Goal: Transaction & Acquisition: Purchase product/service

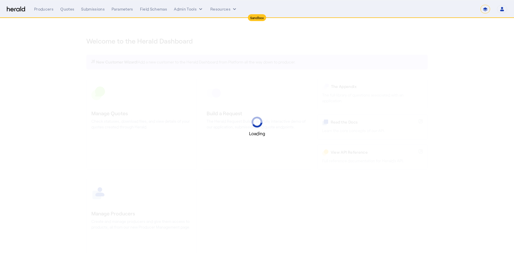
select select "*******"
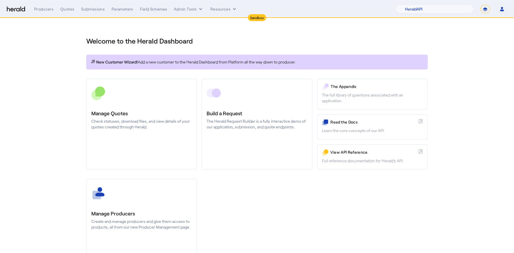
click at [439, 121] on div "Welcome to the Herald Dashboard New Customer Wizard! Add a new customer to the …" at bounding box center [257, 149] width 364 height 263
click at [447, 12] on select "1Fort Acrisure Acturis Affinity Advisors Affinity Risk Agentero AmWins Anzen Ao…" at bounding box center [435, 9] width 78 height 9
select select "pfm_h3db_crc"
click at [410, 5] on select "1Fort Acrisure Acturis Affinity Advisors Affinity Risk Agentero AmWins Anzen Ao…" at bounding box center [435, 9] width 78 height 9
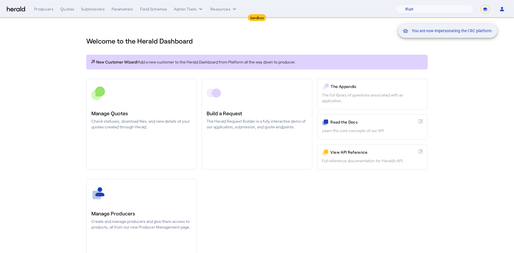
click at [456, 78] on div "You are now impersonating the CRC platform." at bounding box center [257, 126] width 514 height 253
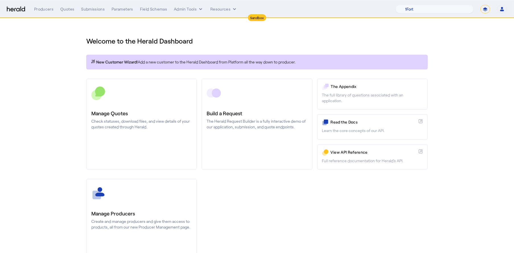
click at [366, 42] on h1 "Welcome to the Herald Dashboard" at bounding box center [257, 40] width 342 height 9
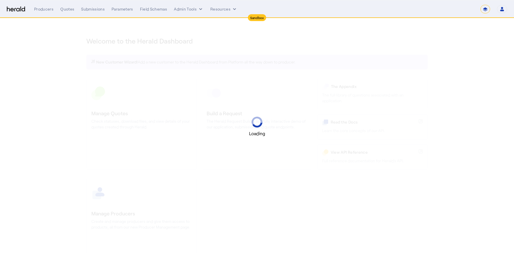
select select "*******"
click at [499, 40] on div "Loading" at bounding box center [257, 126] width 514 height 253
click at [441, 3] on nav "Sandbox Menu Producers Quotes Submissions Parameters Field Schemas Admin Tools …" at bounding box center [257, 9] width 514 height 18
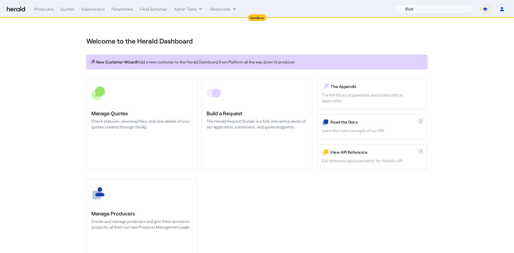
click at [441, 9] on select "1Fort Acrisure Acturis Affinity Advisors Affinity Risk Agentero AmWins Anzen Ao…" at bounding box center [435, 9] width 78 height 9
select select "pfm_h3db_crc"
click at [410, 5] on select "1Fort Acrisure Acturis Affinity Advisors Affinity Risk Agentero AmWins Anzen Ao…" at bounding box center [435, 9] width 78 height 9
click at [196, 14] on nav "Sandbox Menu Producers Quotes Submissions Parameters Field Schemas Admin Tools …" at bounding box center [257, 9] width 514 height 18
click at [200, 10] on icon "internal dropdown menu" at bounding box center [201, 9] width 6 height 6
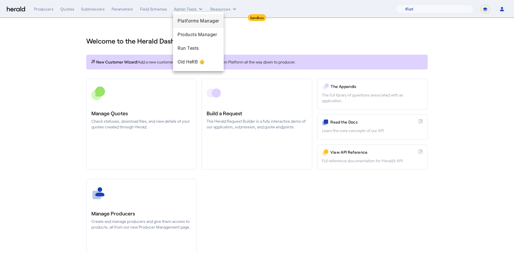
click at [200, 26] on div "Platforms Manager" at bounding box center [198, 21] width 51 height 14
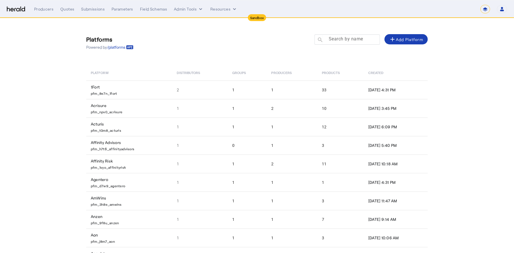
click at [349, 41] on mat-label "Search by name" at bounding box center [346, 38] width 34 height 5
click at [349, 41] on input "Search by name" at bounding box center [349, 39] width 51 height 7
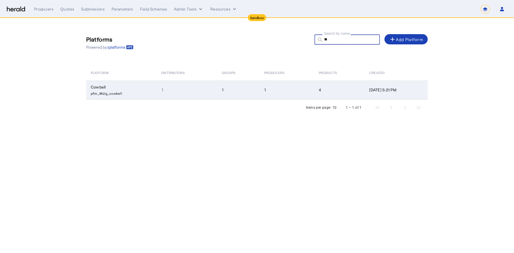
type input "*"
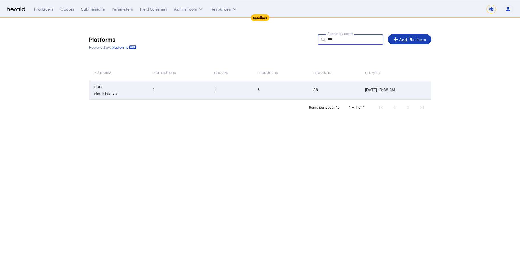
type input "***"
click at [177, 88] on td "1" at bounding box center [178, 90] width 61 height 19
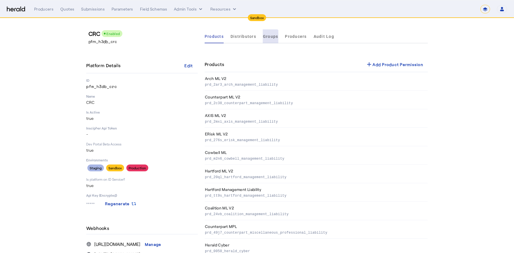
click at [272, 39] on span "Groups" at bounding box center [270, 37] width 15 height 14
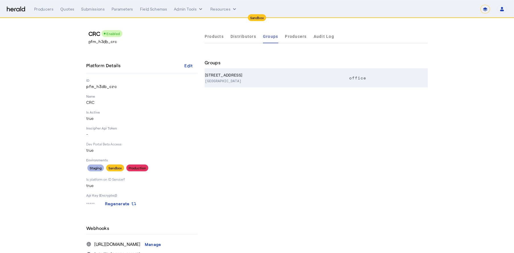
click at [268, 75] on th "5555 Triangle Pkwy Suite 400, Norcross GA, 30092" at bounding box center [276, 78] width 143 height 19
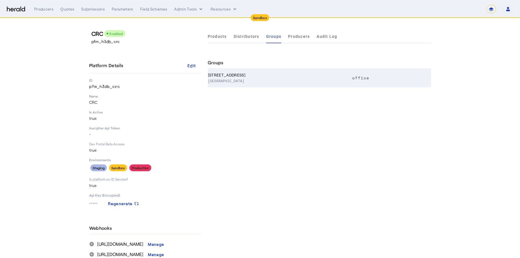
select select "pfm_h3db_crc"
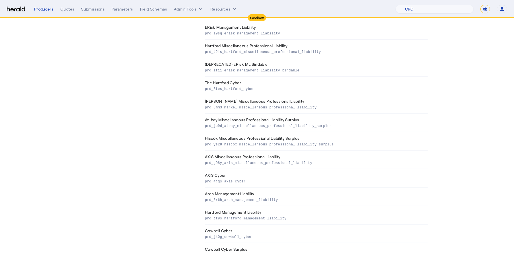
scroll to position [268, 0]
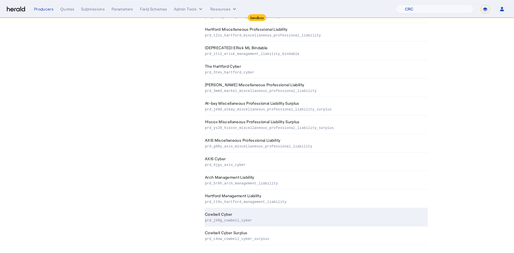
click at [272, 217] on p "prd_jk0g_cowbell_cyber" at bounding box center [315, 220] width 221 height 6
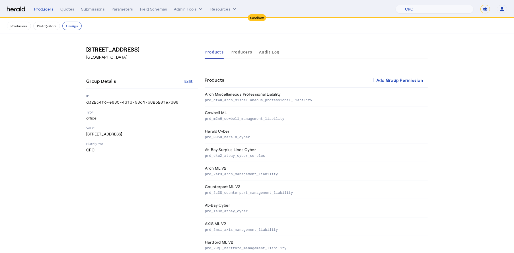
scroll to position [268, 0]
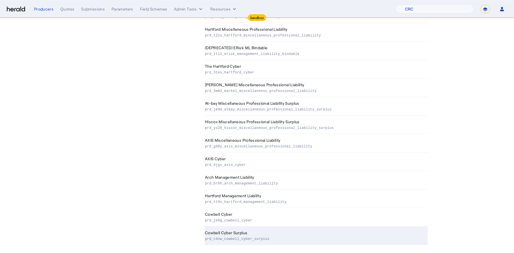
click at [253, 227] on td "Cowbell Cyber Surplus prd_c4ow_cowbell_cyber_surplus" at bounding box center [316, 236] width 223 height 19
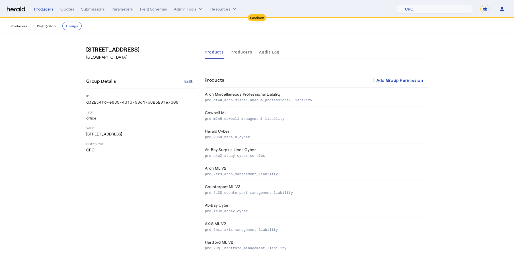
click at [275, 108] on td "Cowbell ML prd_m2n6_cowbell_management_liability" at bounding box center [316, 115] width 223 height 19
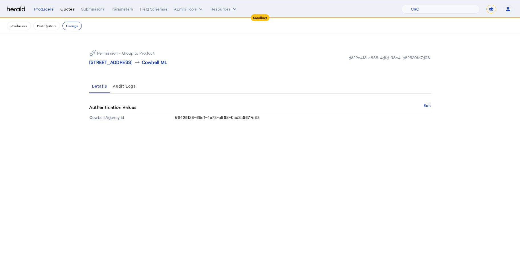
click at [65, 7] on div "Quotes" at bounding box center [67, 9] width 14 height 6
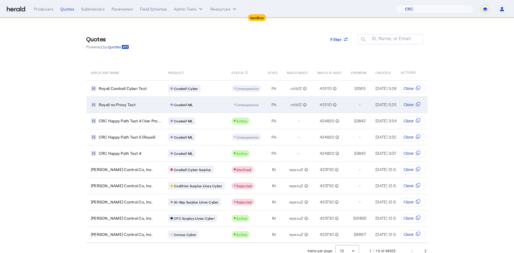
click at [218, 106] on div "Cowbell ML" at bounding box center [196, 104] width 57 height 7
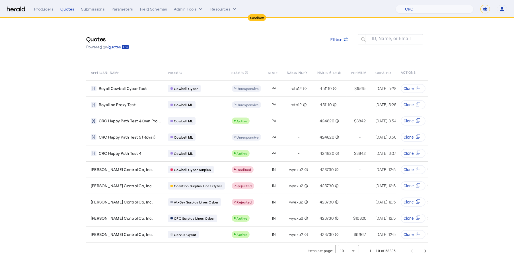
scroll to position [9, 0]
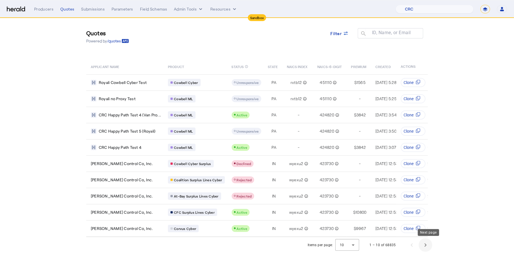
click at [427, 243] on span "Next page" at bounding box center [426, 245] width 14 height 14
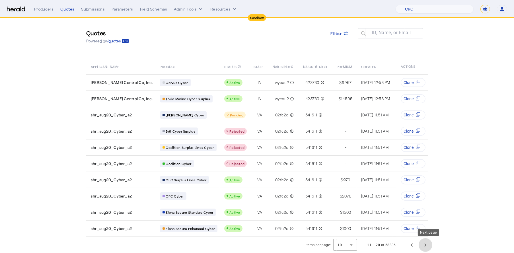
click at [427, 243] on span "Next page" at bounding box center [426, 245] width 14 height 14
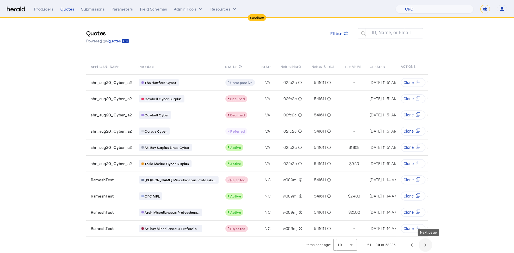
click at [427, 243] on span "Next page" at bounding box center [426, 245] width 14 height 14
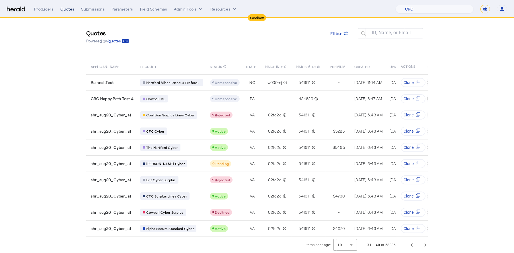
click at [65, 9] on div "Quotes" at bounding box center [67, 9] width 14 height 6
click at [411, 249] on span "Previous page" at bounding box center [412, 245] width 14 height 14
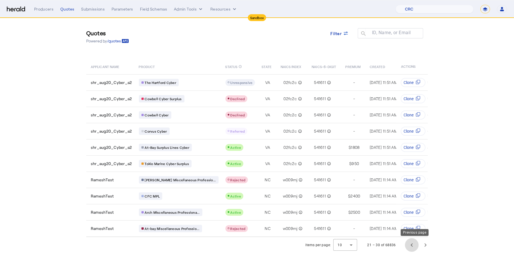
click at [411, 248] on span "Previous page" at bounding box center [412, 245] width 14 height 14
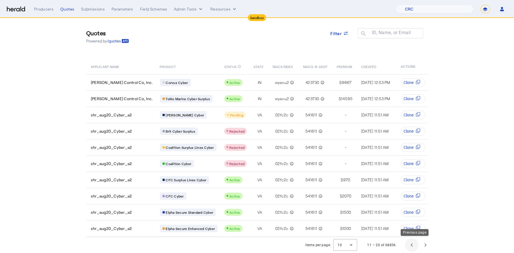
click at [411, 248] on span "Previous page" at bounding box center [412, 245] width 14 height 14
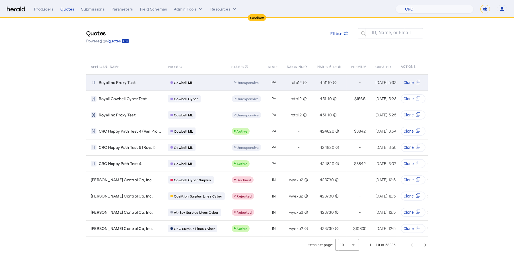
click at [215, 81] on div "Cowbell ML" at bounding box center [196, 82] width 57 height 7
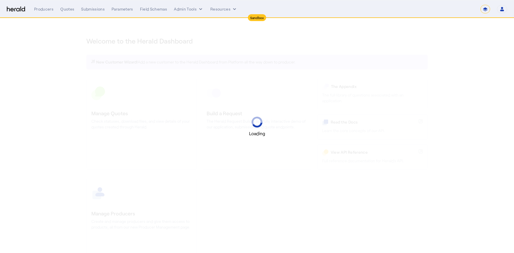
select select "*******"
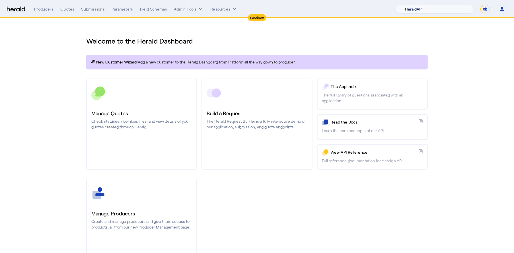
click at [427, 8] on select "1Fort Acrisure Acturis Affinity Advisors Affinity Risk Agentero AmWins Anzen Ao…" at bounding box center [435, 9] width 78 height 9
select select "pfm_h3db_crc"
click at [410, 5] on select "1Fort Acrisure Acturis Affinity Advisors Affinity Risk Agentero AmWins Anzen Ao…" at bounding box center [435, 9] width 78 height 9
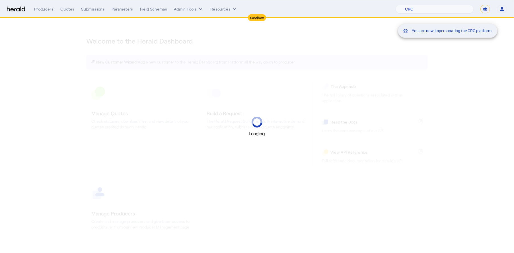
click at [247, 42] on div "You are now impersonating the CRC platform." at bounding box center [257, 126] width 514 height 253
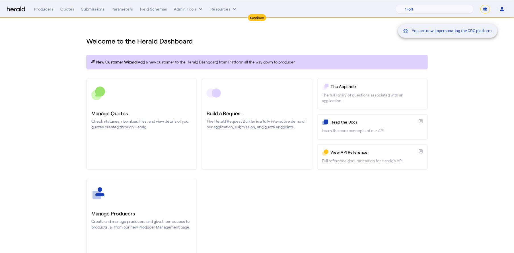
click at [192, 7] on div "You are now impersonating the CRC platform." at bounding box center [257, 126] width 514 height 253
click at [200, 9] on div "You are now impersonating the CRC platform." at bounding box center [257, 126] width 514 height 253
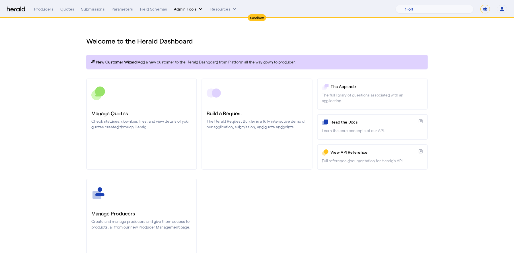
click at [199, 10] on icon "internal dropdown menu" at bounding box center [201, 9] width 6 height 6
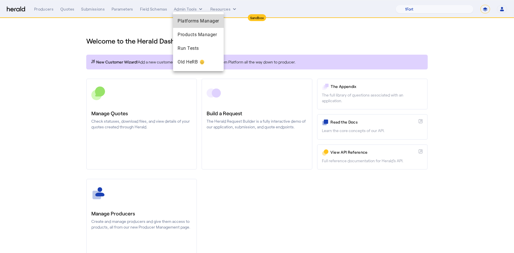
click at [201, 24] on span "Platforms Manager" at bounding box center [199, 21] width 42 height 7
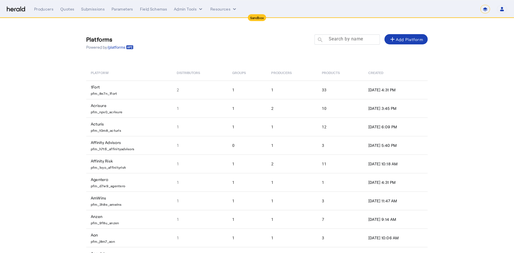
click at [351, 40] on mat-label "Search by name" at bounding box center [346, 38] width 34 height 5
click at [351, 40] on input "Search by name" at bounding box center [349, 39] width 51 height 7
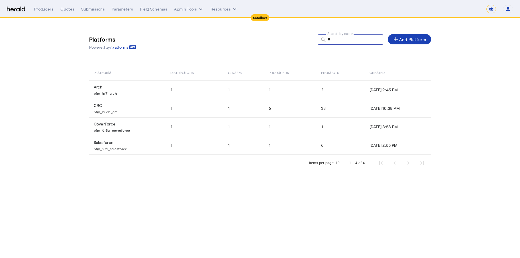
type input "*"
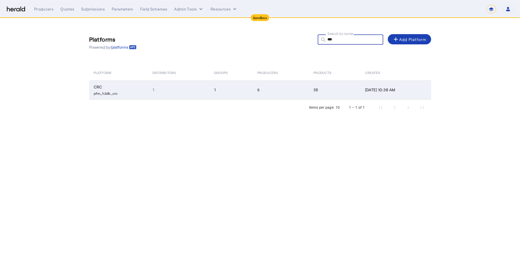
type input "***"
click at [180, 87] on td "1" at bounding box center [178, 90] width 61 height 19
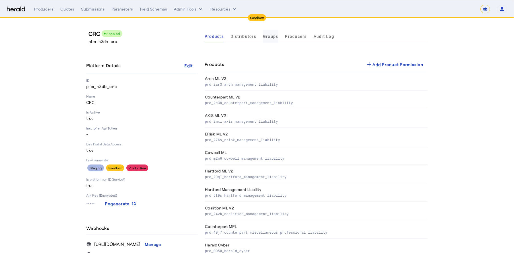
click at [266, 36] on span "Groups" at bounding box center [270, 36] width 15 height 4
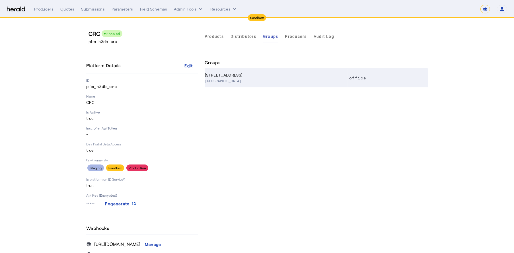
click at [284, 82] on p "Suite 400, Norcross GA, 30092" at bounding box center [275, 81] width 140 height 6
select select "pfm_h3db_crc"
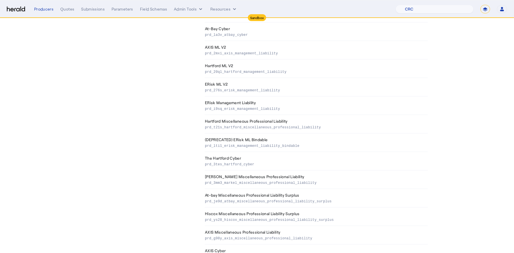
scroll to position [268, 0]
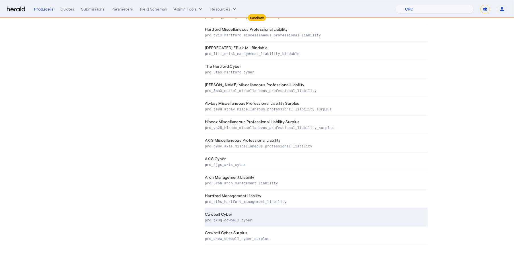
click at [274, 212] on td "Cowbell Cyber prd_jk0g_cowbell_cyber" at bounding box center [316, 217] width 223 height 19
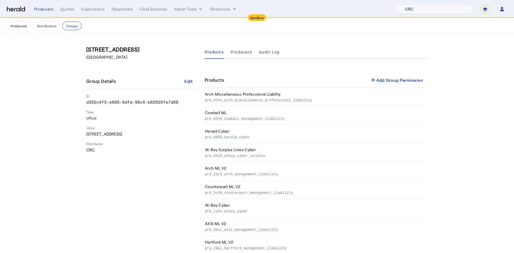
scroll to position [268, 0]
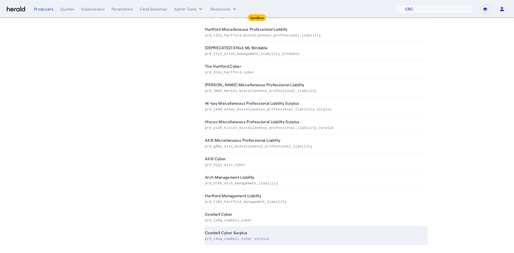
click at [247, 227] on td "Cowbell Cyber Surplus prd_c4ow_cowbell_cyber_surplus" at bounding box center [316, 236] width 223 height 19
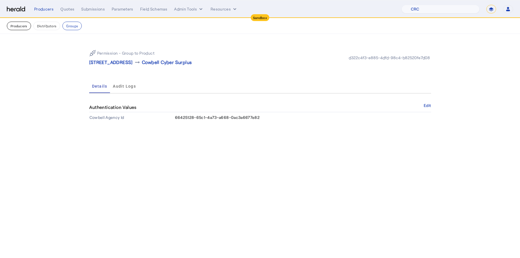
click at [17, 24] on button "Producers" at bounding box center [19, 26] width 24 height 9
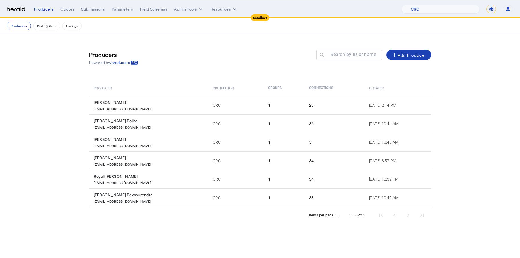
click at [213, 58] on div "Producers Powered by /producers Search by ID or name search add Add Producer" at bounding box center [260, 58] width 342 height 26
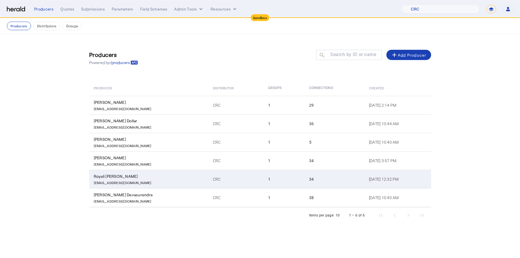
click at [134, 181] on div "RRoy@crcgroup.com" at bounding box center [150, 182] width 112 height 6
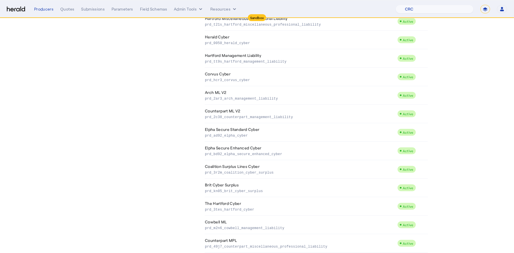
scroll to position [471, 0]
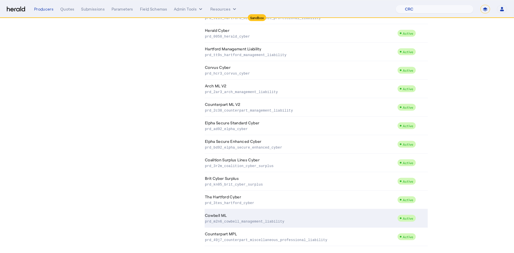
click at [309, 218] on p "prd_m2n6_cowbell_management_liability" at bounding box center [300, 221] width 190 height 6
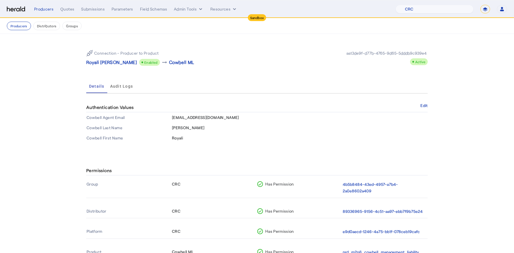
click at [12, 10] on img at bounding box center [16, 9] width 18 height 5
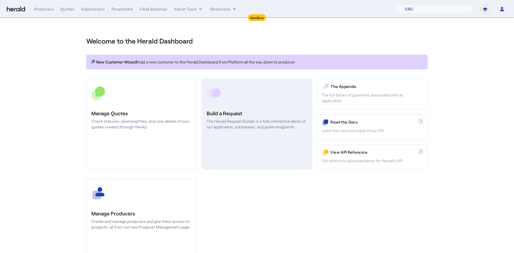
click at [262, 123] on p "The Herald Request Builder is a fully interactive demo of our application, subm…" at bounding box center [257, 123] width 101 height 11
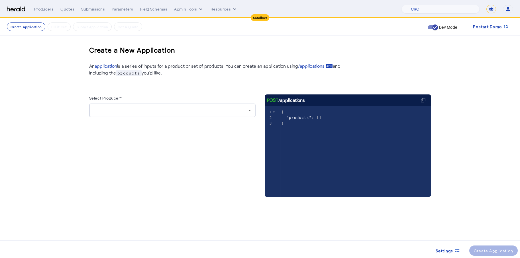
click at [213, 108] on div at bounding box center [171, 110] width 154 height 7
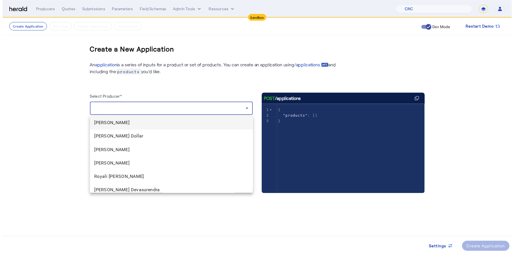
scroll to position [3, 0]
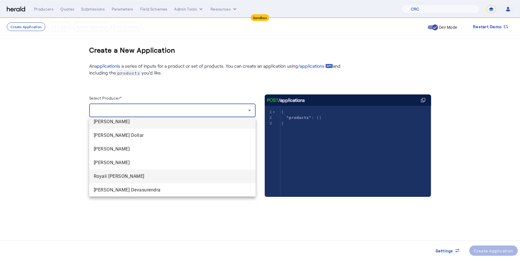
click at [161, 179] on span "Royali Roy" at bounding box center [172, 176] width 157 height 7
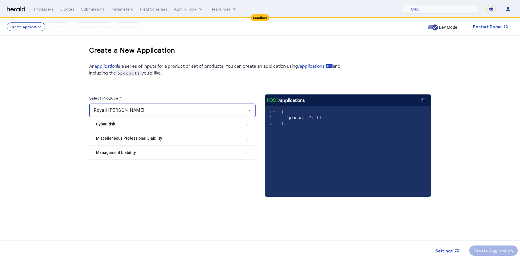
click at [142, 151] on Liability "Management Liability" at bounding box center [169, 153] width 146 height 6
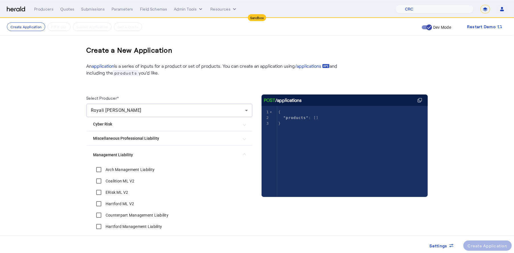
scroll to position [61, 0]
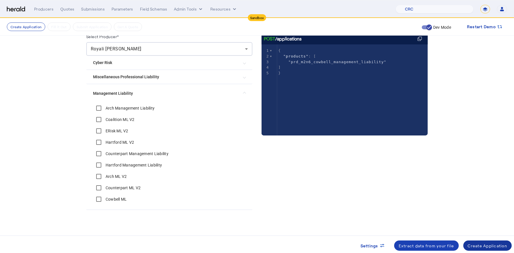
click at [491, 244] on div "Create Application" at bounding box center [488, 246] width 40 height 6
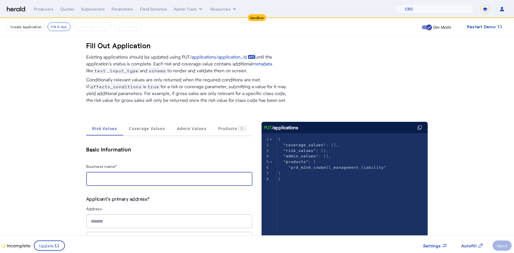
click at [113, 178] on input "Business name*" at bounding box center [169, 179] width 157 height 7
type input "**********"
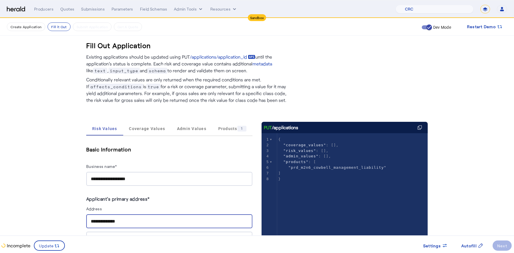
type input "**********"
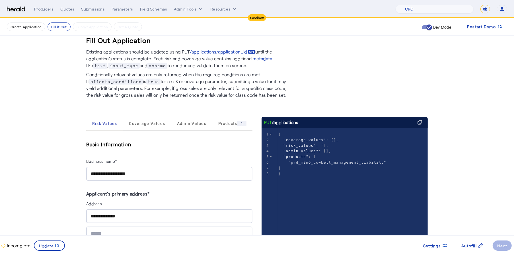
type input "********"
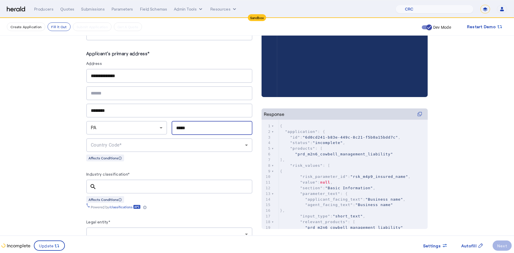
type input "*****"
click at [187, 142] on div "Country Code*" at bounding box center [168, 145] width 154 height 7
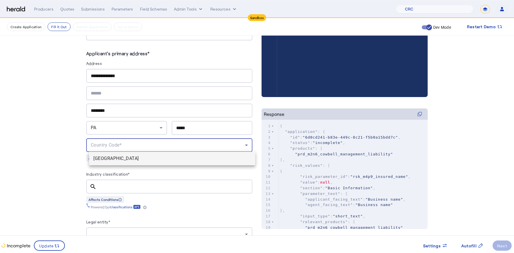
click at [164, 158] on span "[GEOGRAPHIC_DATA]" at bounding box center [172, 158] width 157 height 7
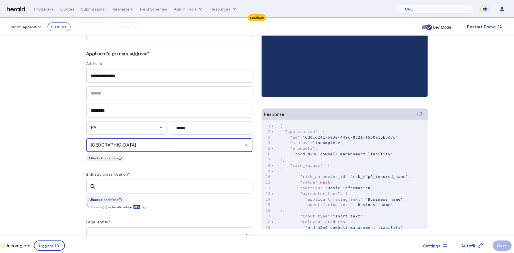
scroll to position [0, 0]
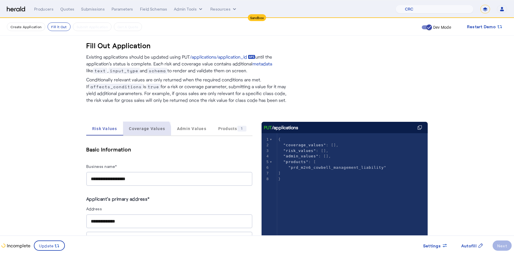
click at [147, 133] on span "Coverage Values" at bounding box center [147, 129] width 36 height 14
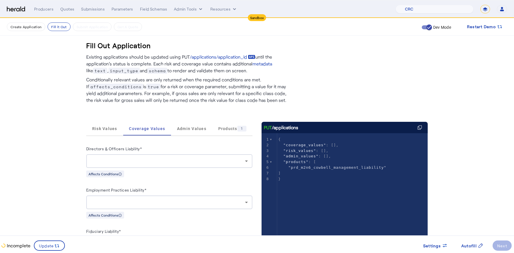
click at [167, 158] on div at bounding box center [168, 161] width 154 height 7
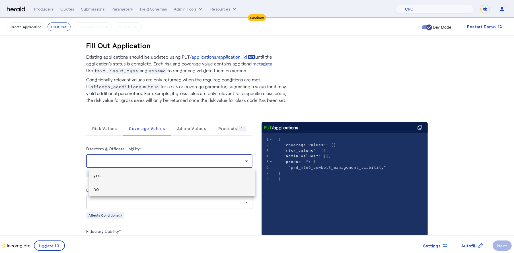
click at [137, 185] on mat-option "no" at bounding box center [172, 190] width 166 height 14
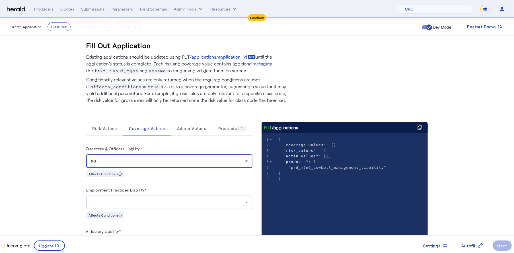
click at [145, 207] on div at bounding box center [169, 203] width 157 height 14
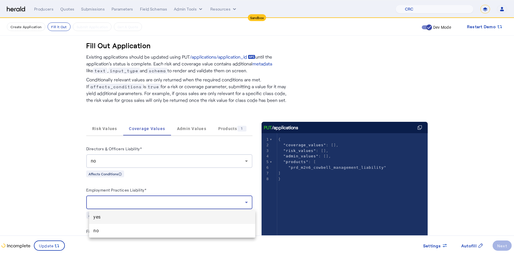
click at [140, 214] on mat-option "yes" at bounding box center [172, 217] width 166 height 14
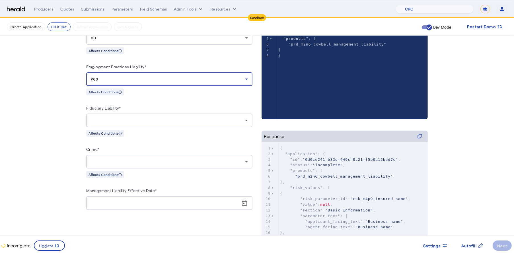
scroll to position [154, 0]
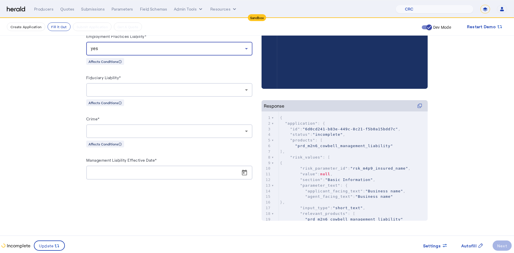
click at [166, 90] on div at bounding box center [168, 90] width 154 height 7
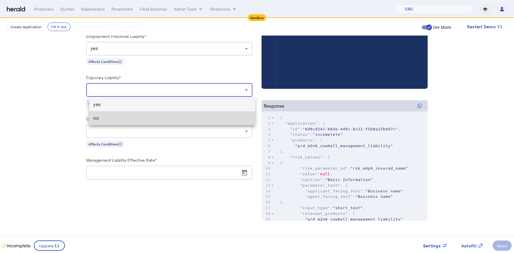
click at [130, 116] on span "no" at bounding box center [172, 118] width 157 height 7
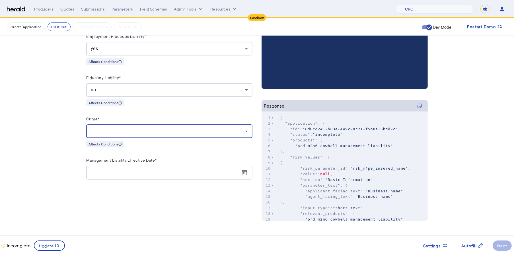
click at [151, 131] on div at bounding box center [168, 131] width 154 height 7
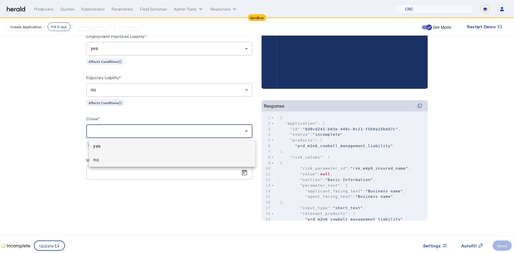
click at [152, 159] on span "no" at bounding box center [172, 160] width 157 height 7
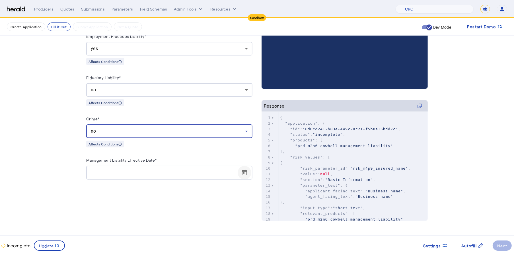
click at [251, 177] on span "Open calendar" at bounding box center [245, 173] width 14 height 14
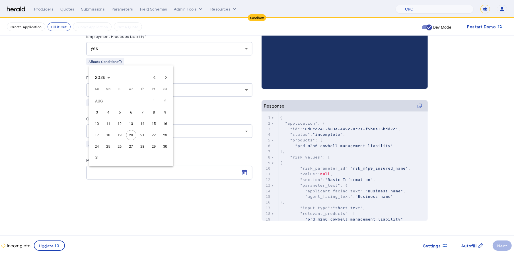
click at [94, 159] on span "31" at bounding box center [97, 158] width 10 height 10
type input "**********"
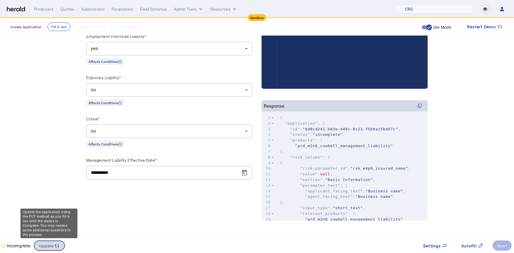
click at [51, 241] on span at bounding box center [49, 246] width 30 height 14
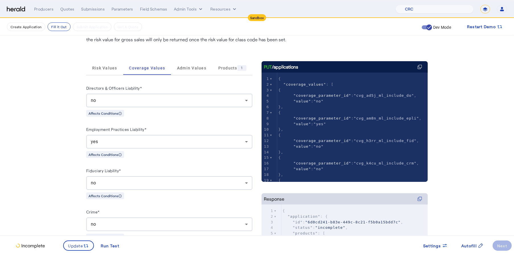
scroll to position [59, 0]
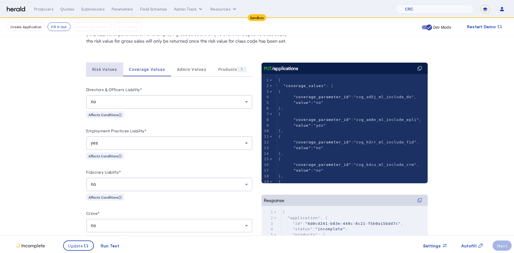
click at [123, 70] on div "Risk Values" at bounding box center [104, 70] width 37 height 14
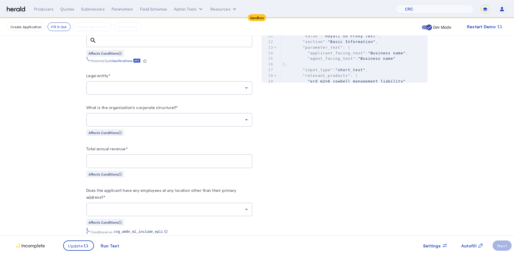
scroll to position [290, 0]
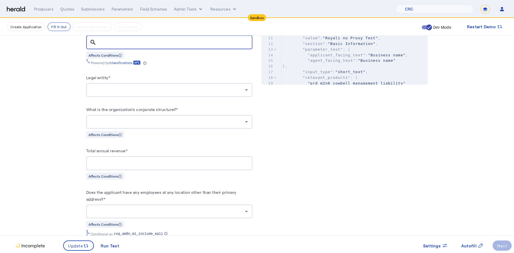
click at [128, 43] on input "Industry classification*" at bounding box center [174, 42] width 147 height 7
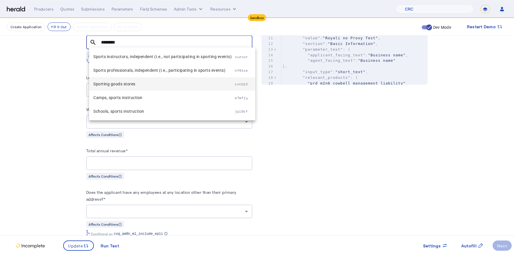
type input "********"
click at [128, 86] on span "Sporting goods stores" at bounding box center [165, 84] width 142 height 7
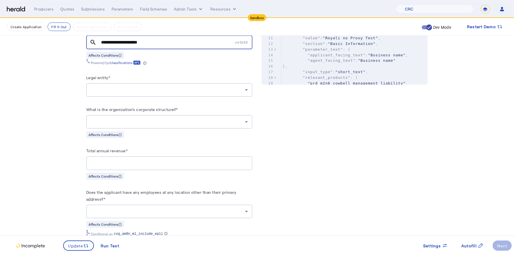
click at [119, 83] on div at bounding box center [169, 90] width 157 height 14
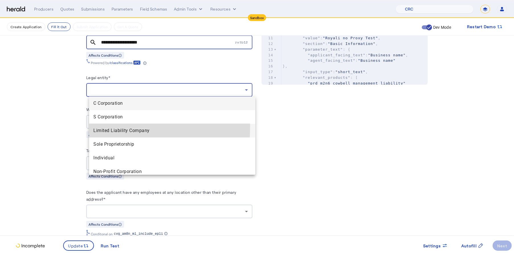
click at [118, 127] on span "Limited Liability Company" at bounding box center [172, 130] width 157 height 7
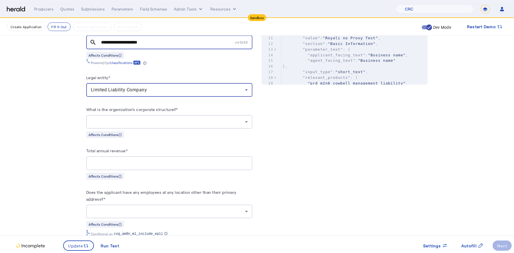
click at [142, 116] on div at bounding box center [169, 122] width 157 height 14
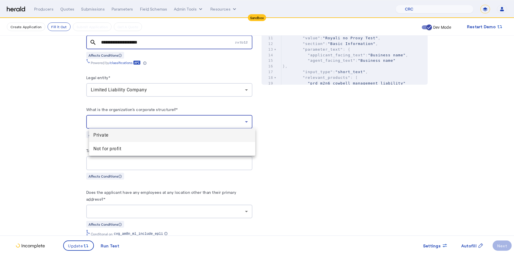
click at [121, 137] on span "Private" at bounding box center [172, 135] width 157 height 7
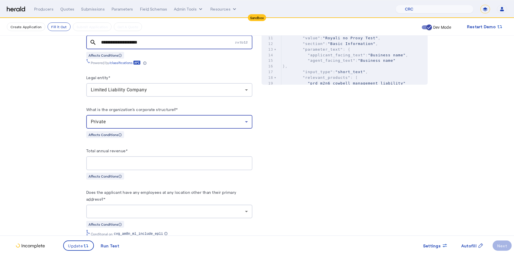
click at [147, 160] on input "Total annual revenue*" at bounding box center [169, 163] width 157 height 7
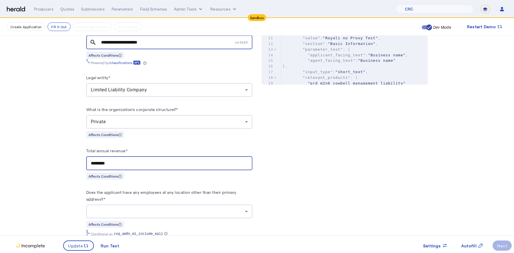
type input "********"
click at [165, 210] on div at bounding box center [168, 211] width 154 height 7
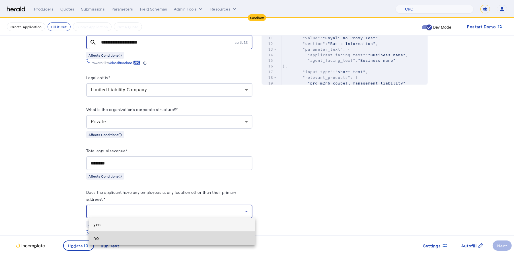
click at [134, 234] on mat-option "no" at bounding box center [172, 239] width 166 height 14
click at [134, 234] on span "cvg_am8n_ml_include_epli" at bounding box center [138, 234] width 49 height 5
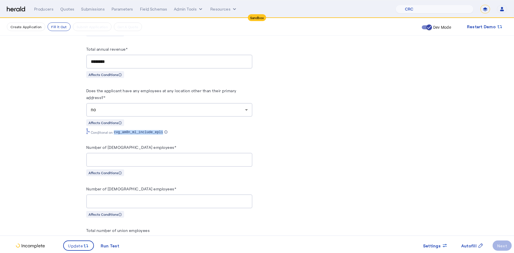
scroll to position [359, 0]
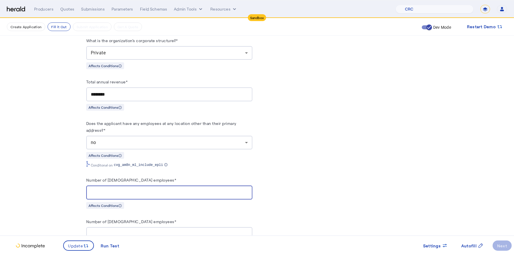
click at [171, 193] on input "Number of full-time employees*" at bounding box center [169, 192] width 157 height 7
type input "**"
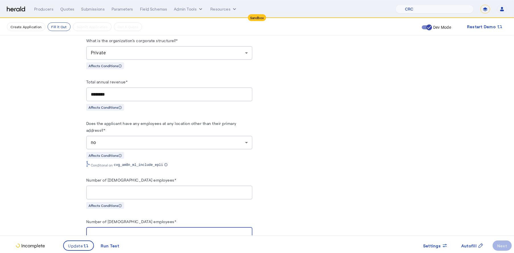
type input "*"
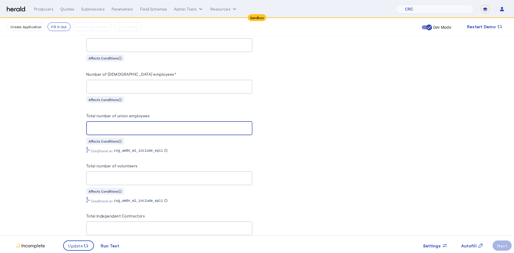
type input "*"
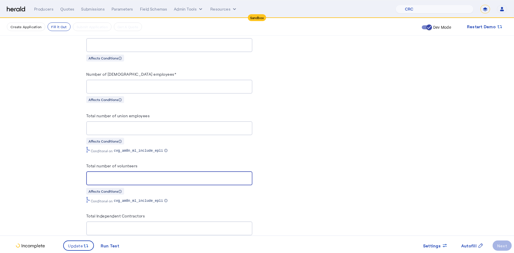
type input "*"
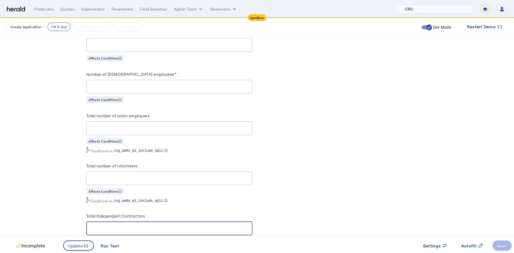
type input "*"
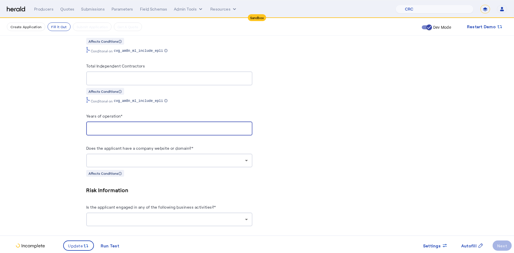
type input "**"
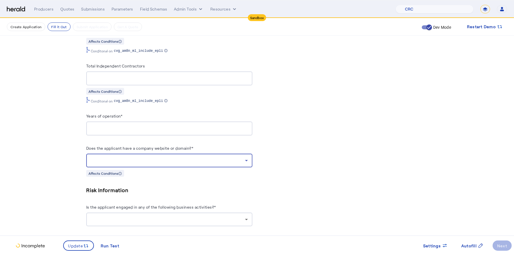
click at [202, 160] on div at bounding box center [168, 160] width 154 height 7
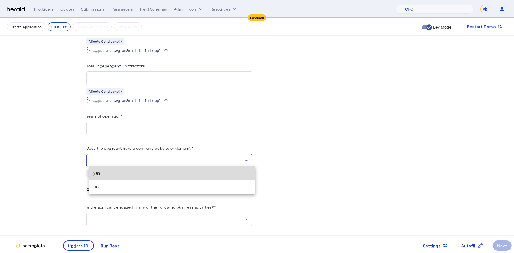
click at [161, 175] on span "yes" at bounding box center [172, 173] width 157 height 7
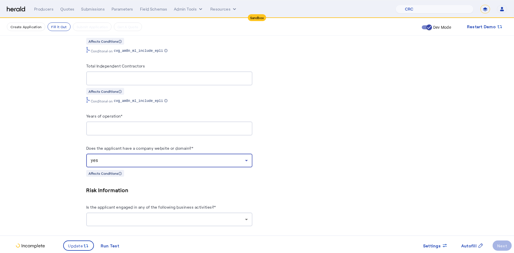
click at [235, 220] on div at bounding box center [168, 219] width 154 height 7
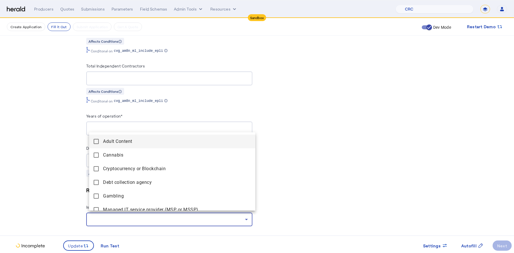
drag, startPoint x: 255, startPoint y: 152, endPoint x: 255, endPoint y: 165, distance: 12.2
click at [255, 164] on div at bounding box center [257, 126] width 514 height 253
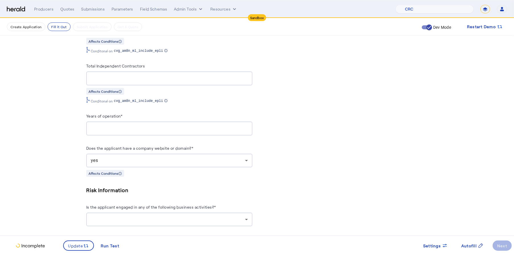
click at [245, 216] on icon at bounding box center [246, 219] width 7 height 7
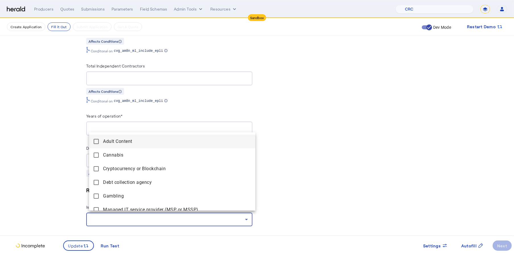
click at [296, 186] on div at bounding box center [257, 126] width 514 height 253
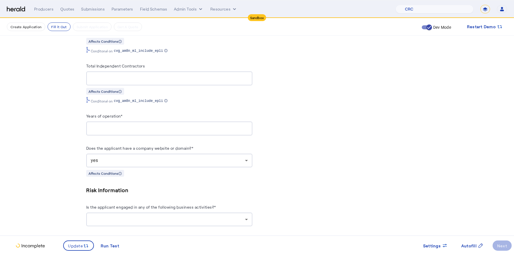
click at [244, 219] on div at bounding box center [168, 219] width 154 height 7
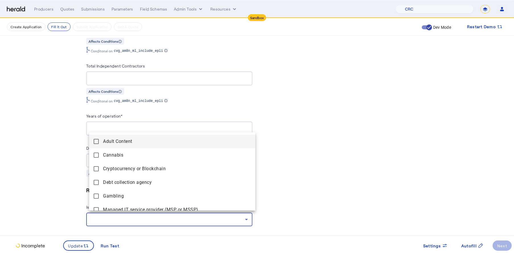
scroll to position [63, 0]
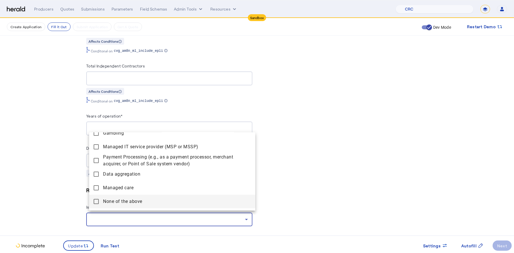
click at [97, 199] on mat-pseudo-checkbox at bounding box center [96, 201] width 5 height 5
click at [69, 196] on div at bounding box center [257, 126] width 514 height 253
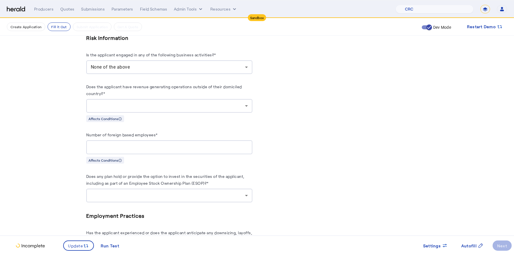
scroll to position [807, 0]
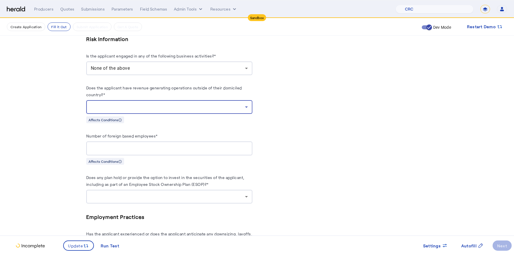
click at [205, 104] on div at bounding box center [168, 107] width 154 height 7
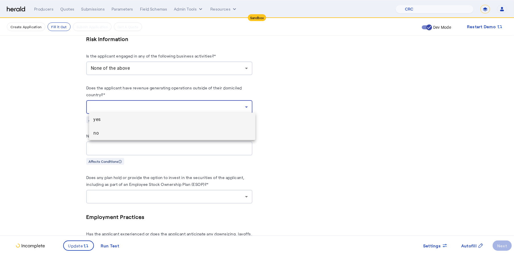
click at [143, 138] on mat-option "no" at bounding box center [172, 133] width 166 height 14
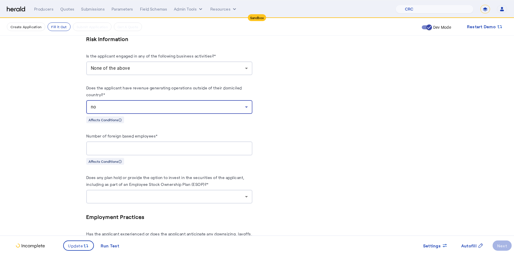
click at [162, 146] on input "Number of foreign based employees*" at bounding box center [169, 148] width 157 height 7
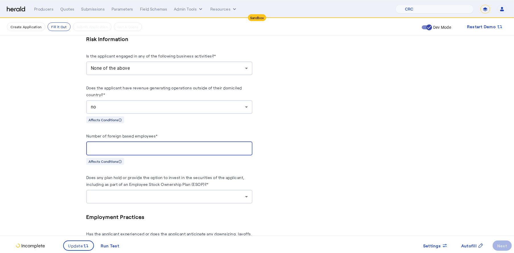
type input "*"
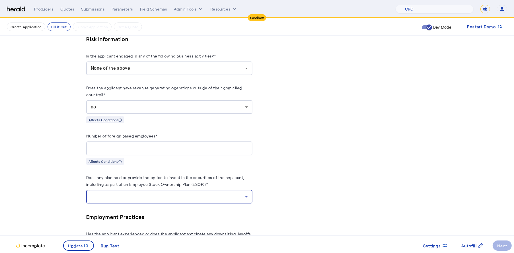
click at [214, 193] on div at bounding box center [168, 196] width 154 height 7
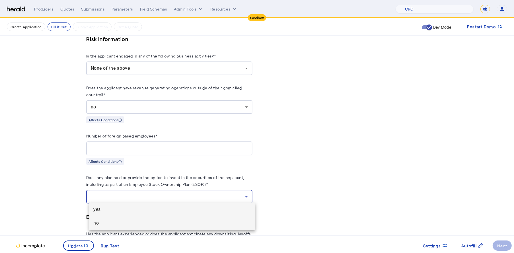
click at [152, 220] on span "no" at bounding box center [172, 223] width 157 height 7
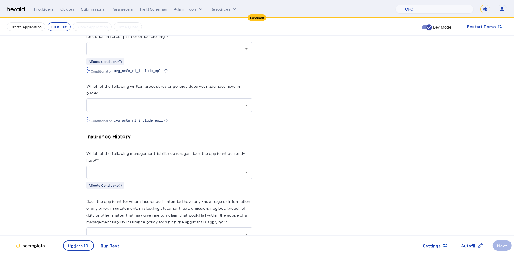
scroll to position [1011, 0]
click at [233, 172] on div at bounding box center [168, 173] width 154 height 7
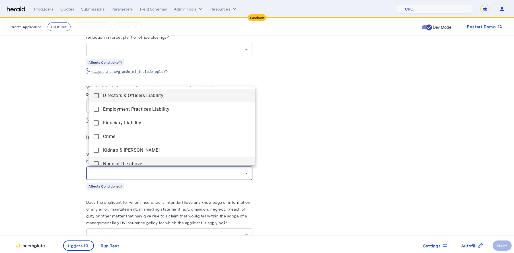
click at [97, 157] on above "None of the above" at bounding box center [172, 164] width 166 height 14
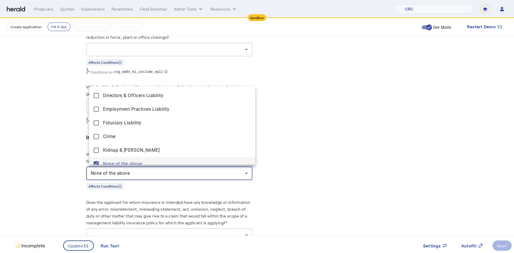
scroll to position [6, 0]
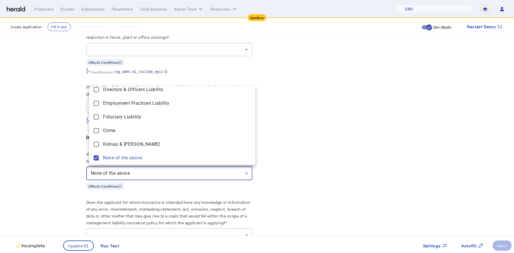
click at [78, 245] on div at bounding box center [257, 126] width 514 height 253
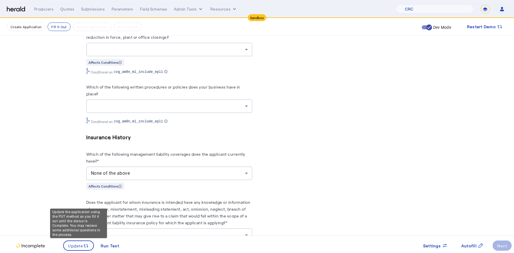
click at [78, 245] on span "Update" at bounding box center [75, 246] width 15 height 6
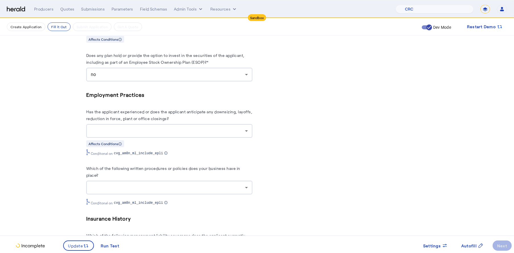
scroll to position [1135, 0]
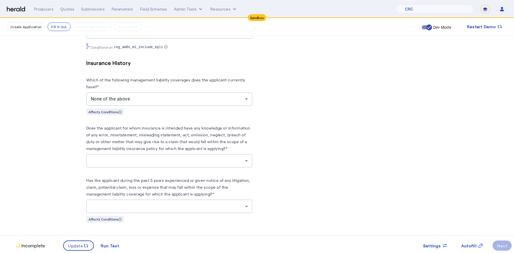
click at [228, 158] on div at bounding box center [168, 160] width 154 height 7
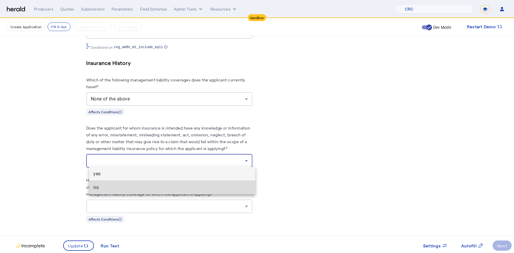
click at [168, 188] on span "no" at bounding box center [172, 187] width 157 height 7
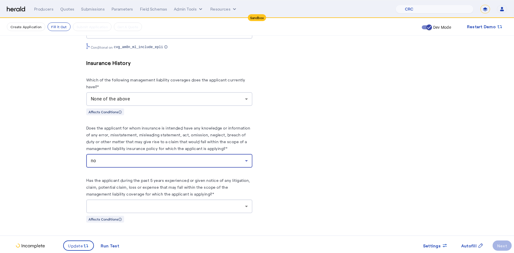
click at [202, 216] on div "Affects Conditions" at bounding box center [169, 219] width 166 height 7
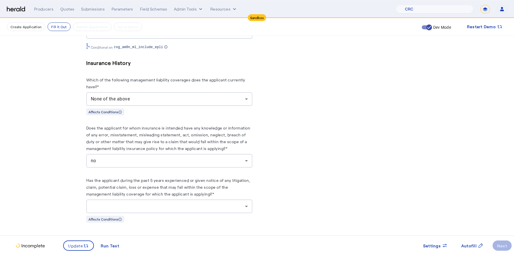
click at [208, 205] on div at bounding box center [168, 206] width 154 height 7
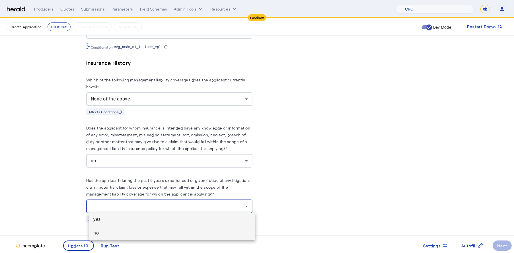
click at [144, 229] on mat-option "no" at bounding box center [172, 233] width 166 height 14
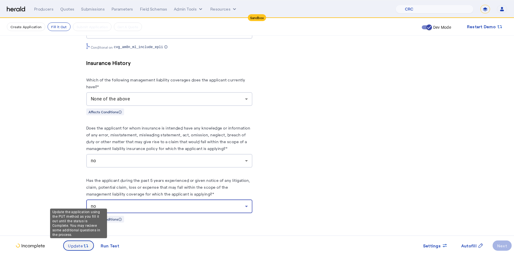
click at [77, 246] on span "Update" at bounding box center [75, 246] width 15 height 6
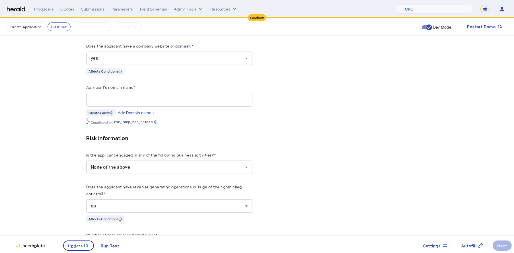
scroll to position [745, 0]
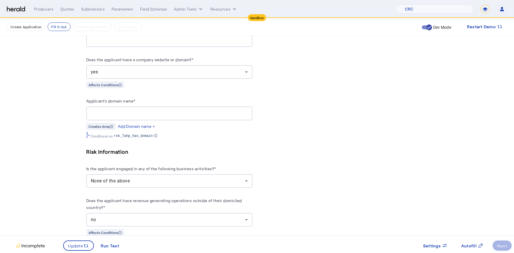
click at [208, 70] on div "yes" at bounding box center [168, 72] width 154 height 7
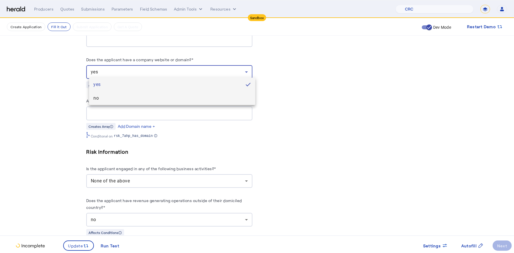
click at [186, 99] on span "no" at bounding box center [172, 98] width 157 height 7
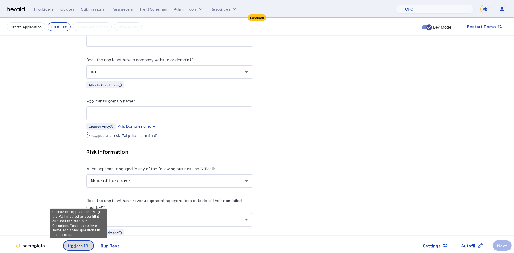
click at [78, 244] on span "Update" at bounding box center [75, 246] width 15 height 6
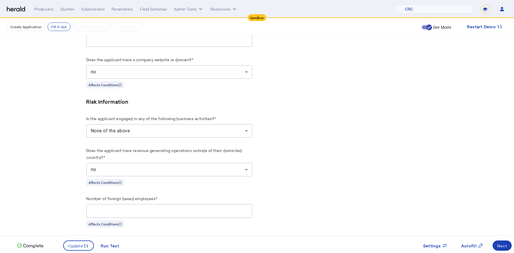
scroll to position [0, 0]
click at [505, 239] on span at bounding box center [502, 246] width 19 height 14
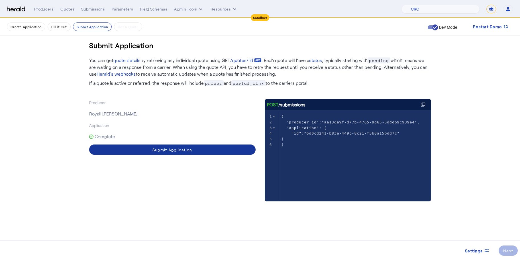
click at [196, 147] on span at bounding box center [172, 150] width 166 height 14
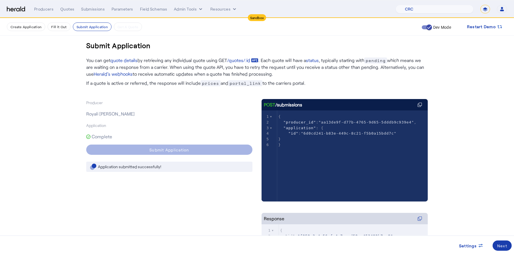
click at [502, 247] on div "Next" at bounding box center [502, 246] width 10 height 6
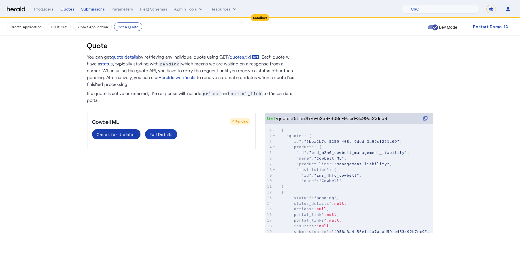
click at [112, 136] on div "Check for Updates" at bounding box center [116, 135] width 39 height 6
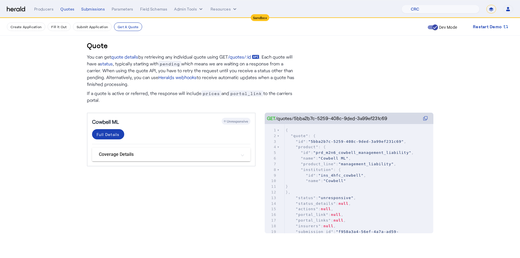
click at [222, 154] on mat-panel-title "Coverage Details" at bounding box center [168, 154] width 138 height 7
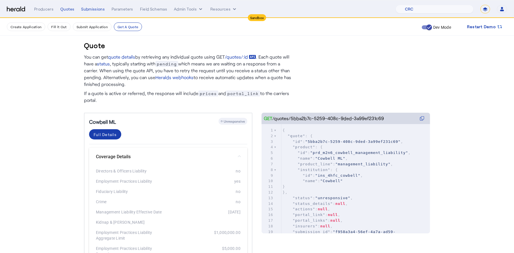
click at [109, 133] on div "Full Details" at bounding box center [105, 135] width 23 height 6
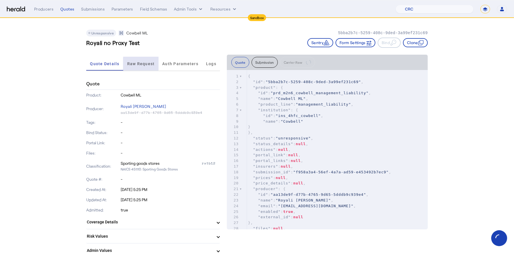
click at [143, 64] on span "Raw Request" at bounding box center [141, 64] width 28 height 4
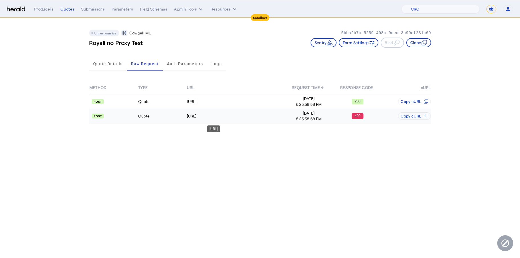
click at [270, 115] on div "[URL]" at bounding box center [235, 116] width 97 height 6
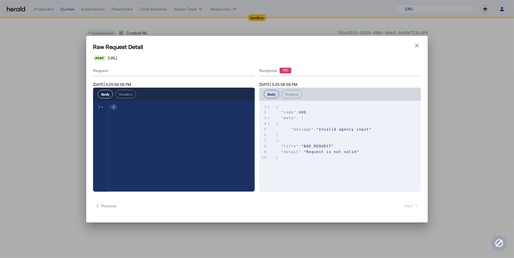
type textarea "**********"
drag, startPoint x: 116, startPoint y: 106, endPoint x: 111, endPoint y: 107, distance: 5.0
type textarea "**********"
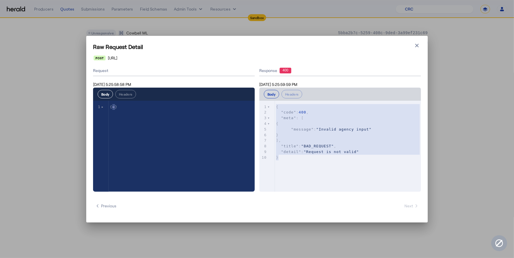
drag, startPoint x: 293, startPoint y: 159, endPoint x: 270, endPoint y: 103, distance: 61.1
click at [270, 103] on div "x 1 { 2 "code" : 400 , 3 "meta" : [ 4 { 5 "message" : "Invalid agency input" 6 …" at bounding box center [347, 153] width 176 height 105
click at [58, 135] on div "**********" at bounding box center [257, 129] width 514 height 258
click at [419, 47] on icon "button" at bounding box center [417, 46] width 6 height 6
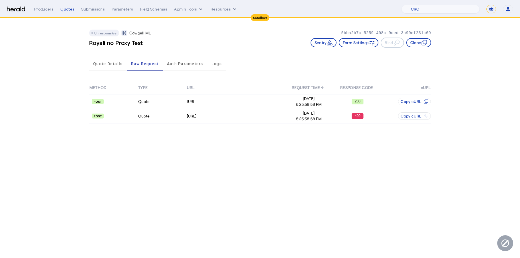
click at [15, 9] on img at bounding box center [16, 9] width 18 height 5
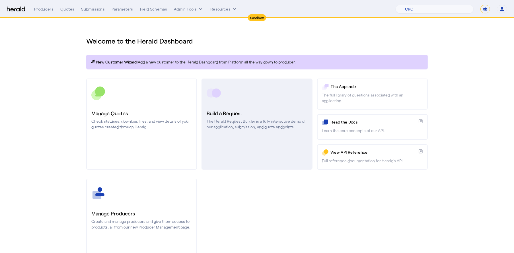
click at [255, 111] on h3 "Build a Request" at bounding box center [257, 113] width 101 height 8
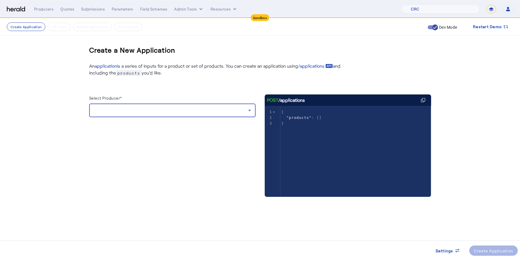
click at [227, 114] on div at bounding box center [171, 110] width 154 height 7
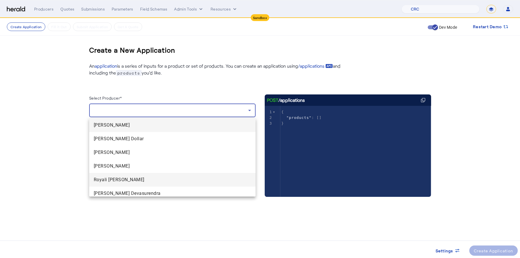
click at [140, 175] on mat-option "Royali Roy" at bounding box center [172, 180] width 166 height 14
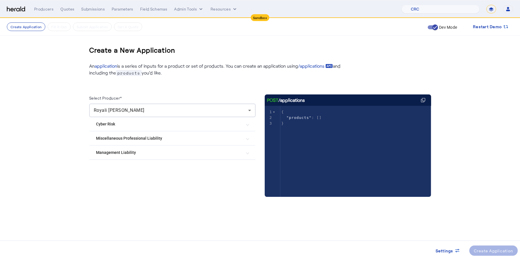
click at [167, 123] on Risk "Cyber Risk" at bounding box center [169, 124] width 146 height 6
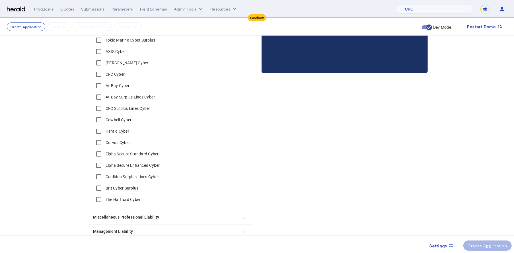
scroll to position [122, 0]
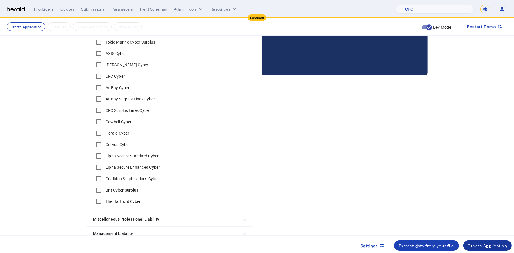
click at [485, 251] on span at bounding box center [488, 246] width 49 height 14
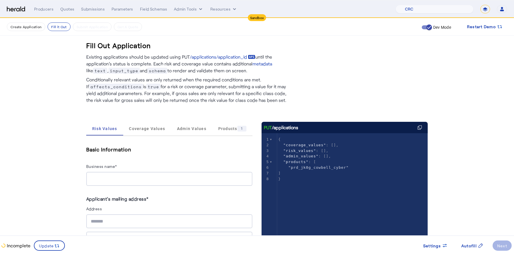
click at [141, 181] on input "Business name*" at bounding box center [169, 179] width 157 height 7
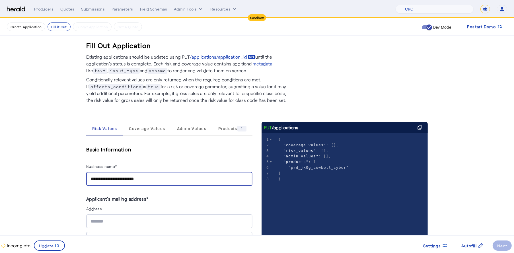
type input "**********"
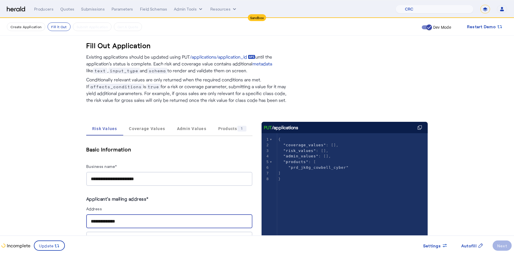
type input "**********"
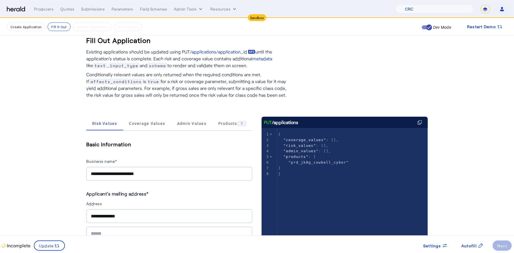
type input "********"
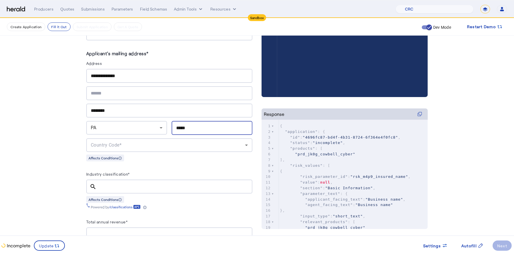
type input "*****"
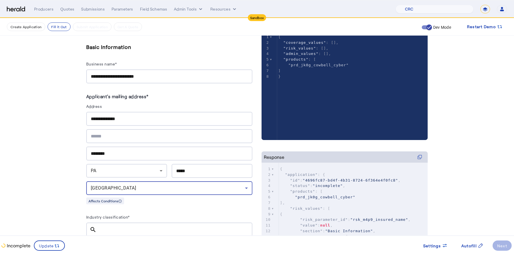
scroll to position [81, 0]
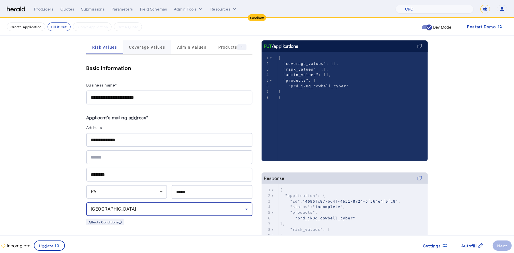
click at [148, 49] on span "Coverage Values" at bounding box center [147, 47] width 36 height 4
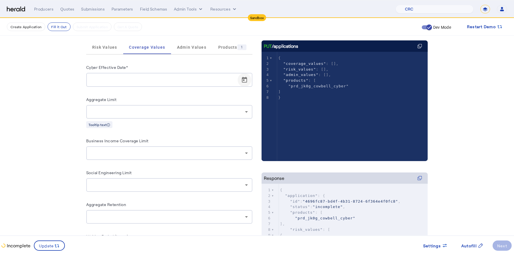
click at [246, 81] on span "Open calendar" at bounding box center [245, 80] width 14 height 14
click at [100, 178] on span "31" at bounding box center [97, 179] width 10 height 10
type input "**********"
click at [58, 161] on fill-application-step "**********" at bounding box center [257, 160] width 514 height 447
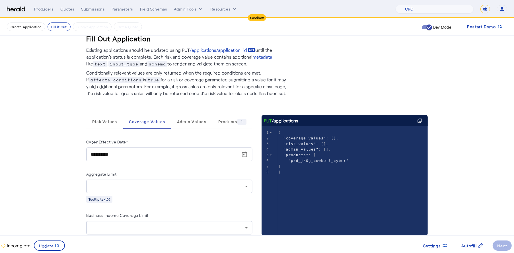
scroll to position [0, 0]
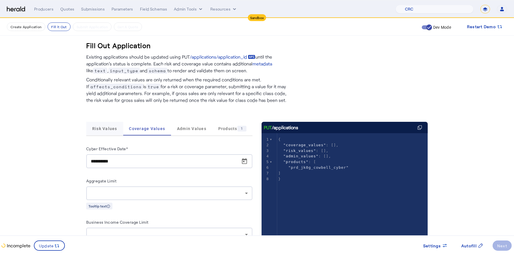
click at [92, 130] on div "Risk Values" at bounding box center [104, 129] width 37 height 14
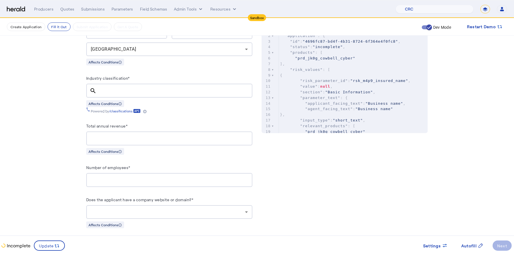
scroll to position [244, 0]
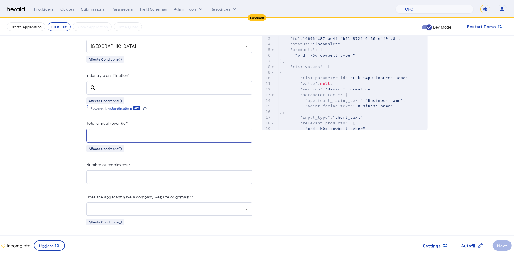
click at [137, 137] on input "Total annual revenue*" at bounding box center [169, 135] width 157 height 7
type input "********"
click at [173, 174] on input "Number of employees*" at bounding box center [169, 177] width 157 height 7
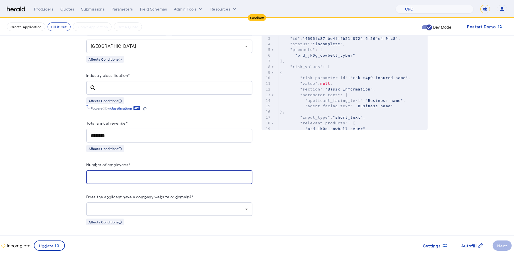
type input "**"
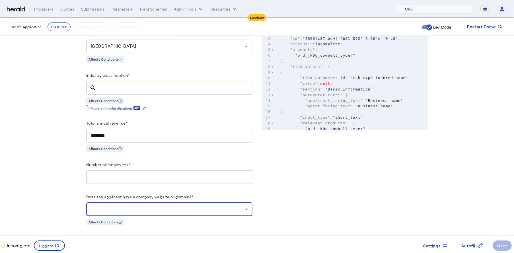
click at [219, 202] on div at bounding box center [169, 209] width 157 height 14
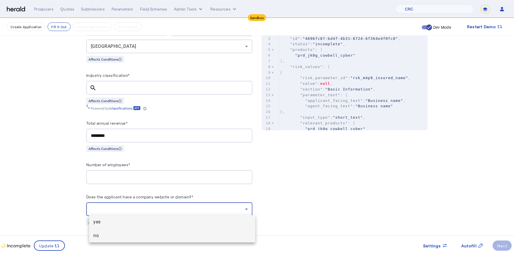
click at [167, 230] on mat-option "no" at bounding box center [172, 236] width 166 height 14
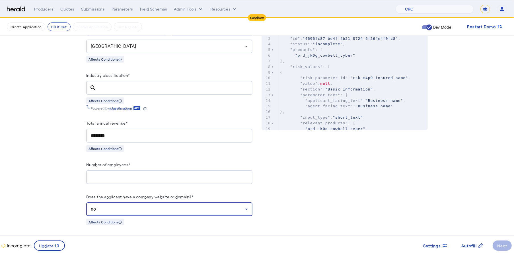
click at [402, 184] on div "PUT /applications xxxxxxxxxx 8 1 { 2 "coverage_values" : [], 3 "risk_values" : …" at bounding box center [345, 175] width 166 height 595
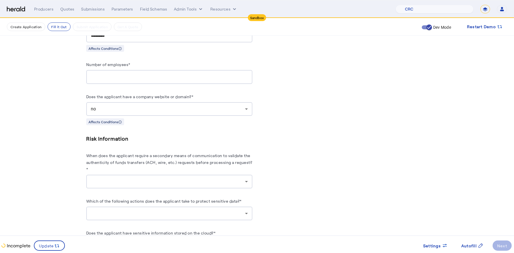
scroll to position [363, 0]
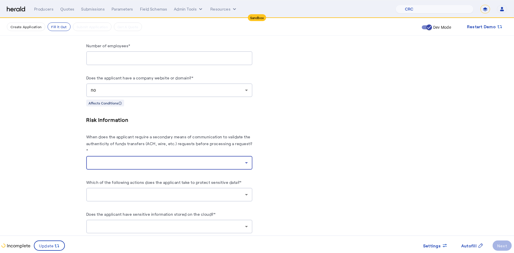
click at [193, 162] on div at bounding box center [168, 162] width 154 height 7
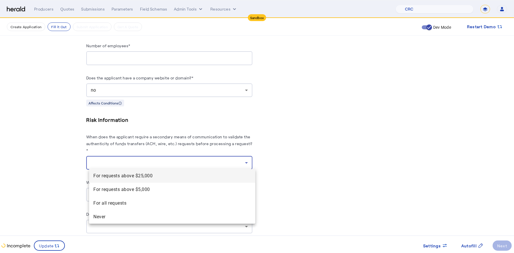
click at [143, 177] on span "For requests above $25,000" at bounding box center [172, 176] width 157 height 7
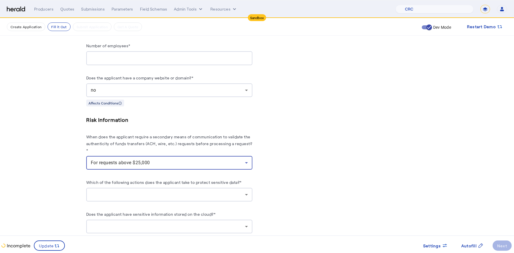
click at [174, 189] on div at bounding box center [169, 195] width 157 height 14
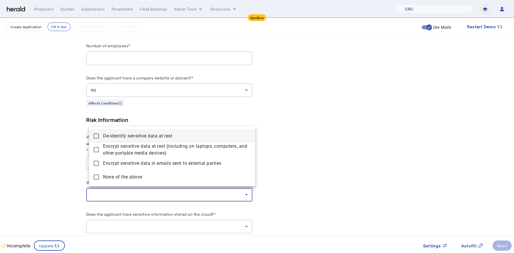
click at [337, 173] on div at bounding box center [257, 126] width 514 height 253
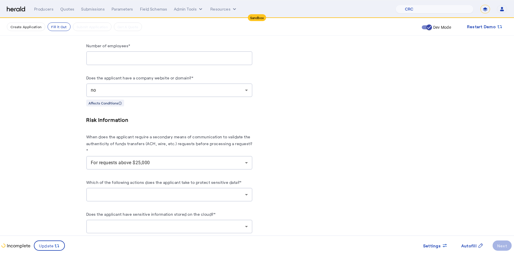
click at [226, 159] on div "For requests above $25,000" at bounding box center [168, 162] width 154 height 7
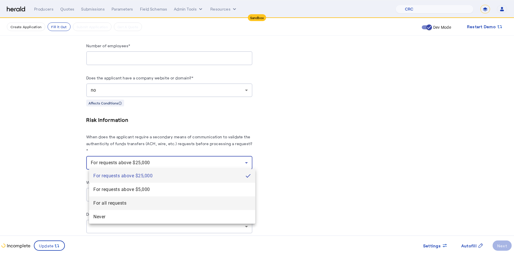
click at [138, 206] on span "For all requests" at bounding box center [172, 203] width 157 height 7
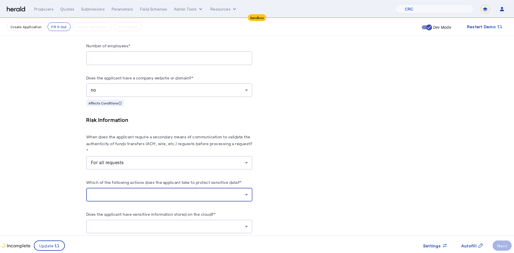
click at [180, 192] on div at bounding box center [168, 194] width 154 height 7
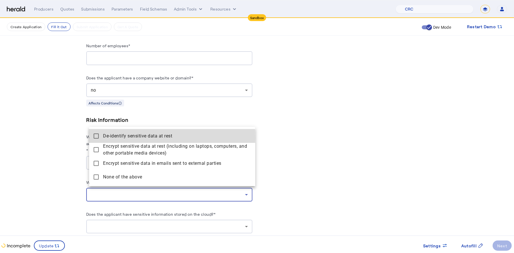
click at [94, 138] on mat-pseudo-checkbox at bounding box center [96, 136] width 5 height 5
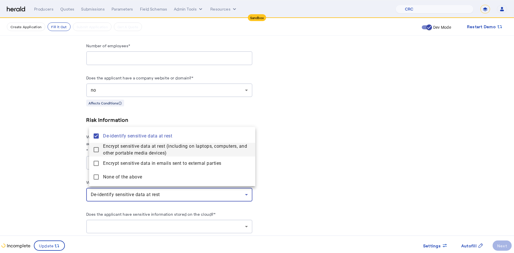
click at [94, 151] on mat-pseudo-checkbox at bounding box center [96, 149] width 5 height 5
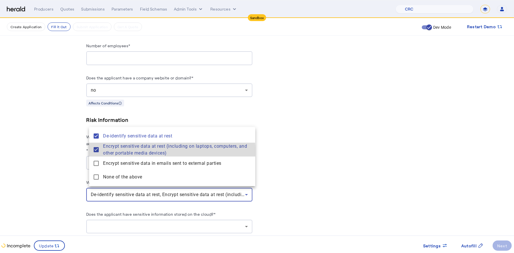
click at [94, 156] on devices\) "Encrypt sensitive data at rest (including on laptops, computers, and other port…" at bounding box center [172, 150] width 166 height 14
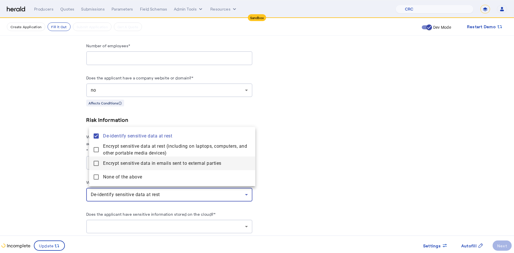
click at [98, 165] on mat-pseudo-checkbox at bounding box center [96, 163] width 5 height 5
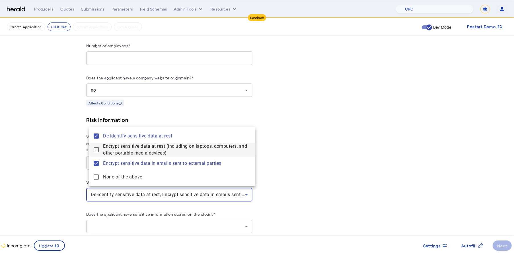
click at [97, 152] on mat-pseudo-checkbox at bounding box center [96, 149] width 5 height 5
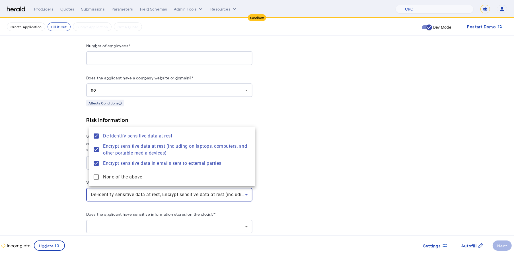
click at [64, 164] on div at bounding box center [257, 126] width 514 height 253
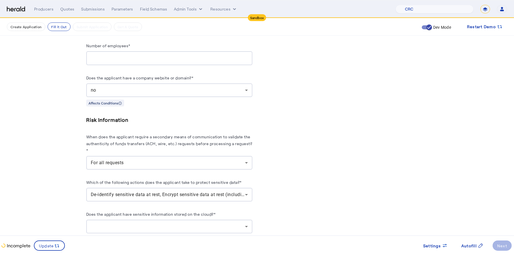
click at [245, 224] on div at bounding box center [168, 226] width 154 height 7
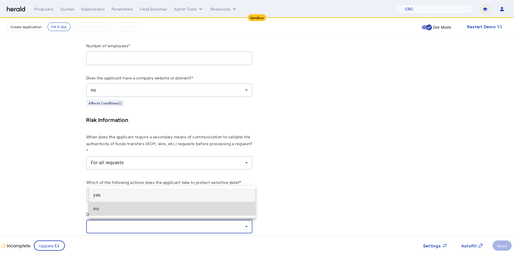
click at [116, 210] on span "no" at bounding box center [172, 209] width 157 height 7
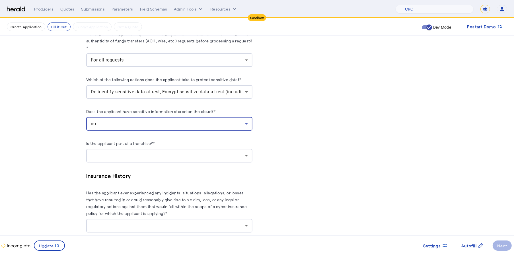
scroll to position [485, 0]
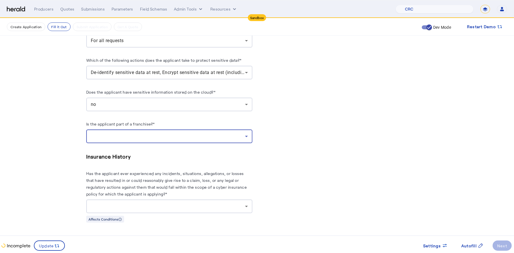
click at [171, 135] on div at bounding box center [168, 136] width 154 height 7
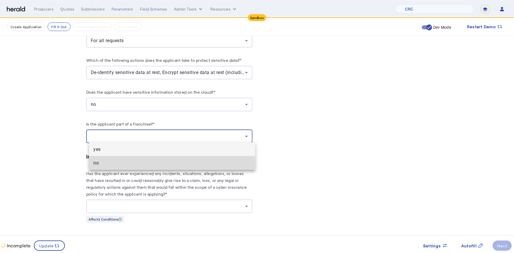
click at [139, 164] on span "no" at bounding box center [172, 163] width 157 height 7
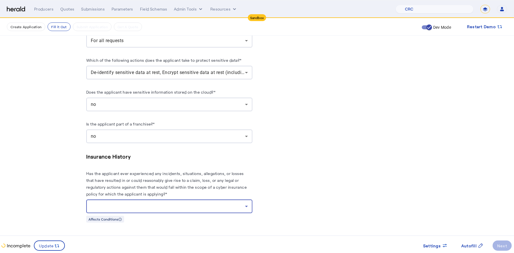
click at [228, 207] on div at bounding box center [168, 206] width 154 height 7
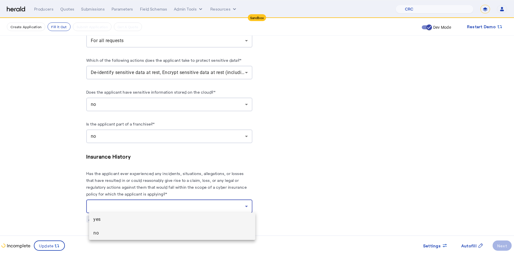
click at [120, 235] on span "no" at bounding box center [172, 233] width 157 height 7
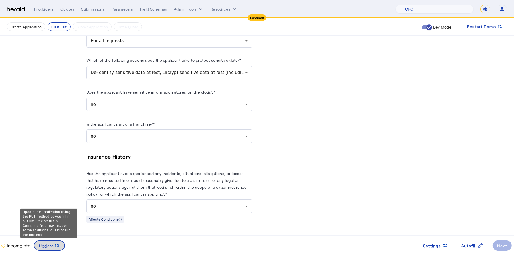
click at [47, 243] on span "Update" at bounding box center [46, 246] width 15 height 6
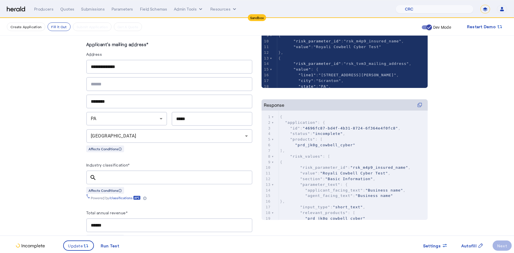
scroll to position [144, 0]
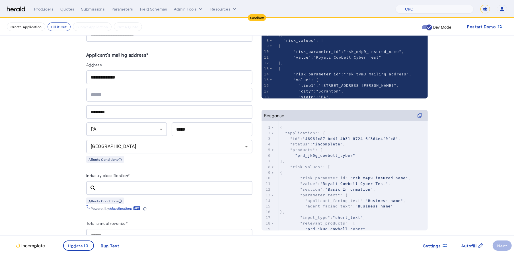
click at [165, 185] on input "Industry classification*" at bounding box center [174, 188] width 147 height 7
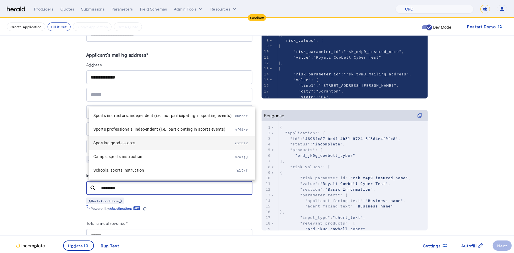
type input "********"
click at [129, 143] on span "Sporting goods stores" at bounding box center [165, 143] width 142 height 7
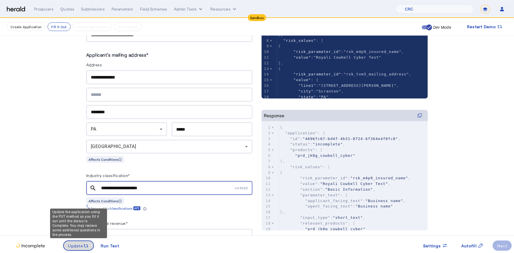
click at [73, 243] on span "Update" at bounding box center [75, 246] width 15 height 6
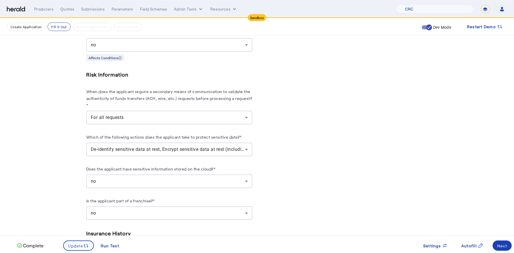
scroll to position [485, 0]
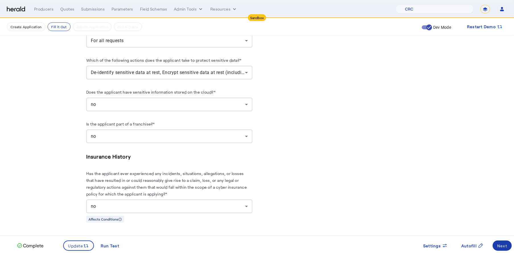
click at [500, 243] on div "Next" at bounding box center [502, 246] width 10 height 6
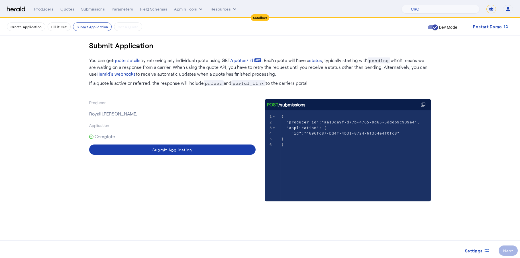
click at [179, 153] on span at bounding box center [172, 150] width 166 height 14
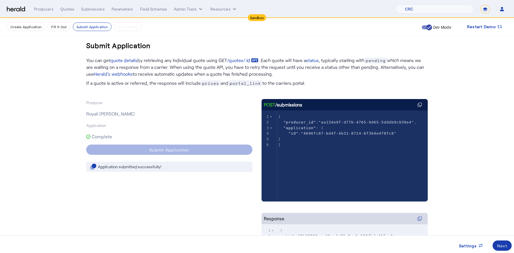
click at [501, 249] on span at bounding box center [502, 246] width 19 height 14
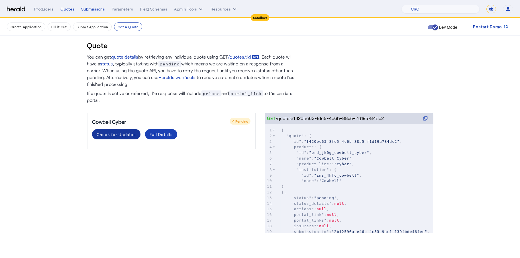
click at [122, 134] on div "Check for Updates" at bounding box center [116, 135] width 39 height 6
click at [116, 131] on span at bounding box center [116, 135] width 48 height 14
click at [118, 137] on div "Check for Updates" at bounding box center [116, 135] width 39 height 6
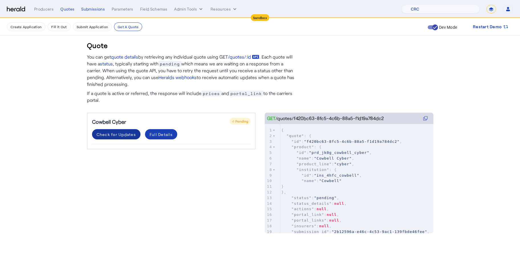
click at [118, 137] on div "Check for Updates" at bounding box center [116, 135] width 39 height 6
click at [125, 133] on div "Check for Updates" at bounding box center [116, 135] width 39 height 6
click at [97, 136] on div "Check for Updates" at bounding box center [116, 135] width 39 height 6
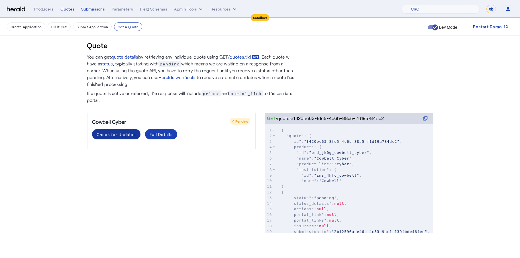
click at [118, 134] on div "Check for Updates" at bounding box center [116, 135] width 39 height 6
click at [118, 136] on div "Check for Updates" at bounding box center [116, 135] width 39 height 6
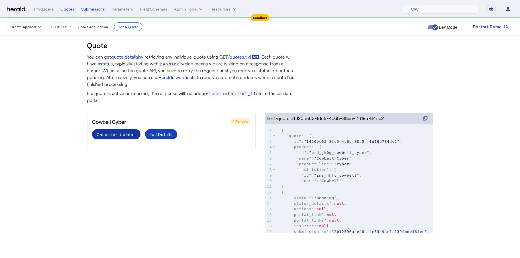
click at [118, 136] on div "Check for Updates" at bounding box center [116, 135] width 39 height 6
click at [158, 133] on div "Full Details" at bounding box center [160, 135] width 23 height 6
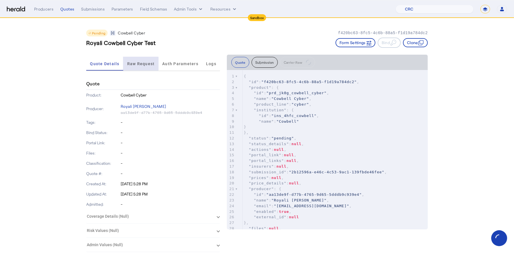
click at [143, 66] on span "Raw Request" at bounding box center [141, 64] width 28 height 14
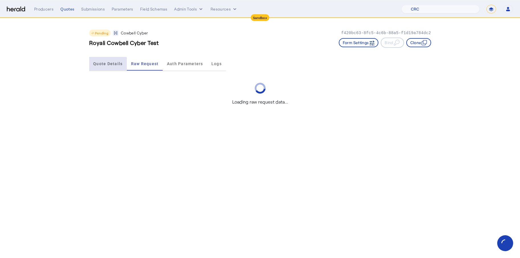
click at [103, 64] on span "Quote Details" at bounding box center [107, 64] width 29 height 4
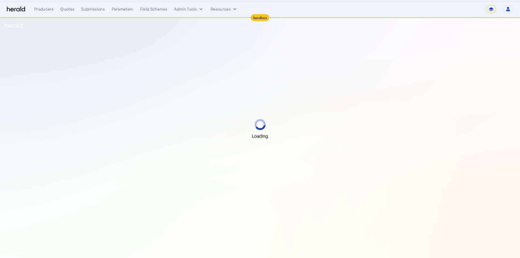
select select "*******"
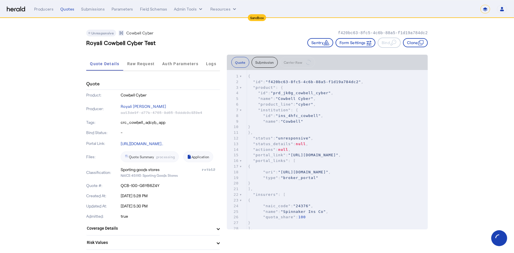
click at [197, 42] on div "Royali Cowbell Cyber Test Sentry Form Settings Bind Clone" at bounding box center [257, 43] width 342 height 10
click at [143, 62] on span "Raw Request" at bounding box center [141, 64] width 28 height 4
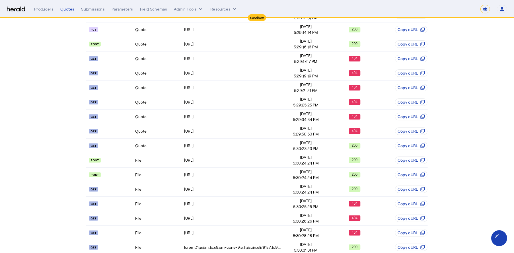
scroll to position [119, 0]
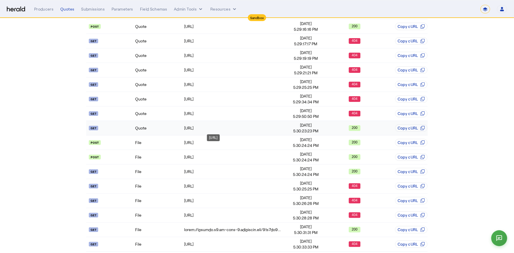
click at [257, 121] on td "https://api.morecowbell.ai/api/quote/v1/4e39e63a-4f4d-4621-af6c-f878d4ea6485" at bounding box center [233, 128] width 98 height 15
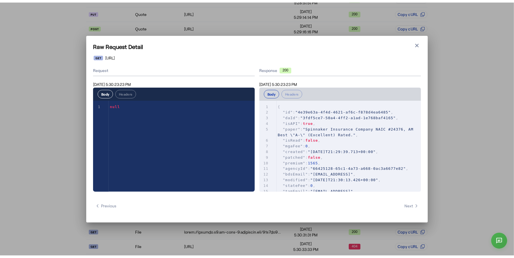
scroll to position [0, 0]
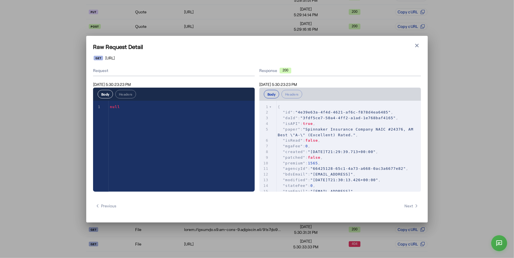
click at [413, 43] on h1 "Raw Request Detail" at bounding box center [257, 47] width 328 height 8
click at [415, 44] on icon "button" at bounding box center [417, 46] width 6 height 6
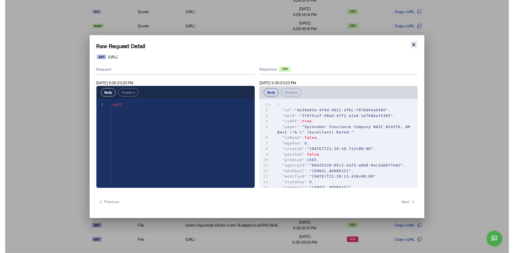
scroll to position [119, 0]
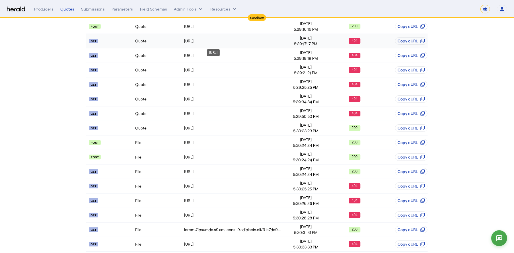
click at [249, 40] on div "https://api.morecowbell.ai/api/quote/v1/4e39e63a-4f4d-4621-af6c-f878d4ea6485" at bounding box center [232, 41] width 97 height 6
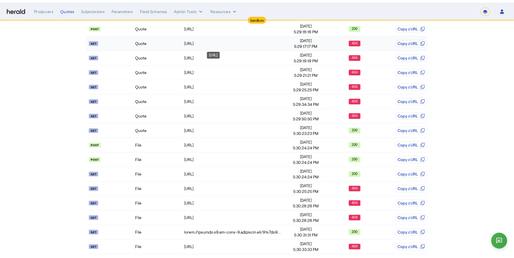
scroll to position [0, 0]
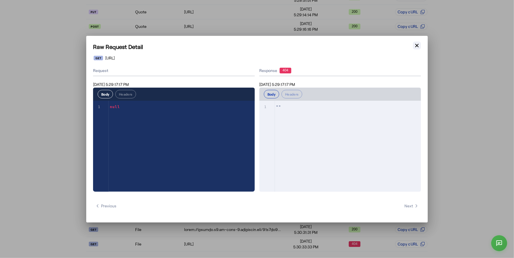
click at [415, 45] on icon "button" at bounding box center [417, 46] width 6 height 6
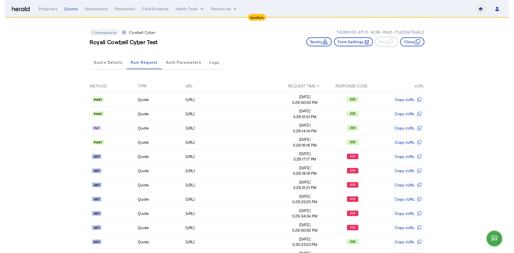
scroll to position [119, 0]
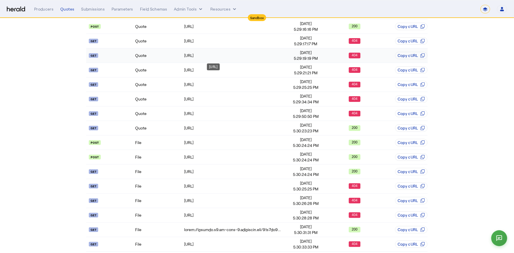
click at [272, 53] on div "https://api.morecowbell.ai/api/quote/v1/4e39e63a-4f4d-4621-af6c-f878d4ea6485" at bounding box center [232, 56] width 97 height 6
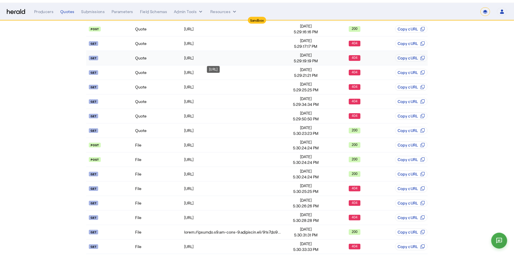
scroll to position [0, 0]
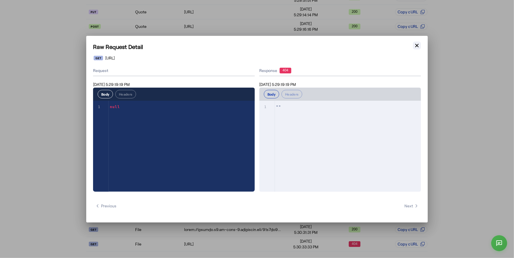
click at [420, 45] on button "Close modal" at bounding box center [417, 46] width 8 height 8
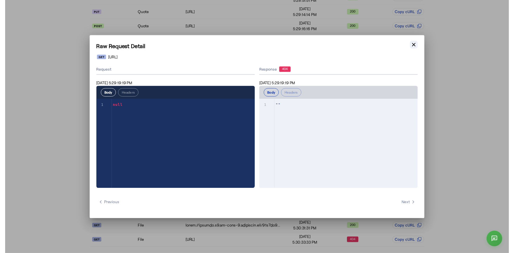
scroll to position [119, 0]
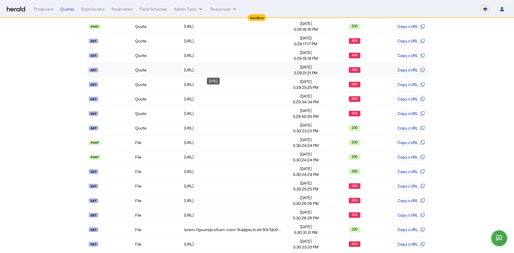
click at [270, 71] on td "https://api.morecowbell.ai/api/quote/v1/4e39e63a-4f4d-4621-af6c-f878d4ea6485" at bounding box center [233, 70] width 98 height 15
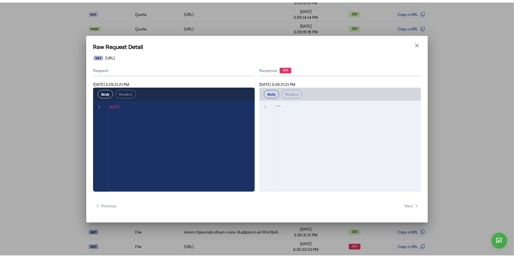
scroll to position [0, 0]
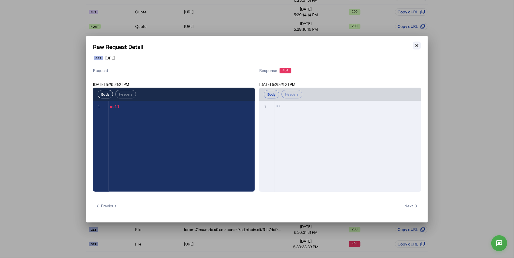
click at [418, 46] on icon "button" at bounding box center [417, 46] width 6 height 6
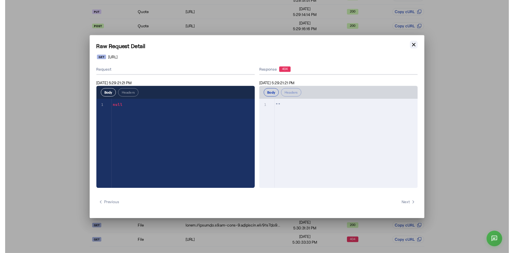
scroll to position [119, 0]
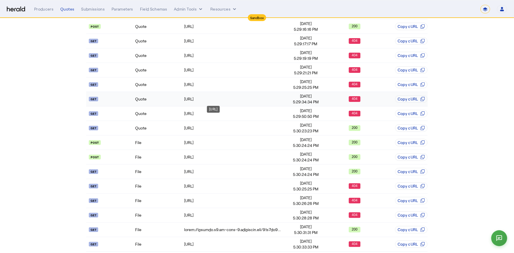
click at [281, 96] on div "https://api.morecowbell.ai/api/quote/v1/4e39e63a-4f4d-4621-af6c-f878d4ea6485" at bounding box center [232, 99] width 97 height 6
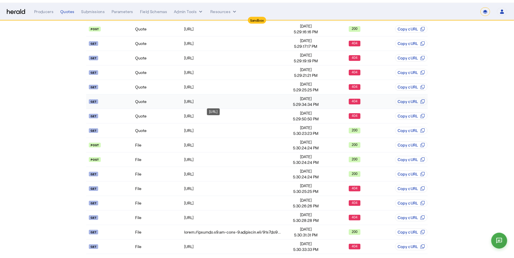
scroll to position [0, 0]
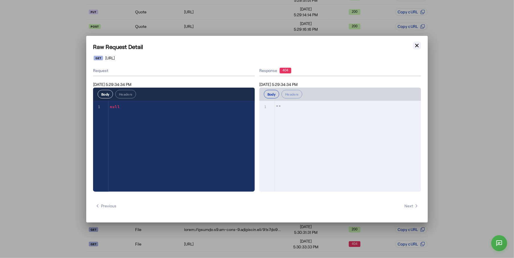
click at [415, 44] on icon "button" at bounding box center [417, 46] width 6 height 6
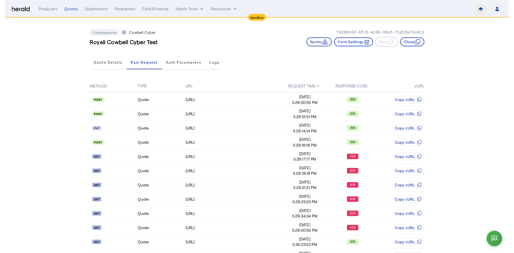
scroll to position [119, 0]
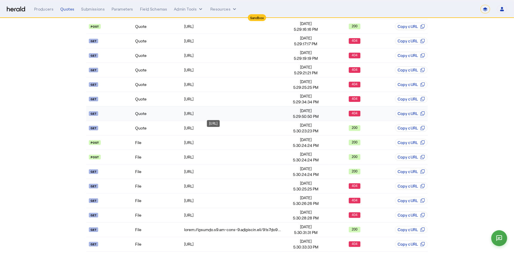
click at [254, 111] on div "https://api.morecowbell.ai/api/quote/v1/4e39e63a-4f4d-4621-af6c-f878d4ea6485" at bounding box center [232, 114] width 97 height 6
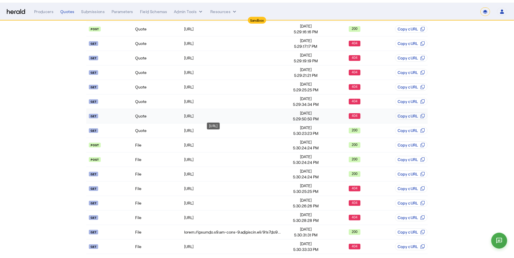
scroll to position [0, 0]
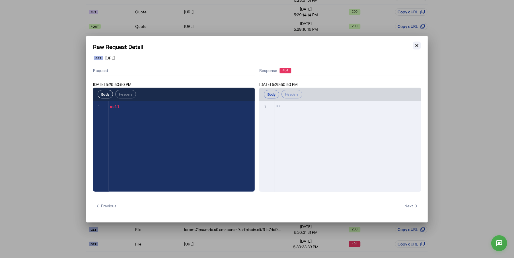
click at [420, 44] on icon "button" at bounding box center [417, 46] width 6 height 6
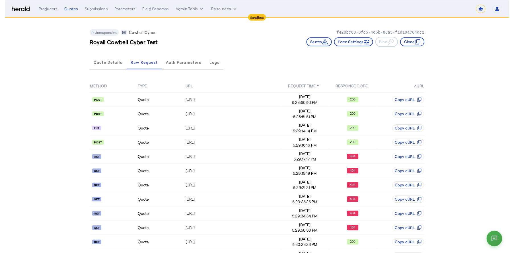
scroll to position [119, 0]
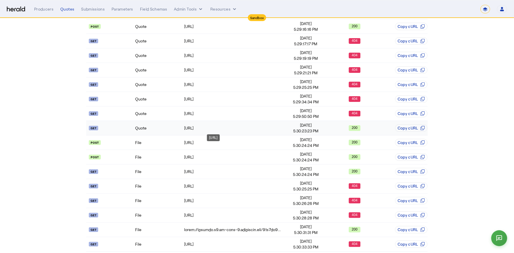
click at [261, 126] on div "https://api.morecowbell.ai/api/quote/v1/4e39e63a-4f4d-4621-af6c-f878d4ea6485" at bounding box center [232, 128] width 97 height 6
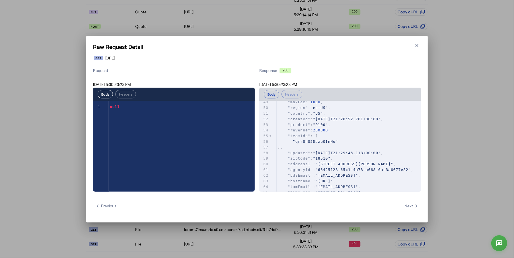
scroll to position [0, 0]
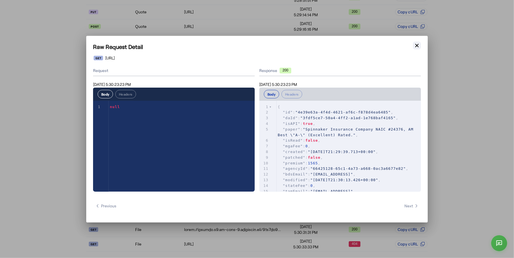
click at [417, 49] on button "Close modal" at bounding box center [417, 46] width 8 height 8
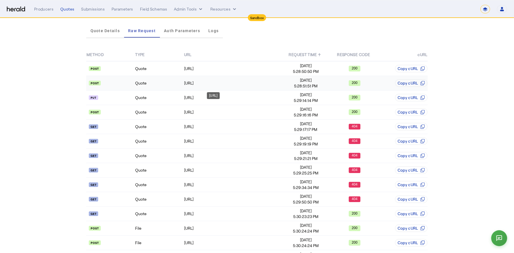
click at [245, 81] on div "https://api.morecowbell.ai/api/account/v2/account" at bounding box center [232, 83] width 97 height 6
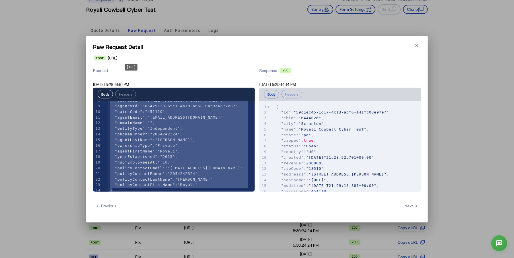
type textarea "**********"
drag, startPoint x: 122, startPoint y: 187, endPoint x: 112, endPoint y: 59, distance: 128.5
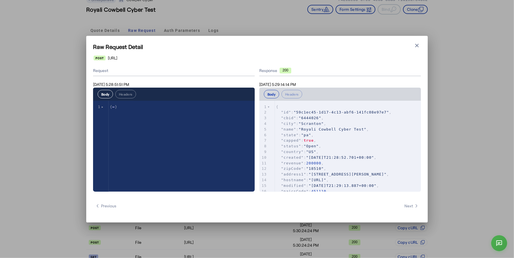
type textarea "**********"
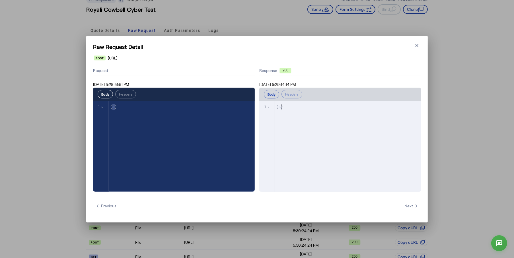
type textarea "**********"
drag, startPoint x: 282, startPoint y: 107, endPoint x: 278, endPoint y: 107, distance: 3.1
click at [278, 107] on span "{ ↔ }" at bounding box center [280, 107] width 8 height 4
click at [418, 48] on icon "button" at bounding box center [417, 46] width 6 height 6
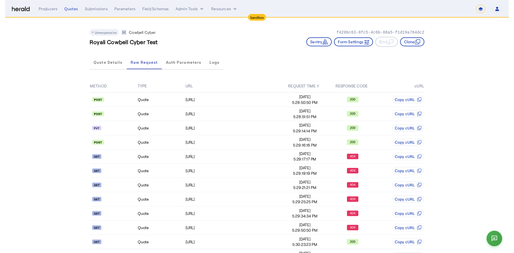
scroll to position [33, 0]
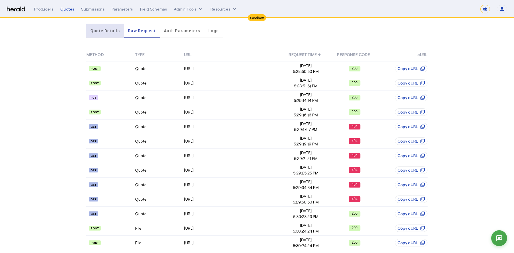
click at [111, 31] on span "Quote Details" at bounding box center [105, 31] width 29 height 4
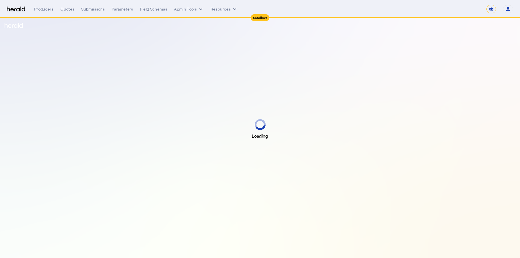
select select "*******"
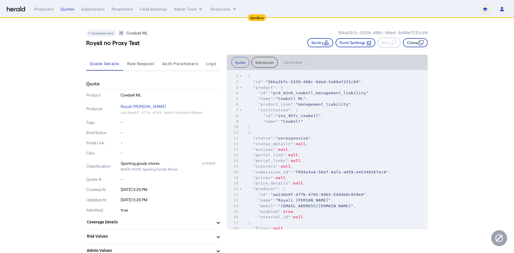
click at [423, 42] on icon "button" at bounding box center [422, 42] width 4 height 4
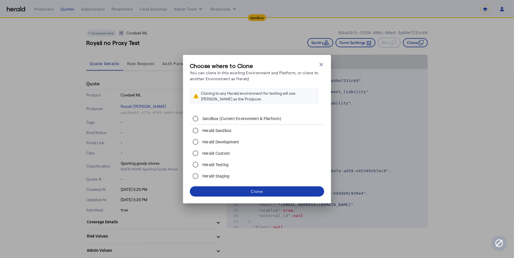
click at [261, 195] on span at bounding box center [257, 192] width 134 height 14
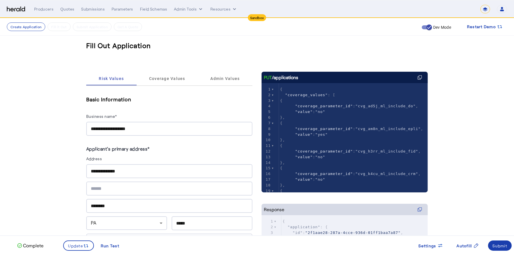
click at [501, 244] on div "Submit" at bounding box center [500, 246] width 15 height 6
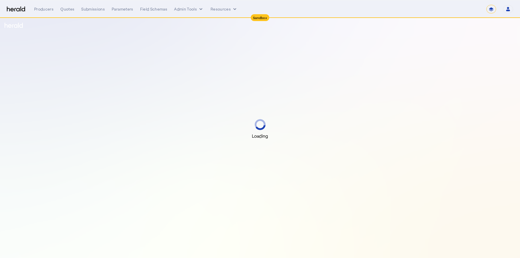
select select "*******"
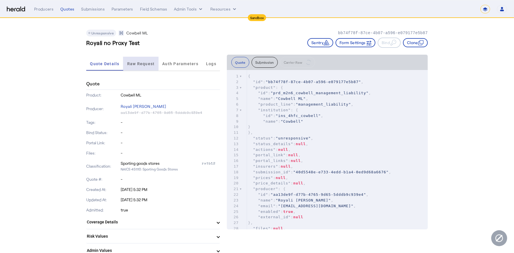
click at [144, 62] on span "Raw Request" at bounding box center [141, 64] width 28 height 4
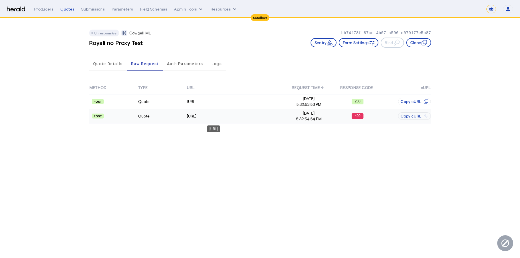
click at [258, 113] on div "[URL]" at bounding box center [235, 116] width 97 height 6
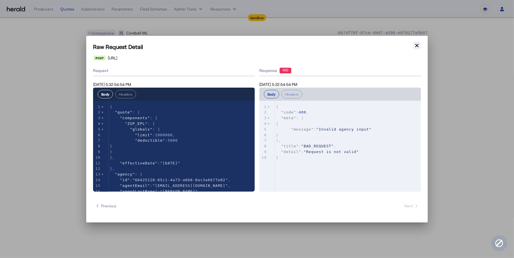
click at [416, 46] on icon "button" at bounding box center [417, 46] width 6 height 6
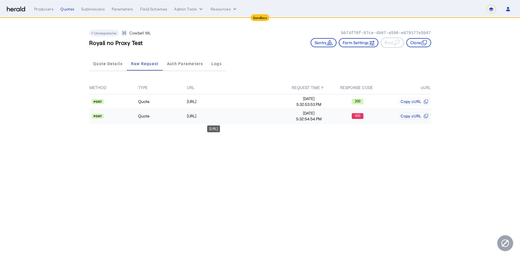
click at [253, 118] on div "[URL]" at bounding box center [235, 116] width 97 height 6
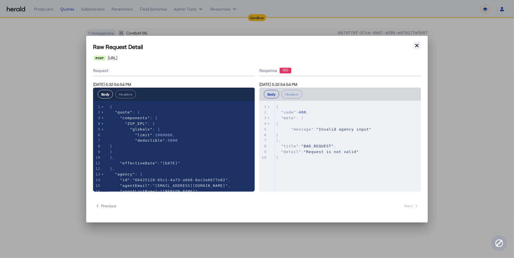
click at [416, 47] on icon "button" at bounding box center [417, 46] width 6 height 6
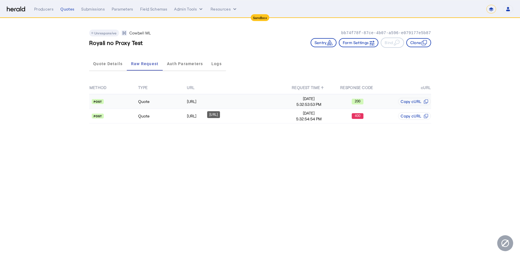
click at [238, 100] on div "[URL]" at bounding box center [235, 102] width 97 height 6
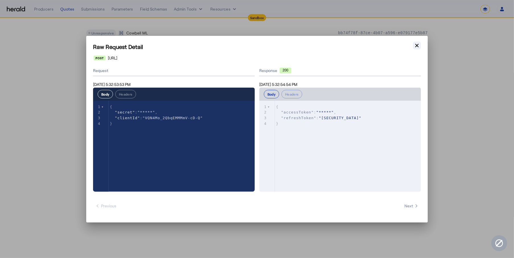
click at [417, 44] on icon "button" at bounding box center [417, 46] width 6 height 6
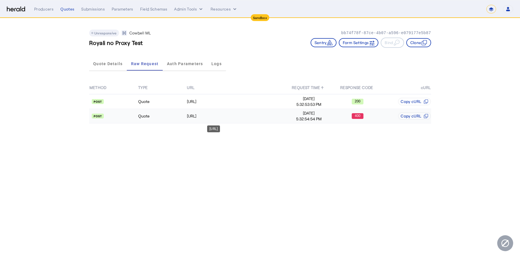
click at [202, 117] on div "[URL]" at bounding box center [235, 116] width 97 height 6
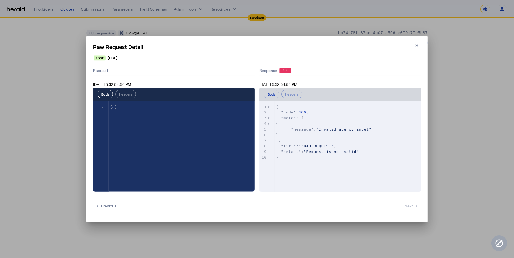
type textarea "**********"
drag, startPoint x: 102, startPoint y: 107, endPoint x: 112, endPoint y: 107, distance: 9.1
click at [418, 47] on icon "button" at bounding box center [417, 46] width 6 height 6
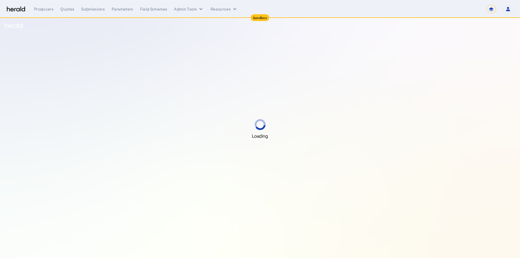
select select "*******"
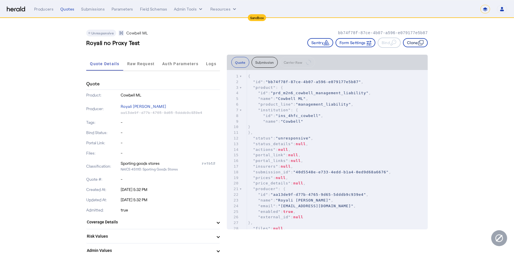
click at [415, 44] on button "Clone" at bounding box center [415, 42] width 25 height 9
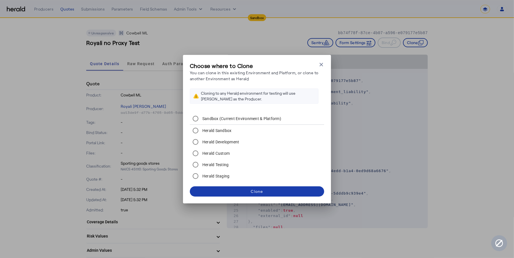
click at [267, 192] on span at bounding box center [257, 192] width 134 height 14
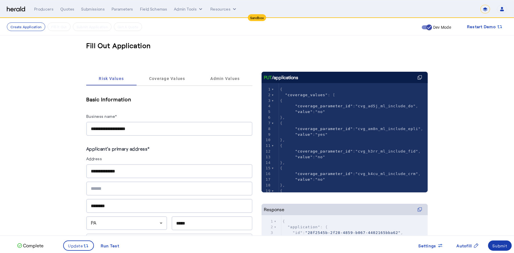
click at [499, 249] on div "Submit" at bounding box center [500, 246] width 15 height 6
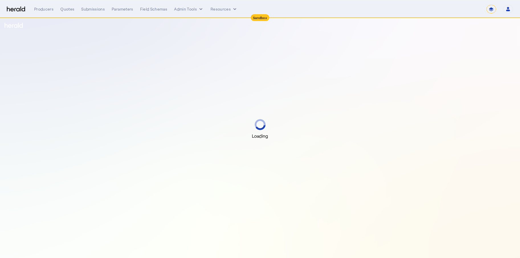
select select "*******"
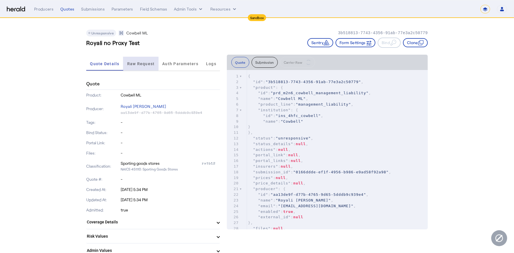
click at [143, 65] on span "Raw Request" at bounding box center [141, 64] width 28 height 4
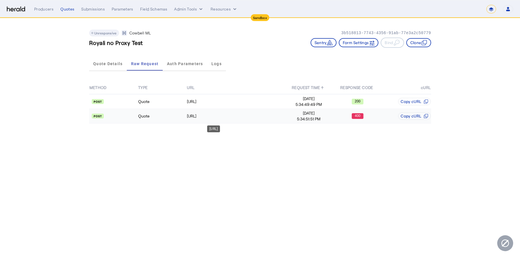
click at [266, 116] on div "[URL]" at bounding box center [235, 116] width 97 height 6
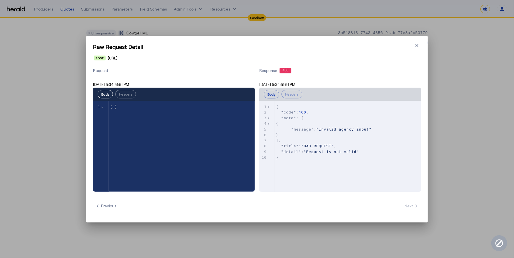
type textarea "**********"
drag, startPoint x: 115, startPoint y: 107, endPoint x: 112, endPoint y: 107, distance: 3.7
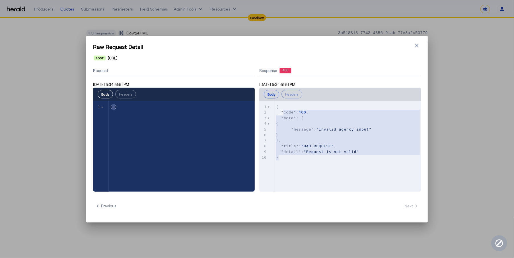
type textarea "**********"
drag, startPoint x: 285, startPoint y: 161, endPoint x: 275, endPoint y: 104, distance: 57.9
click at [275, 104] on div "x 1 { 2 "code" : 400 , 3 "meta" : [ 4 { 5 "message" : "Invalid agency input" 6 …" at bounding box center [350, 132] width 151 height 63
click at [419, 47] on icon "button" at bounding box center [417, 46] width 6 height 6
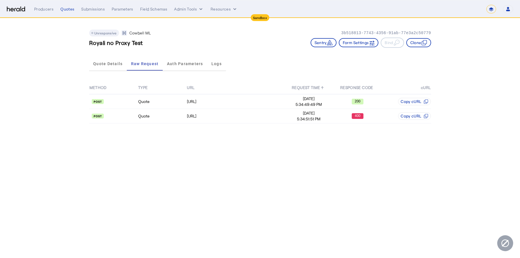
click at [21, 4] on nav "**********" at bounding box center [260, 9] width 520 height 18
click at [16, 9] on img at bounding box center [16, 9] width 18 height 5
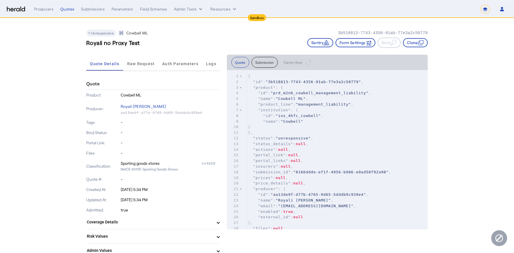
click at [4, 8] on nav "**********" at bounding box center [257, 9] width 514 height 18
click at [11, 8] on img at bounding box center [16, 9] width 18 height 5
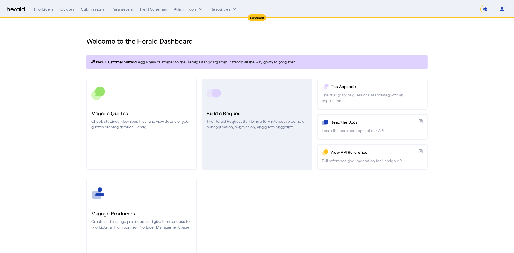
click at [214, 111] on h3 "Build a Request" at bounding box center [257, 113] width 101 height 8
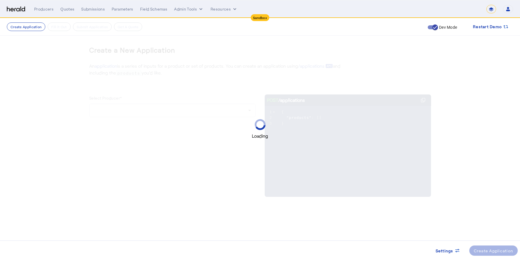
click at [210, 105] on div "Loading" at bounding box center [260, 129] width 520 height 258
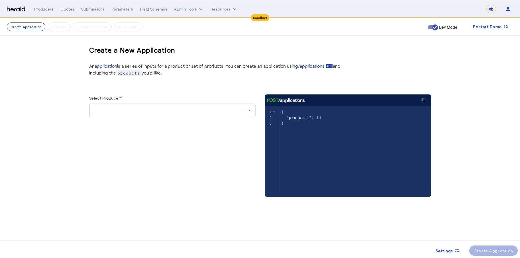
click at [210, 105] on div at bounding box center [172, 111] width 157 height 14
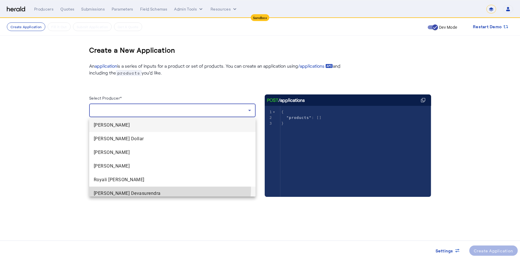
click at [154, 188] on mat-option "[PERSON_NAME] Devasurendra" at bounding box center [172, 194] width 166 height 14
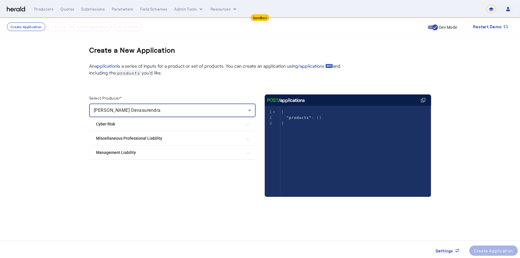
click at [150, 158] on mat-expansion-panel-header "Management Liability" at bounding box center [172, 153] width 166 height 14
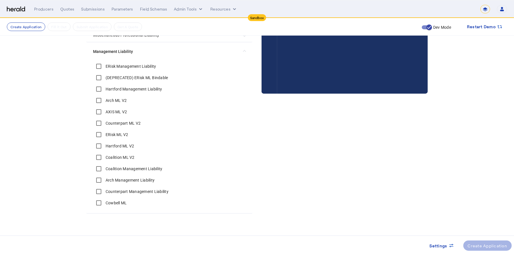
scroll to position [107, 0]
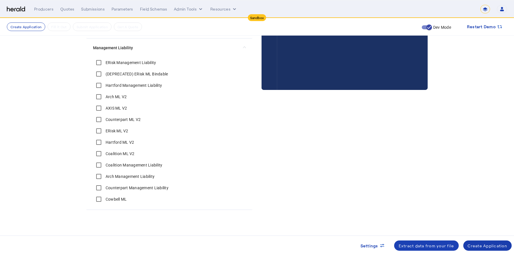
click at [482, 248] on div "Create Application" at bounding box center [488, 246] width 40 height 6
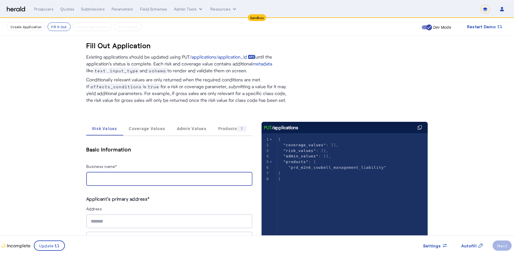
click at [144, 176] on input "Business name*" at bounding box center [169, 179] width 157 height 7
type input "**********"
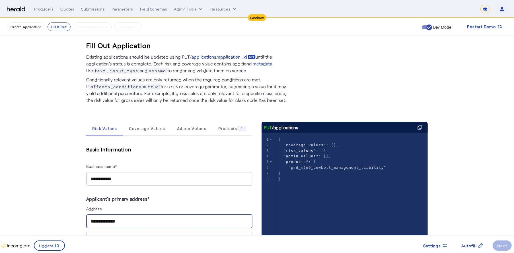
type input "**********"
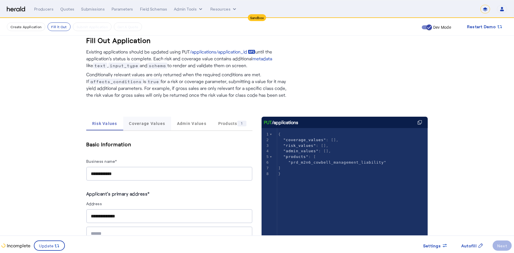
click at [163, 122] on span "Coverage Values" at bounding box center [147, 124] width 36 height 4
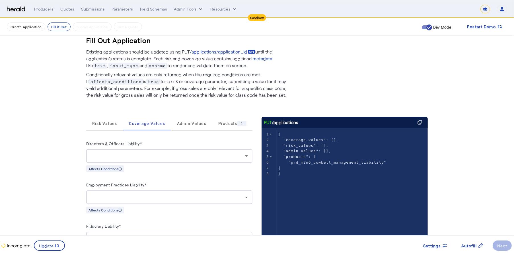
click at [152, 156] on div at bounding box center [168, 156] width 154 height 7
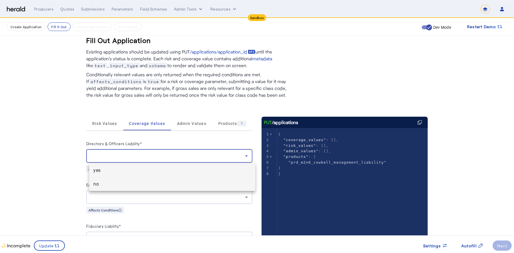
click at [155, 184] on span "no" at bounding box center [172, 184] width 157 height 7
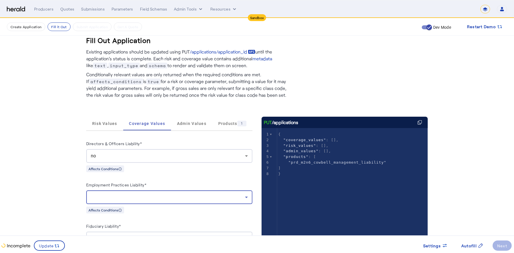
click at [164, 198] on div at bounding box center [168, 197] width 154 height 7
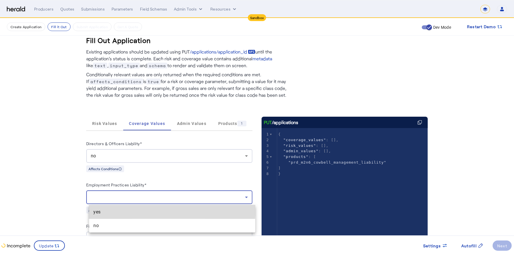
click at [158, 209] on span "yes" at bounding box center [172, 212] width 157 height 7
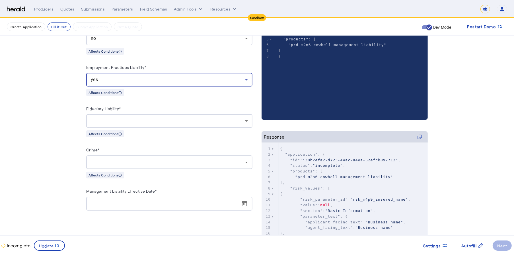
scroll to position [124, 0]
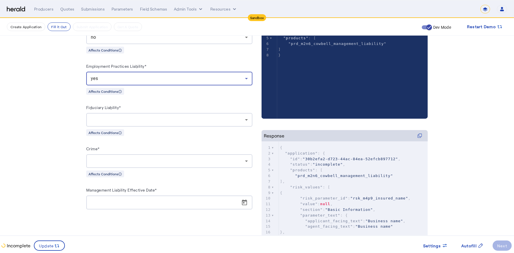
click at [226, 118] on div at bounding box center [168, 119] width 154 height 7
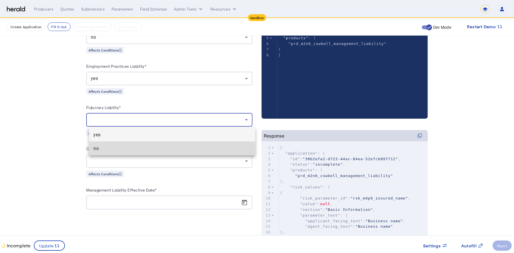
click at [183, 155] on mat-option "no" at bounding box center [172, 149] width 166 height 14
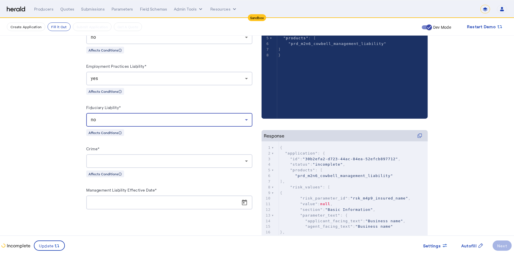
click at [189, 165] on div at bounding box center [169, 161] width 157 height 14
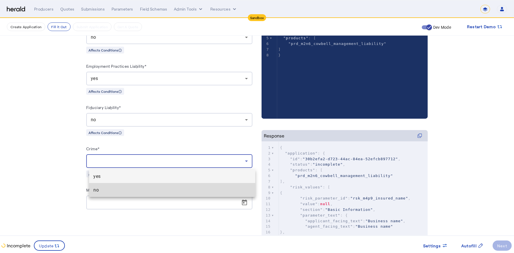
click at [173, 192] on span "no" at bounding box center [172, 190] width 157 height 7
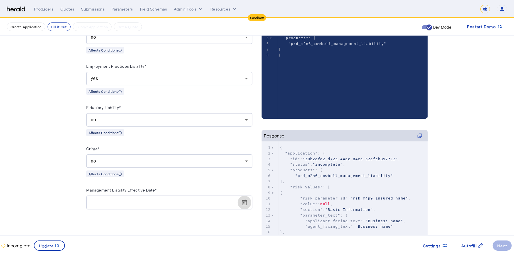
click at [245, 204] on span "Open calendar" at bounding box center [245, 203] width 14 height 14
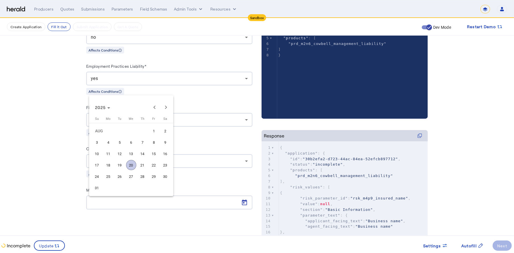
click at [93, 187] on span "31" at bounding box center [97, 188] width 10 height 10
type input "**********"
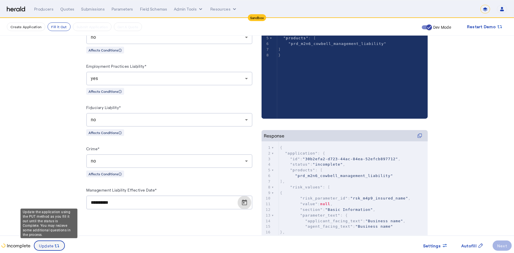
click at [52, 246] on span "Update" at bounding box center [46, 246] width 15 height 6
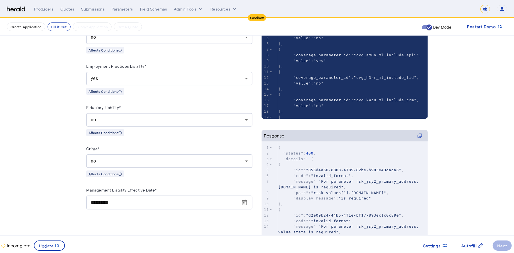
scroll to position [0, 0]
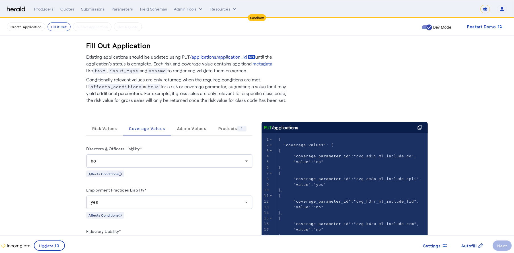
click at [100, 136] on div "Risk Values Coverage Values Admin Values Products 1" at bounding box center [169, 129] width 166 height 14
click at [102, 132] on span "Risk Values" at bounding box center [104, 129] width 25 height 14
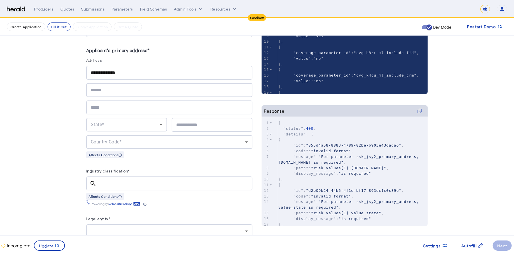
scroll to position [148, 0]
click at [165, 108] on input "text" at bounding box center [169, 108] width 157 height 7
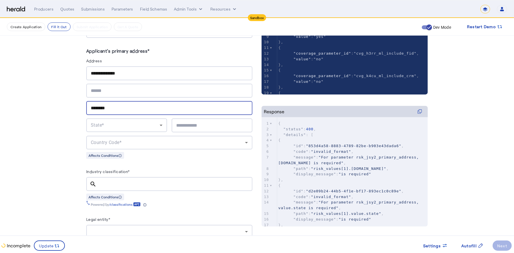
type input "********"
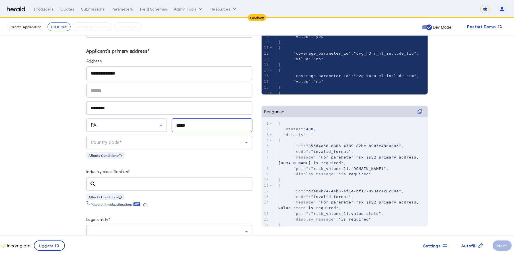
type input "*****"
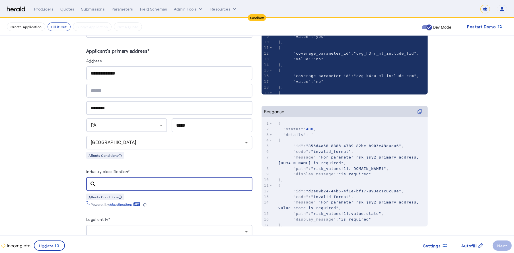
click at [150, 183] on input "Industry classification*" at bounding box center [174, 184] width 147 height 7
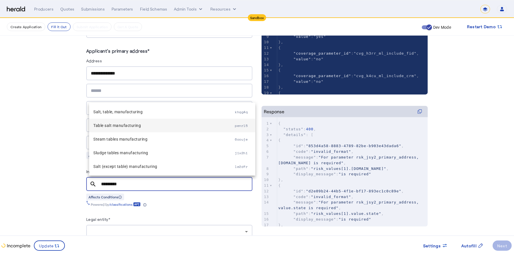
type input "*********"
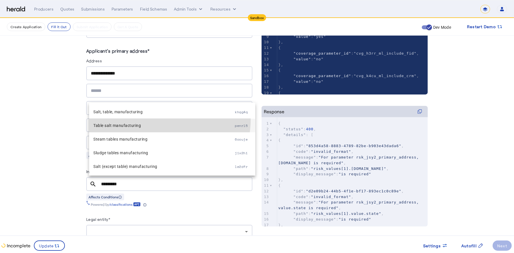
click at [153, 119] on mat-option "Table salt manufacturing penrl5" at bounding box center [172, 126] width 166 height 14
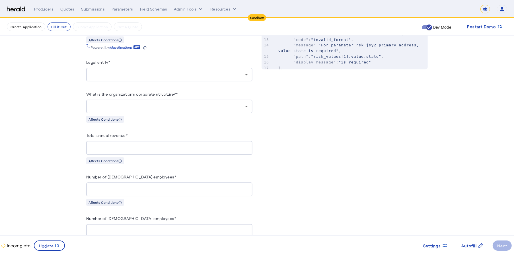
scroll to position [306, 0]
click at [210, 74] on div at bounding box center [168, 73] width 154 height 7
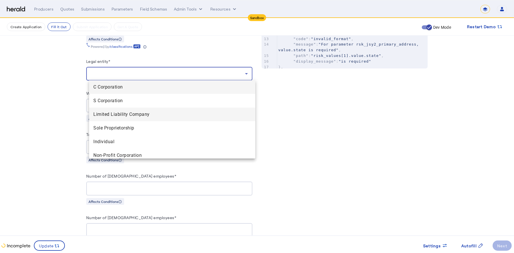
click at [136, 119] on Company "Limited Liability Company" at bounding box center [172, 115] width 166 height 14
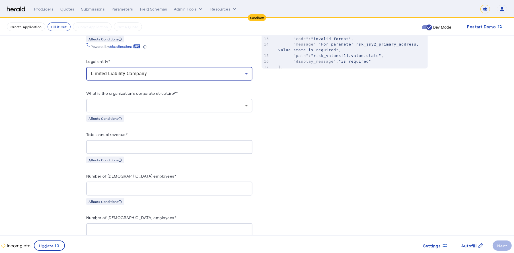
click at [187, 106] on div at bounding box center [168, 105] width 154 height 7
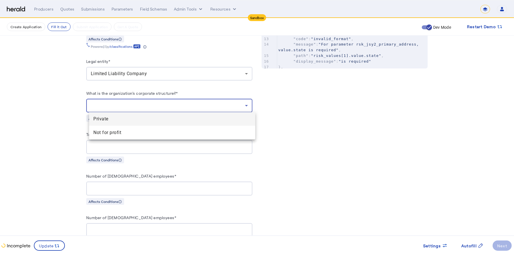
click at [151, 121] on span "Private" at bounding box center [172, 119] width 157 height 7
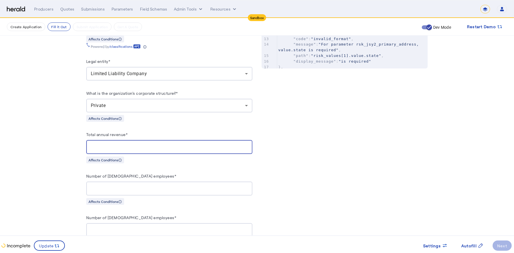
click at [164, 144] on input "Total annual revenue*" at bounding box center [169, 147] width 157 height 7
type input "********"
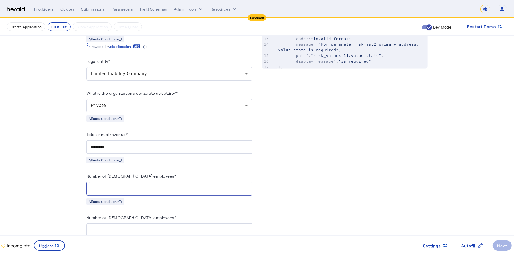
type input "**"
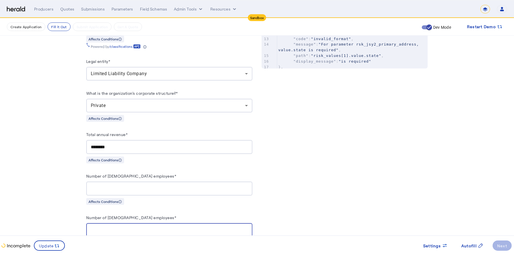
type input "*"
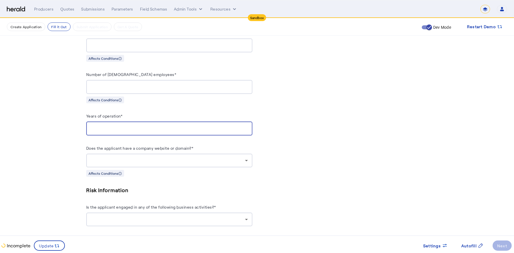
type input "**"
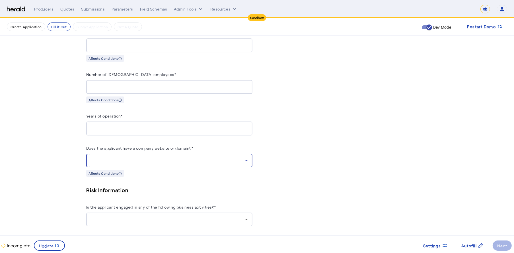
click at [204, 159] on div at bounding box center [168, 160] width 154 height 7
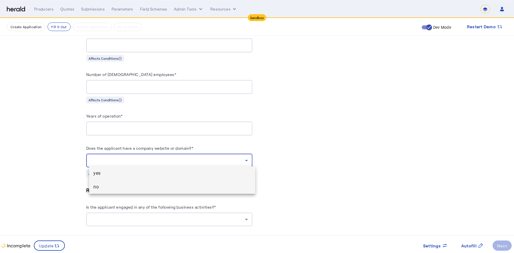
click at [154, 184] on span "no" at bounding box center [172, 187] width 157 height 7
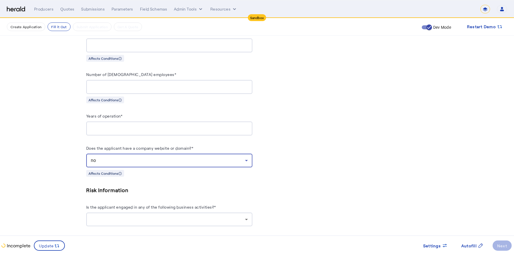
click at [246, 217] on icon at bounding box center [246, 219] width 7 height 7
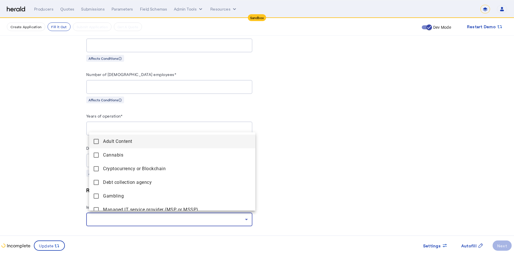
scroll to position [63, 0]
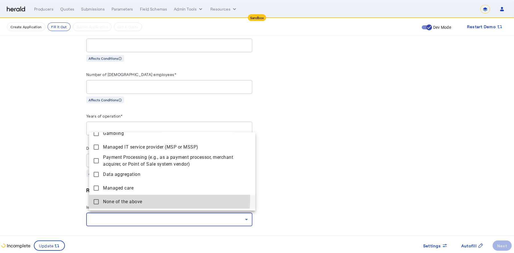
click at [137, 198] on span "None of the above" at bounding box center [176, 201] width 147 height 7
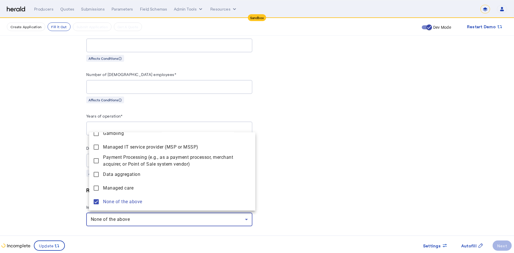
click at [338, 188] on div at bounding box center [257, 126] width 514 height 253
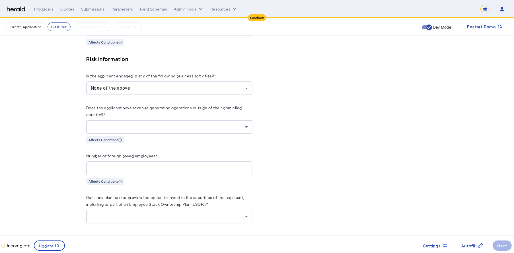
scroll to position [579, 0]
click at [183, 134] on div "Does the applicant have revenue generating operations outside of their domicile…" at bounding box center [169, 125] width 166 height 39
click at [187, 130] on div at bounding box center [169, 129] width 157 height 14
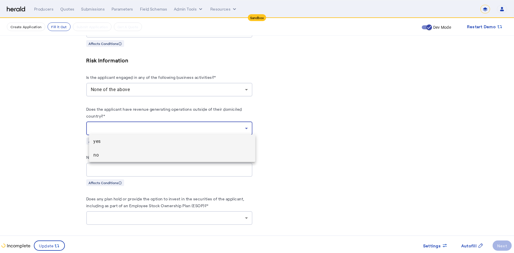
click at [162, 150] on mat-option "no" at bounding box center [172, 155] width 166 height 14
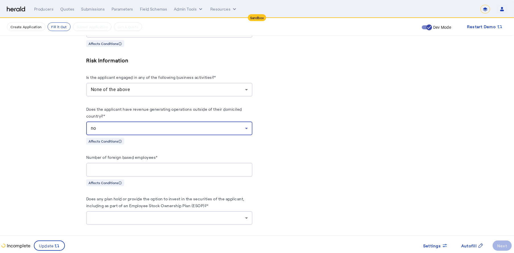
click at [162, 170] on input "Number of foreign based employees*" at bounding box center [169, 170] width 157 height 7
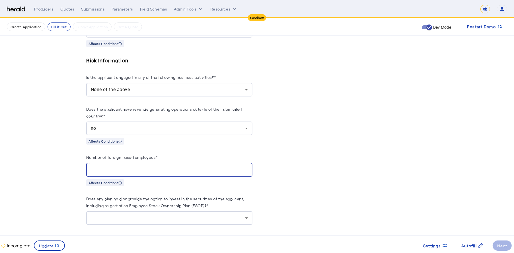
type input "*"
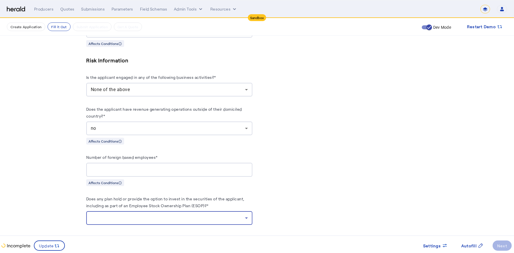
click at [203, 211] on div at bounding box center [169, 218] width 157 height 14
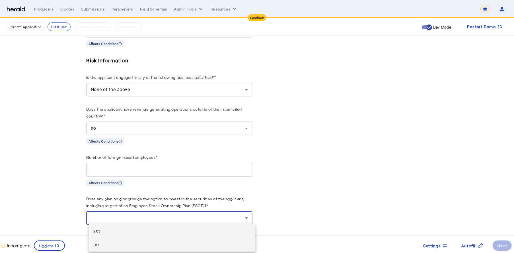
click at [167, 243] on span "no" at bounding box center [172, 244] width 157 height 7
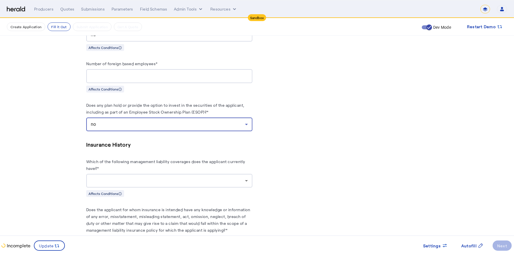
scroll to position [672, 0]
click at [209, 181] on div at bounding box center [168, 181] width 154 height 7
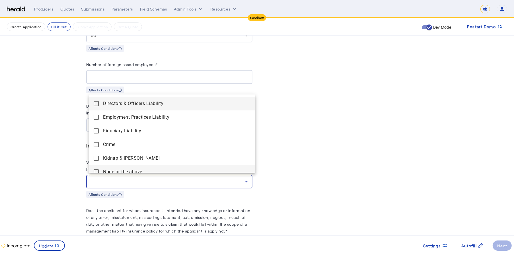
click at [97, 170] on mat-pseudo-checkbox at bounding box center [96, 171] width 5 height 5
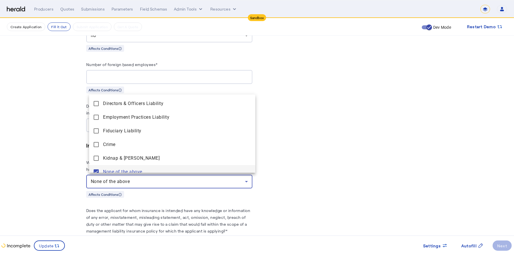
scroll to position [6, 0]
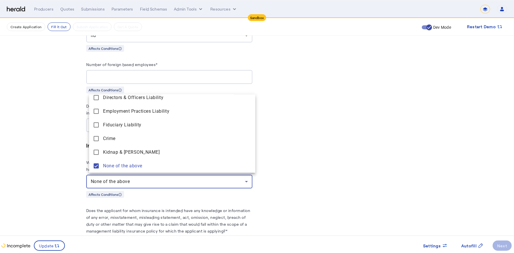
click at [56, 180] on div at bounding box center [257, 126] width 514 height 253
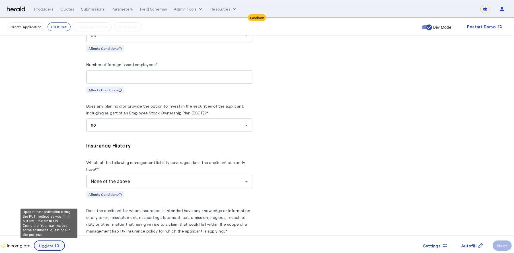
click at [63, 249] on span at bounding box center [49, 246] width 30 height 14
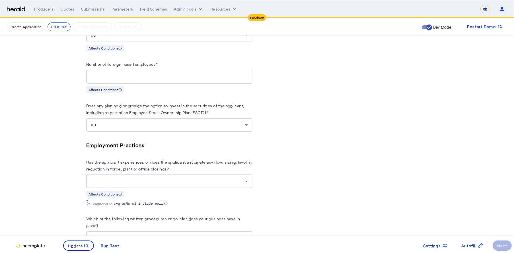
scroll to position [878, 0]
click at [195, 183] on div at bounding box center [168, 182] width 154 height 7
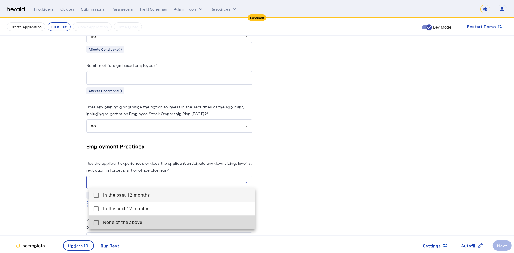
click at [101, 222] on above "None of the above" at bounding box center [172, 223] width 166 height 14
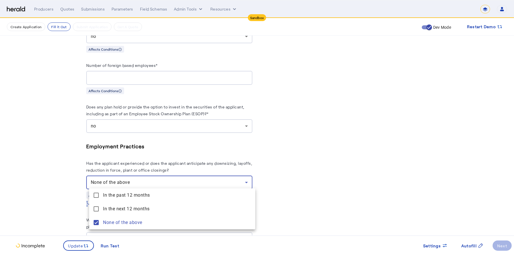
click at [55, 194] on div at bounding box center [257, 126] width 514 height 253
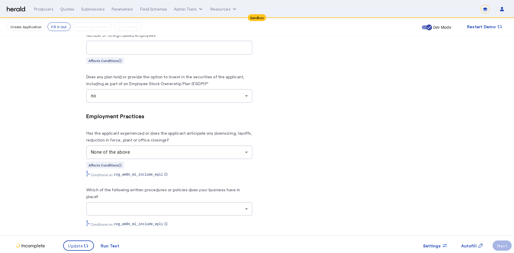
scroll to position [907, 0]
click at [191, 201] on herald-label "Which of the following written procedures or policies does your business have i…" at bounding box center [169, 195] width 166 height 16
click at [190, 207] on div at bounding box center [168, 210] width 154 height 7
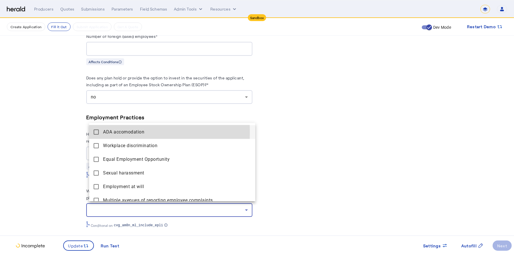
click at [95, 132] on mat-pseudo-checkbox at bounding box center [96, 132] width 5 height 5
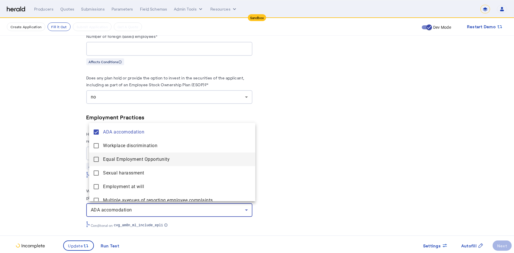
click at [95, 154] on Opportunity "Equal Employment Opportunity" at bounding box center [172, 160] width 166 height 14
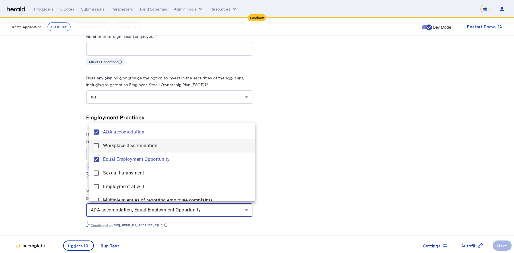
click at [95, 144] on mat-pseudo-checkbox at bounding box center [96, 145] width 5 height 5
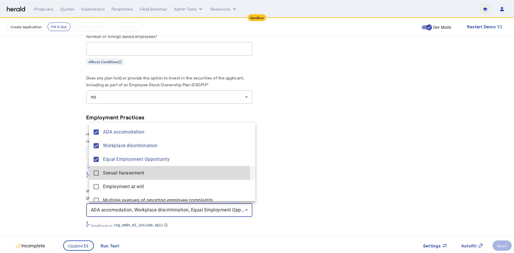
click at [97, 177] on harassment "Sexual harassment" at bounding box center [172, 173] width 166 height 14
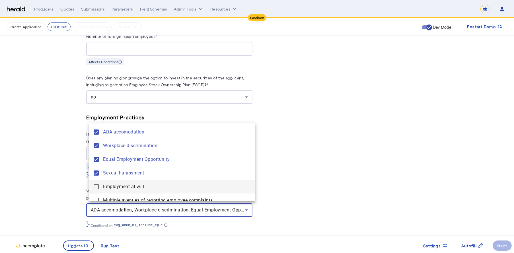
click at [97, 186] on mat-pseudo-checkbox at bounding box center [96, 186] width 5 height 5
click at [44, 192] on div at bounding box center [257, 126] width 514 height 253
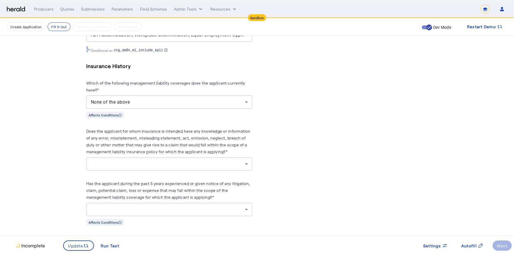
scroll to position [1085, 0]
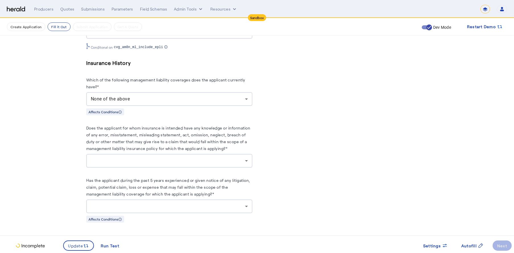
click at [206, 163] on div at bounding box center [169, 161] width 157 height 14
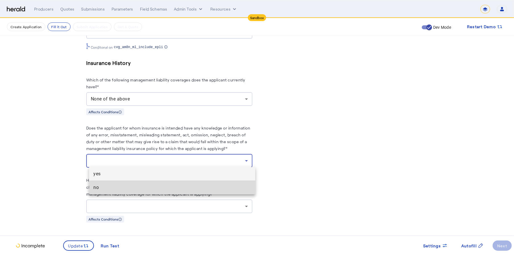
click at [155, 187] on span "no" at bounding box center [172, 187] width 157 height 7
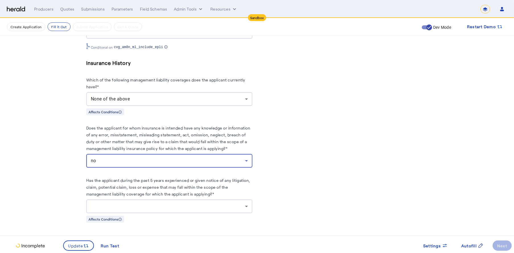
click at [194, 203] on div at bounding box center [168, 206] width 154 height 7
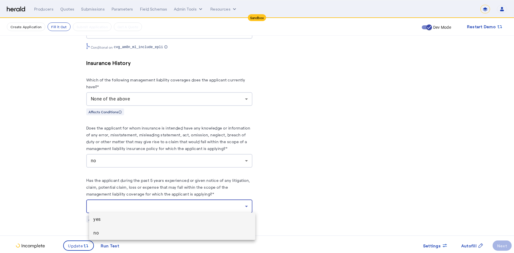
click at [147, 230] on span "no" at bounding box center [172, 233] width 157 height 7
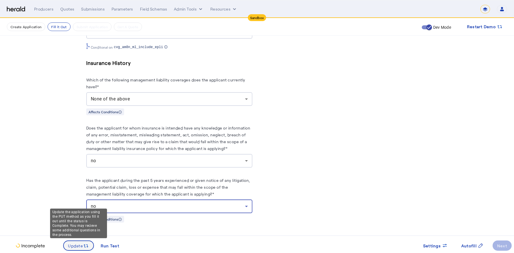
click at [77, 243] on span "Update" at bounding box center [75, 246] width 15 height 6
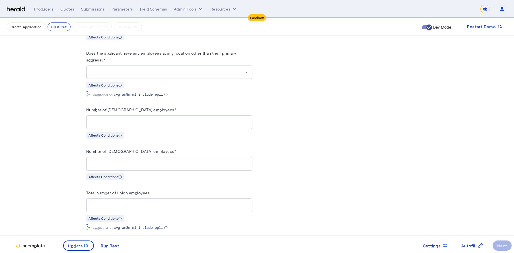
scroll to position [416, 0]
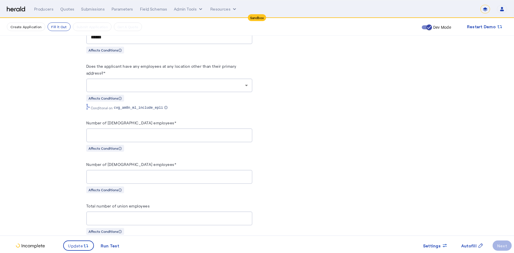
click at [227, 90] on div at bounding box center [169, 86] width 157 height 14
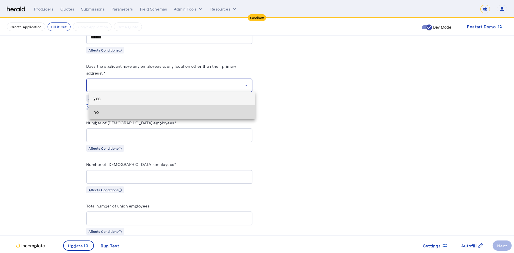
click at [149, 115] on span "no" at bounding box center [172, 112] width 157 height 7
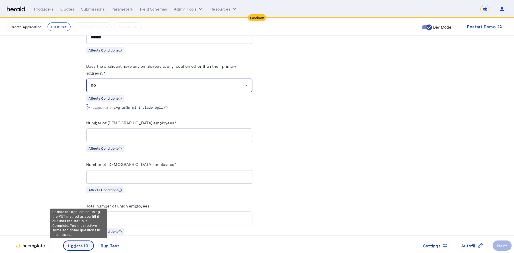
click at [81, 244] on span "Update" at bounding box center [75, 246] width 15 height 6
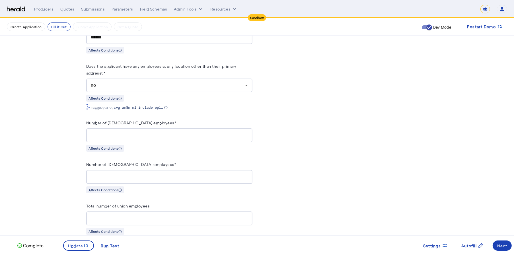
scroll to position [0, 0]
click at [504, 244] on div "Next" at bounding box center [502, 246] width 10 height 6
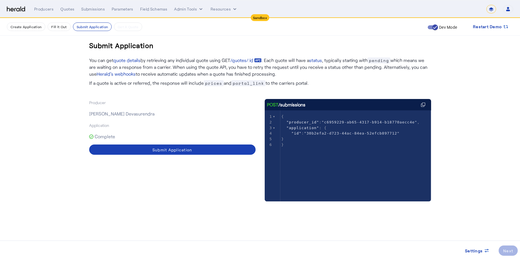
click at [203, 142] on p "Complete" at bounding box center [172, 137] width 166 height 16
click at [203, 150] on span at bounding box center [172, 150] width 166 height 14
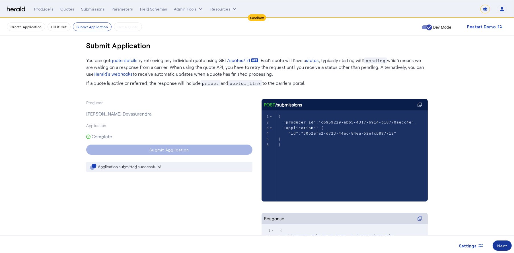
click at [509, 246] on span at bounding box center [502, 246] width 19 height 14
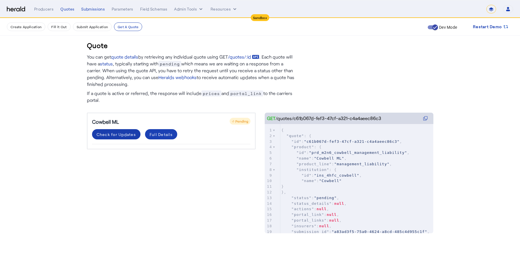
click at [104, 133] on div "Check for Updates" at bounding box center [116, 135] width 39 height 6
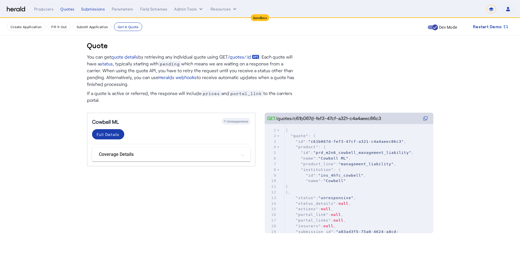
click at [99, 132] on div "Full Details" at bounding box center [108, 135] width 23 height 6
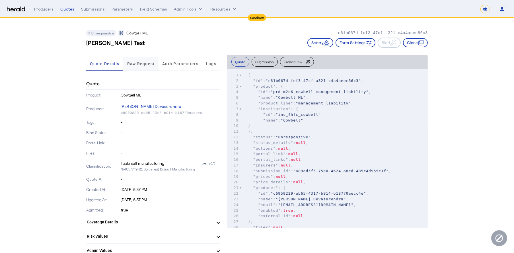
click at [144, 67] on span "Raw Request" at bounding box center [141, 64] width 28 height 14
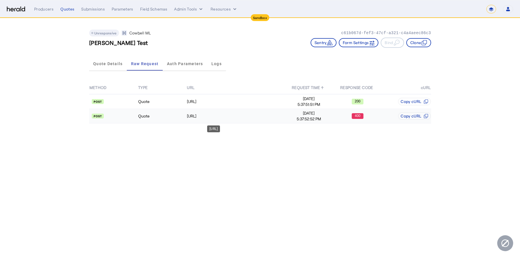
click at [258, 116] on div "[URL]" at bounding box center [235, 116] width 97 height 6
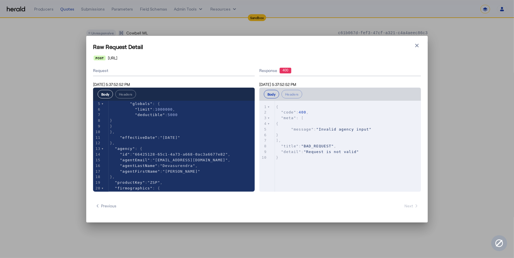
scroll to position [26, 0]
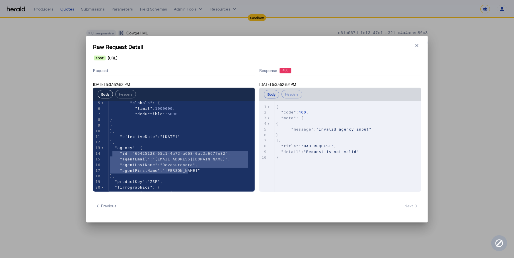
type textarea "**********"
drag, startPoint x: 201, startPoint y: 171, endPoint x: 107, endPoint y: 148, distance: 97.0
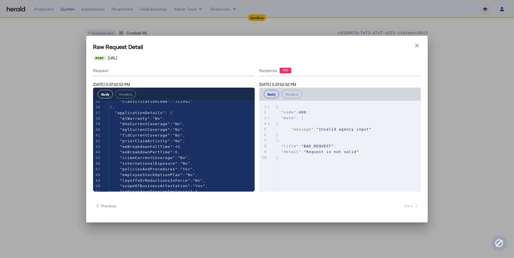
scroll to position [220, 0]
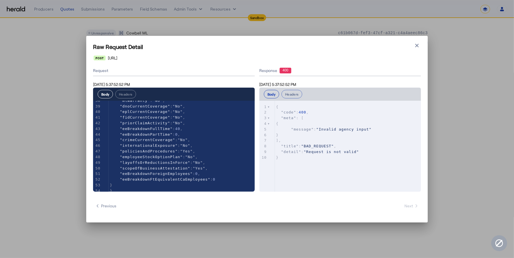
click at [294, 94] on button "Headers" at bounding box center [292, 94] width 21 height 9
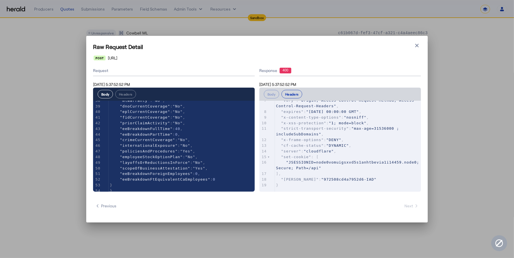
scroll to position [0, 0]
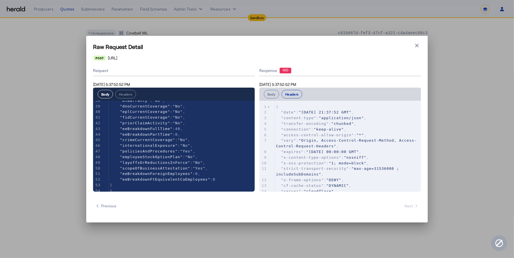
click at [270, 98] on button "Body" at bounding box center [271, 94] width 15 height 9
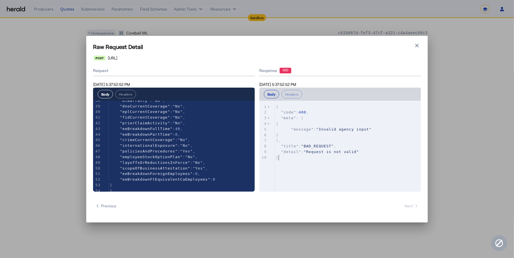
click at [330, 158] on pre "}" at bounding box center [350, 158] width 151 height 6
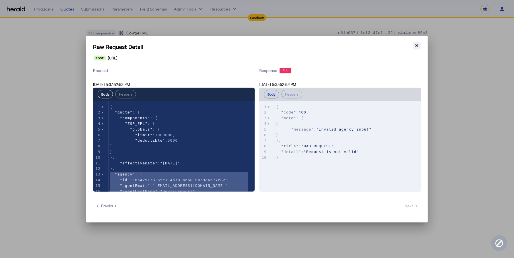
click at [415, 44] on icon "button" at bounding box center [417, 46] width 6 height 6
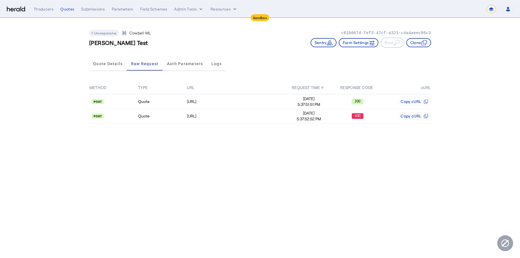
click at [13, 11] on img at bounding box center [16, 9] width 18 height 5
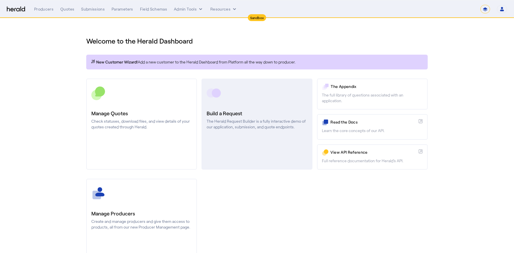
click at [254, 123] on p "The Herald Request Builder is a fully interactive demo of our application, subm…" at bounding box center [257, 123] width 101 height 11
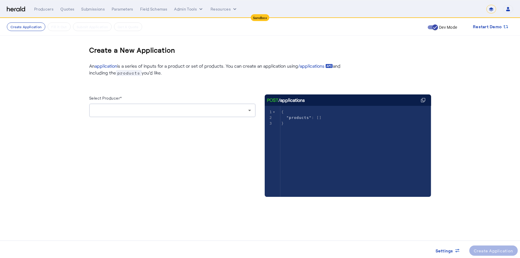
click at [184, 115] on div at bounding box center [172, 111] width 157 height 14
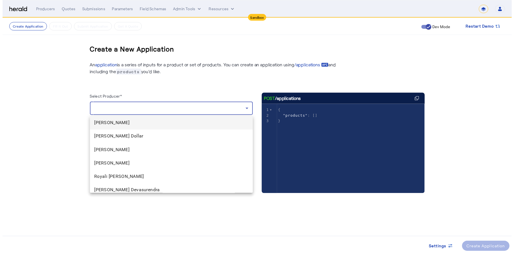
scroll to position [3, 0]
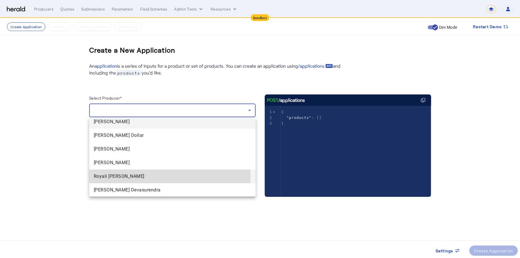
click at [125, 175] on span "Royali [PERSON_NAME]" at bounding box center [172, 176] width 157 height 7
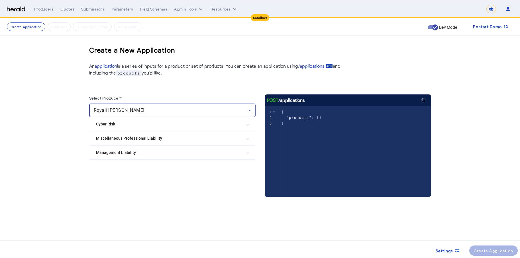
click at [21, 10] on img at bounding box center [16, 9] width 18 height 5
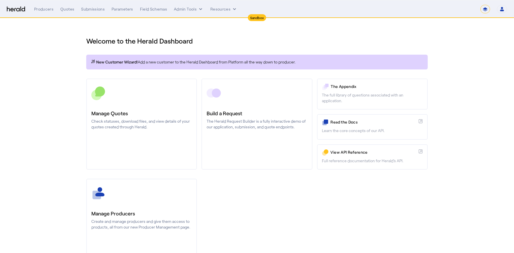
click at [64, 12] on div "**********" at bounding box center [270, 9] width 473 height 9
click at [65, 11] on div "Quotes" at bounding box center [67, 9] width 14 height 6
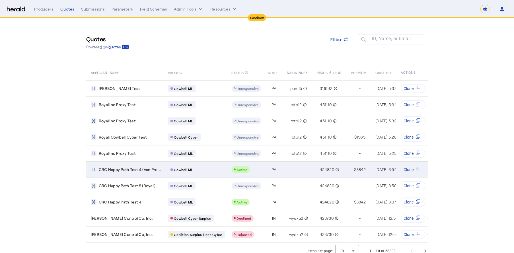
click at [217, 172] on div "Cowbell ML" at bounding box center [196, 169] width 57 height 7
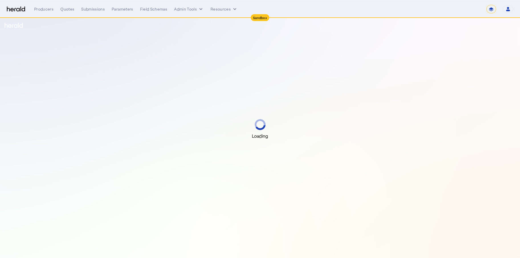
select select "*******"
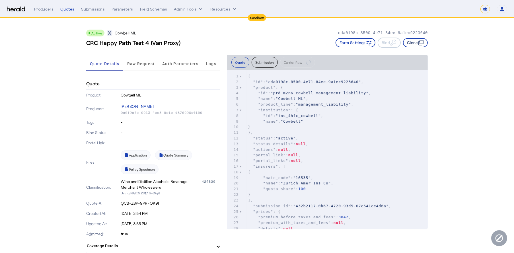
click at [415, 45] on button "Clone" at bounding box center [415, 42] width 25 height 9
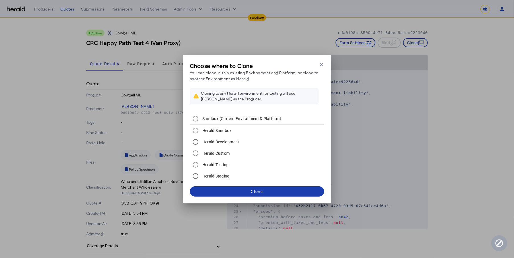
click at [276, 189] on span at bounding box center [257, 192] width 134 height 14
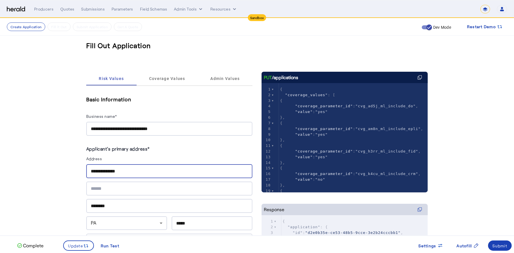
click at [99, 170] on input "**********" at bounding box center [169, 171] width 157 height 7
type input "**********"
click at [168, 130] on input "**********" at bounding box center [169, 129] width 157 height 7
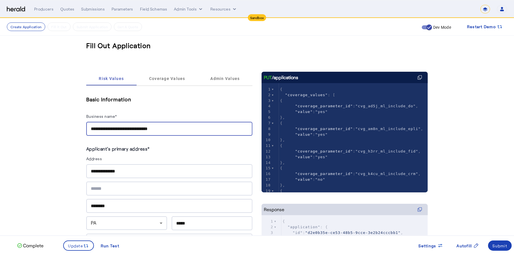
click at [173, 130] on input "**********" at bounding box center [169, 129] width 157 height 7
type input "**********"
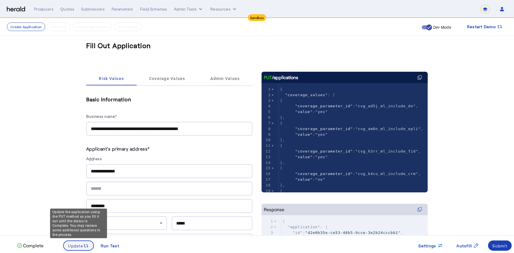
click at [81, 241] on span at bounding box center [79, 246] width 30 height 14
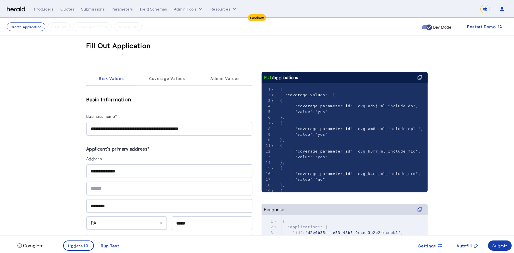
click at [499, 245] on div "Submit" at bounding box center [500, 246] width 15 height 6
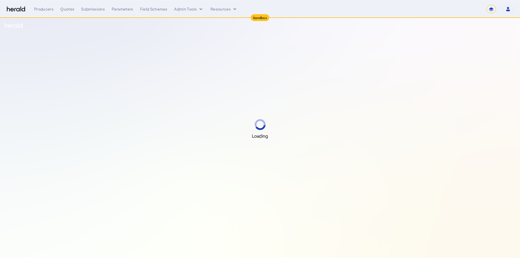
select select "*******"
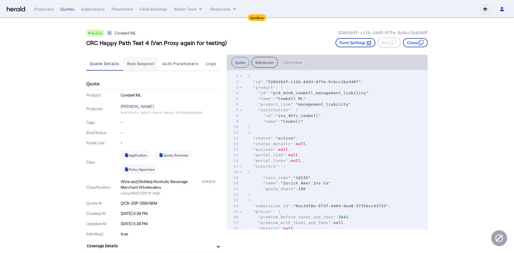
click at [147, 67] on span "Raw Request" at bounding box center [141, 64] width 28 height 14
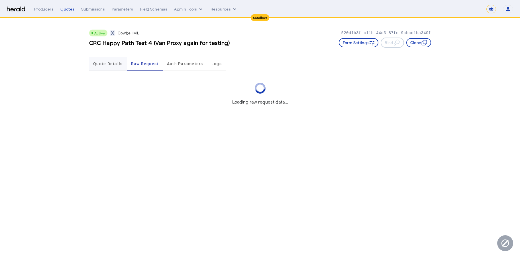
click at [118, 65] on span "Quote Details" at bounding box center [107, 64] width 29 height 4
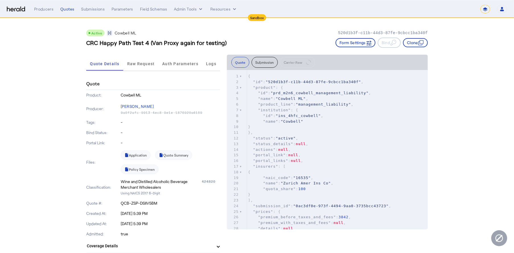
click at [15, 8] on img at bounding box center [16, 9] width 18 height 5
click at [11, 10] on img at bounding box center [16, 9] width 18 height 5
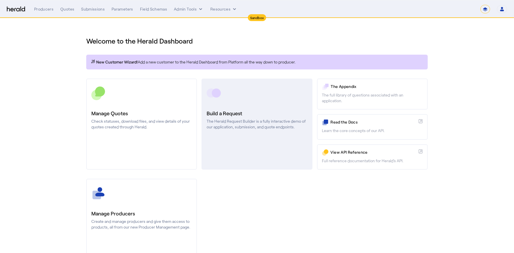
click at [253, 134] on link "Build a Request The Herald Request Builder is a fully interactive demo of our a…" at bounding box center [257, 124] width 111 height 91
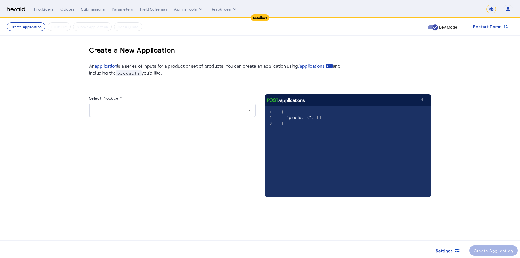
click at [229, 108] on div at bounding box center [171, 110] width 154 height 7
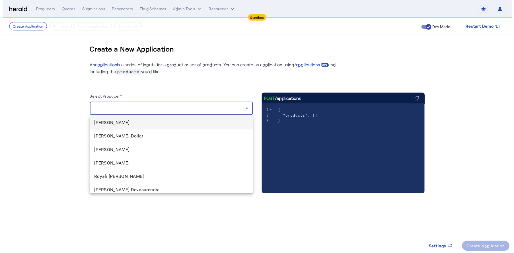
scroll to position [3, 0]
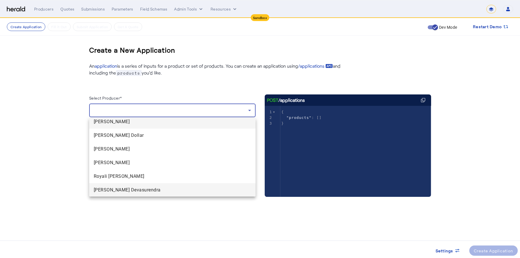
click at [158, 190] on span "[PERSON_NAME] Devasurendra" at bounding box center [172, 190] width 157 height 7
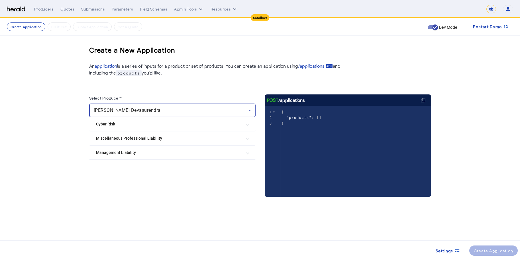
click at [155, 154] on Liability "Management Liability" at bounding box center [169, 153] width 146 height 6
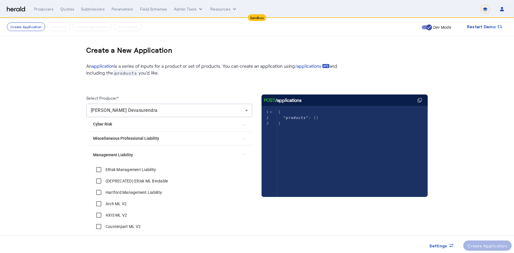
scroll to position [107, 0]
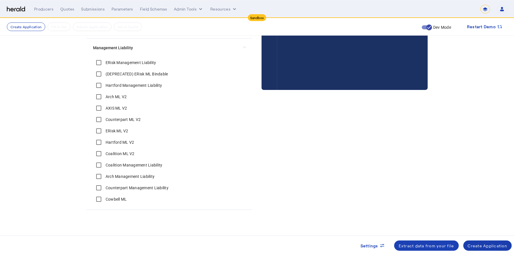
click at [492, 247] on div "Create Application" at bounding box center [488, 246] width 40 height 6
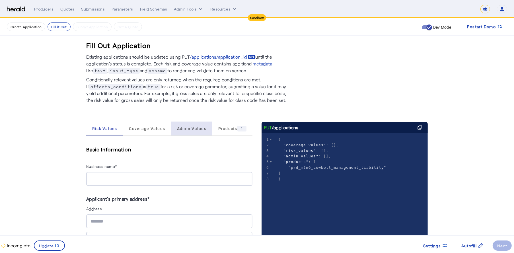
click at [193, 124] on span "Admin Values" at bounding box center [191, 129] width 29 height 14
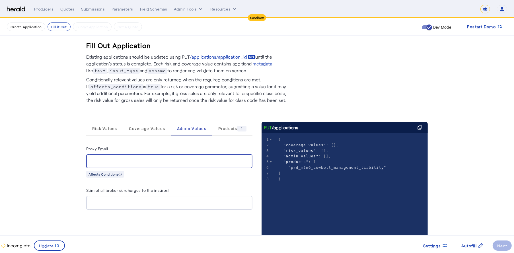
click at [142, 162] on input "Proxy Email" at bounding box center [169, 161] width 157 height 7
click at [112, 161] on input "Proxy Email" at bounding box center [169, 161] width 157 height 7
paste input "**********"
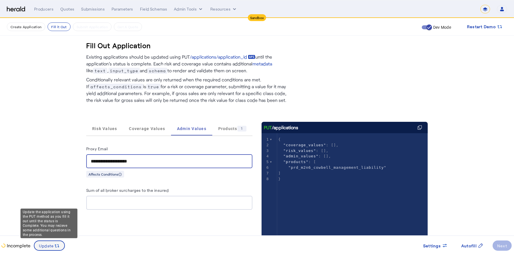
type input "**********"
click at [52, 244] on span "Update" at bounding box center [46, 246] width 15 height 6
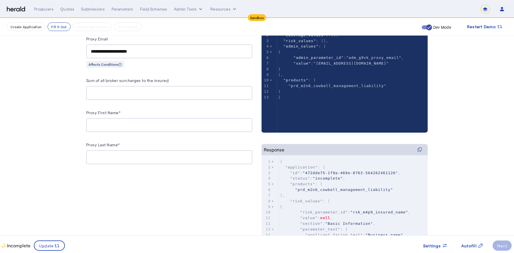
scroll to position [124, 0]
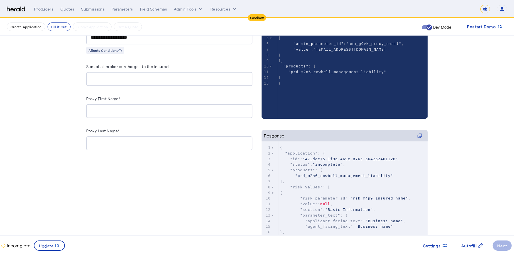
click at [116, 112] on input "Proxy First Name*" at bounding box center [169, 111] width 157 height 7
paste input "*******"
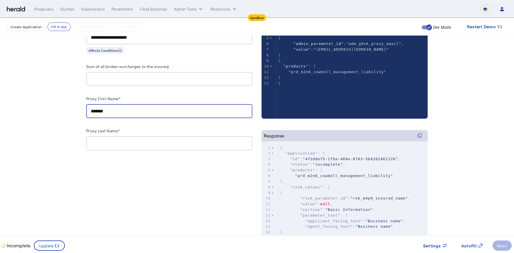
type input "*******"
click at [122, 140] on input "Proxy Last Name*" at bounding box center [169, 143] width 157 height 7
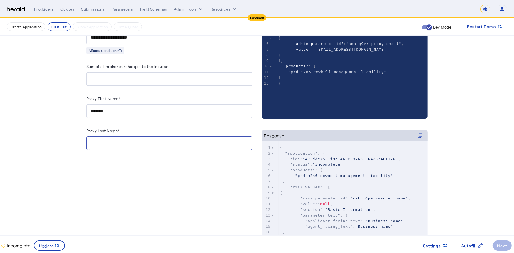
paste input "******"
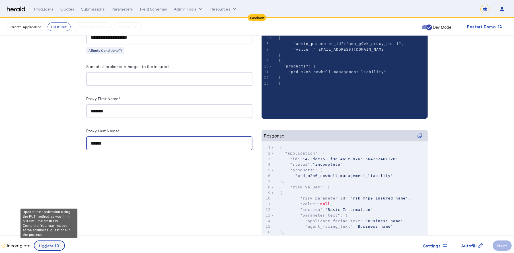
type input "******"
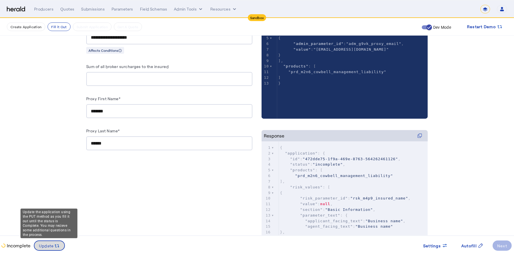
click at [42, 243] on span "Update" at bounding box center [46, 246] width 15 height 6
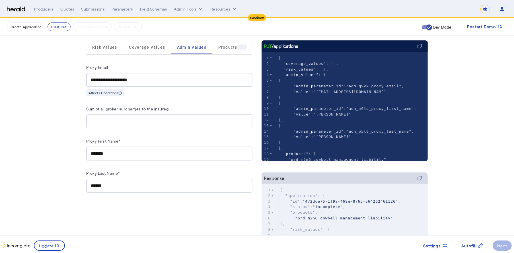
scroll to position [0, 0]
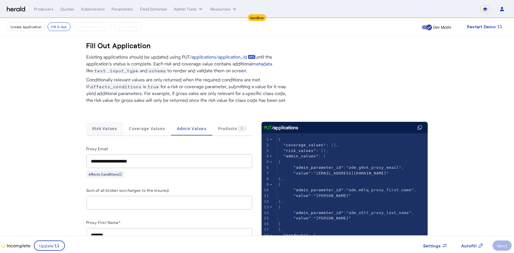
click at [115, 123] on span "Risk Values" at bounding box center [104, 129] width 25 height 14
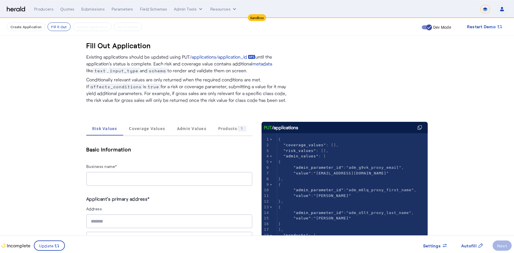
click at [178, 184] on div at bounding box center [169, 179] width 157 height 14
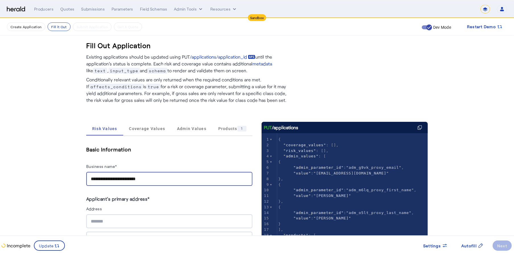
type input "**********"
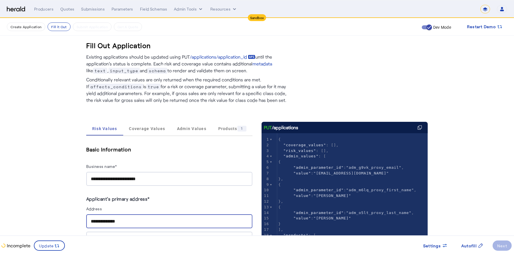
type input "**********"
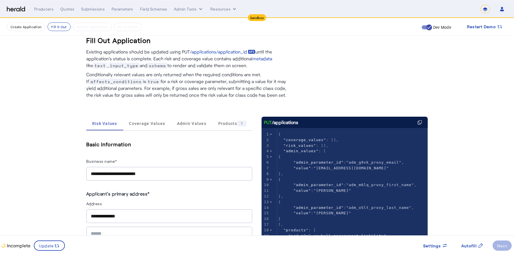
type input "********"
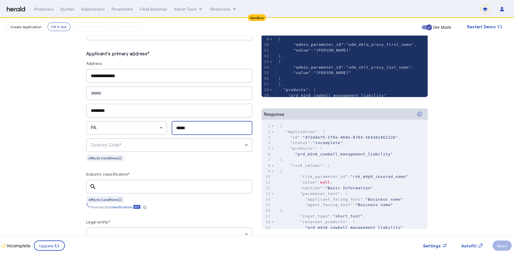
type input "*****"
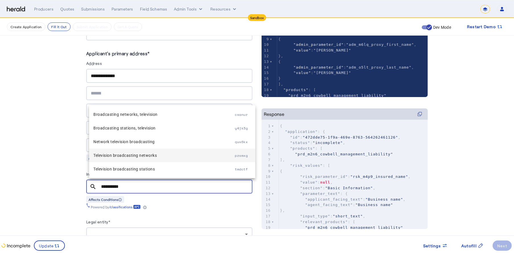
type input "**********"
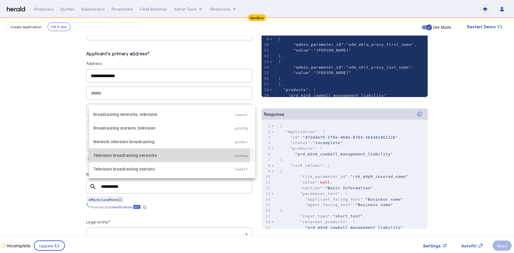
click at [142, 153] on span "Television broadcasting networks" at bounding box center [165, 155] width 142 height 7
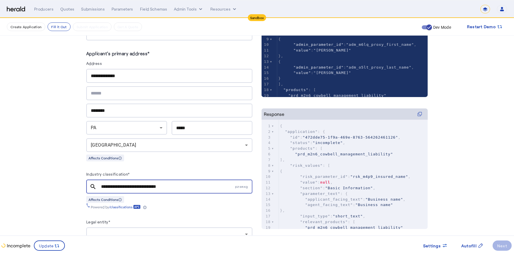
scroll to position [0, 0]
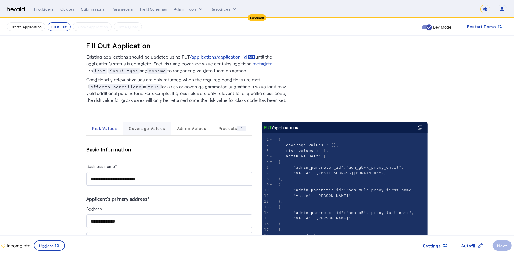
click at [153, 125] on span "Coverage Values" at bounding box center [147, 129] width 36 height 14
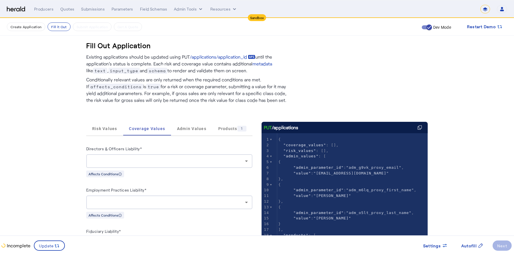
click at [189, 157] on div at bounding box center [169, 161] width 157 height 14
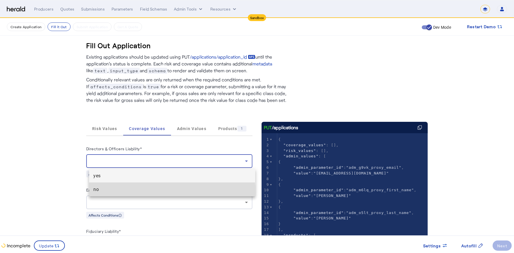
click at [142, 194] on mat-option "no" at bounding box center [172, 190] width 166 height 14
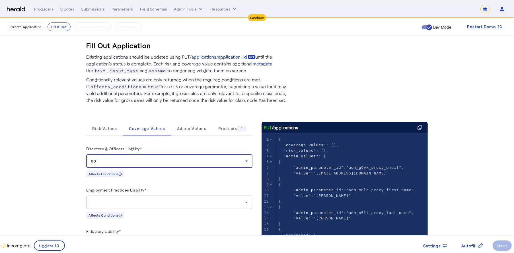
click at [161, 205] on div at bounding box center [168, 202] width 154 height 7
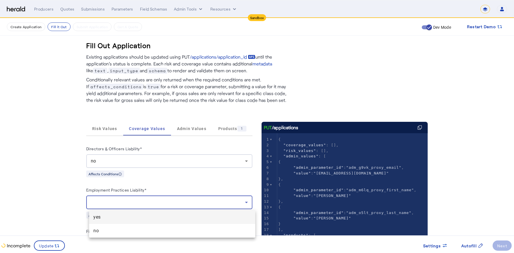
click at [146, 213] on mat-option "yes" at bounding box center [172, 217] width 166 height 14
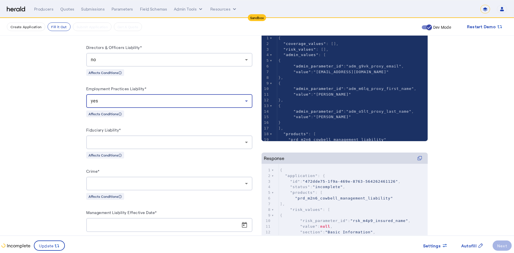
scroll to position [105, 0]
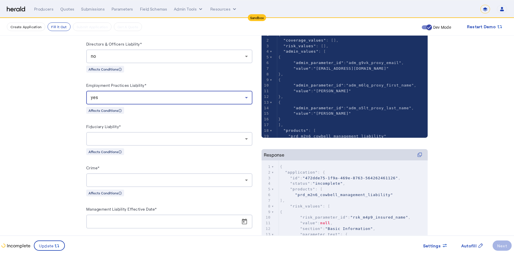
click at [222, 140] on div at bounding box center [168, 139] width 154 height 7
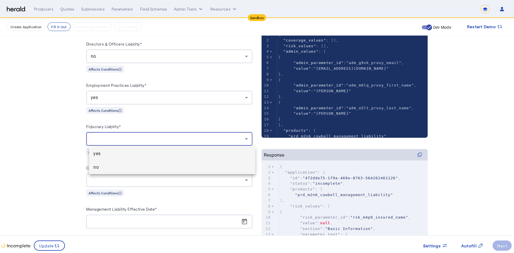
click at [166, 171] on mat-option "no" at bounding box center [172, 168] width 166 height 14
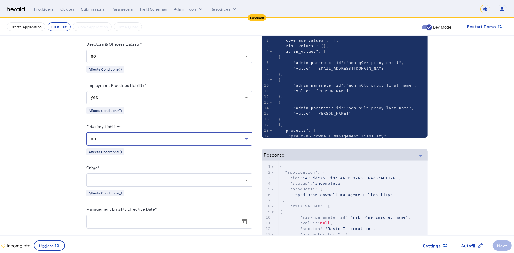
click at [175, 179] on div at bounding box center [168, 180] width 154 height 7
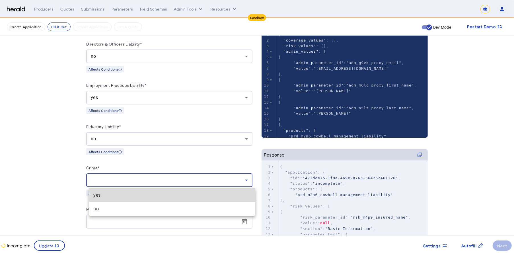
click at [144, 201] on mat-option "yes" at bounding box center [172, 195] width 166 height 14
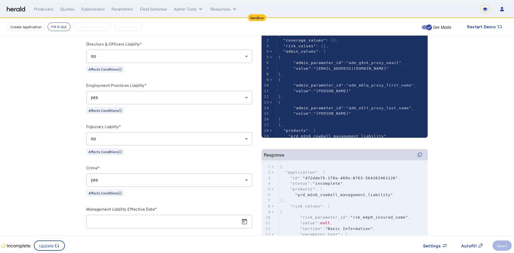
click at [171, 170] on div "Crime*" at bounding box center [169, 168] width 166 height 9
click at [171, 181] on div "yes" at bounding box center [168, 180] width 154 height 7
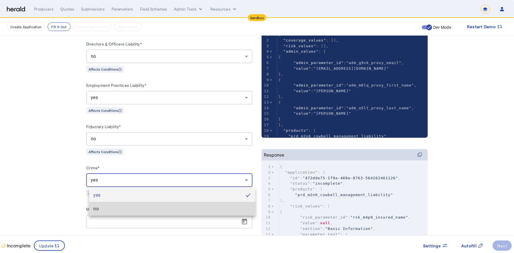
click at [162, 206] on span "no" at bounding box center [172, 209] width 157 height 7
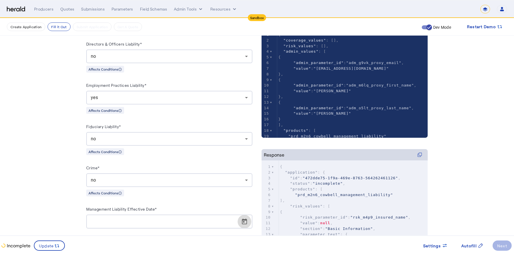
click at [244, 221] on span "Open calendar" at bounding box center [245, 222] width 14 height 14
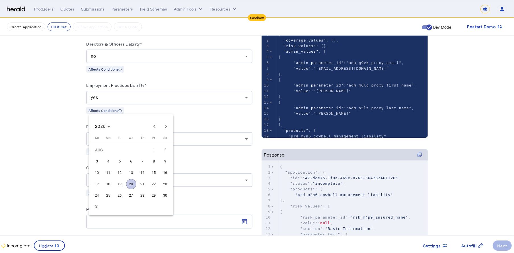
click at [109, 197] on span "25" at bounding box center [108, 195] width 10 height 10
type input "**********"
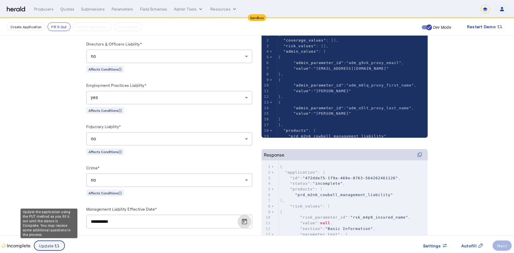
click at [56, 241] on span at bounding box center [49, 246] width 30 height 14
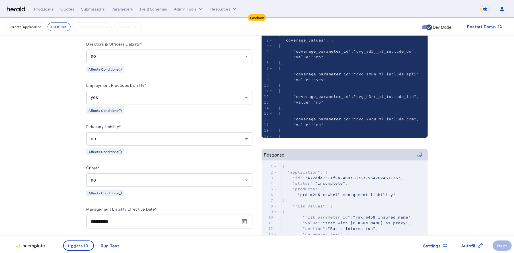
scroll to position [26, 0]
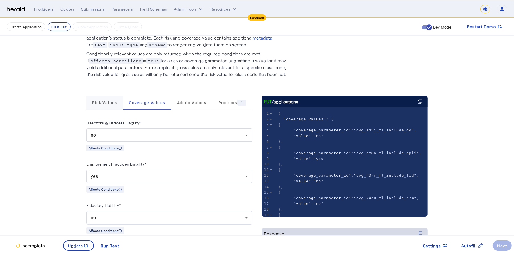
click at [112, 106] on span "Risk Values" at bounding box center [104, 103] width 25 height 14
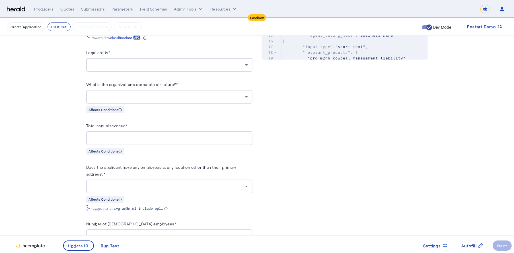
scroll to position [317, 0]
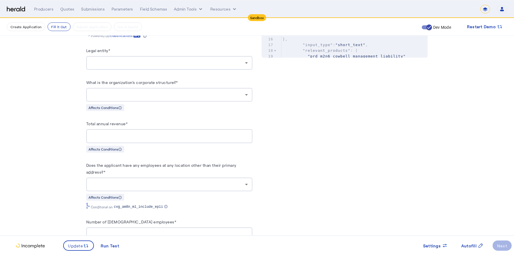
click at [173, 58] on div at bounding box center [169, 63] width 157 height 14
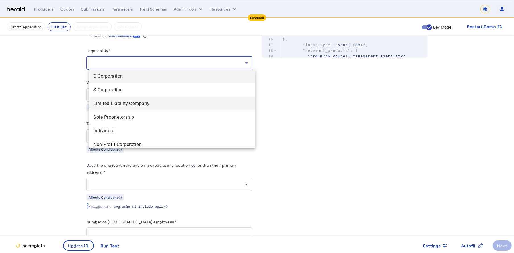
click at [132, 101] on span "Limited Liability Company" at bounding box center [172, 103] width 157 height 7
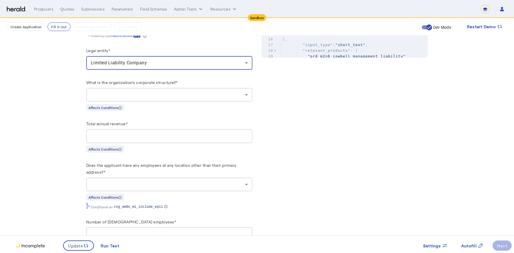
click at [152, 94] on div at bounding box center [168, 94] width 154 height 7
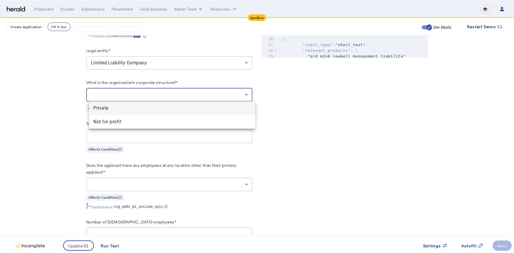
click at [138, 105] on span "Private" at bounding box center [172, 108] width 157 height 7
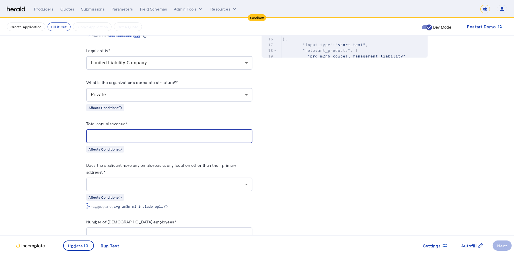
click at [176, 133] on input "Total annual revenue*" at bounding box center [169, 136] width 157 height 7
type input "*"
type input "********"
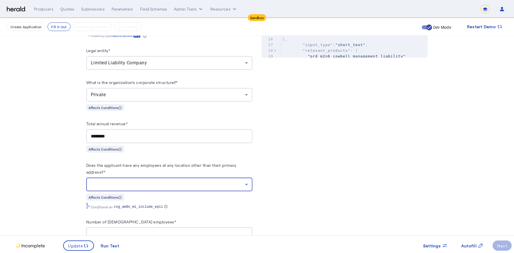
click at [199, 186] on div at bounding box center [168, 184] width 154 height 7
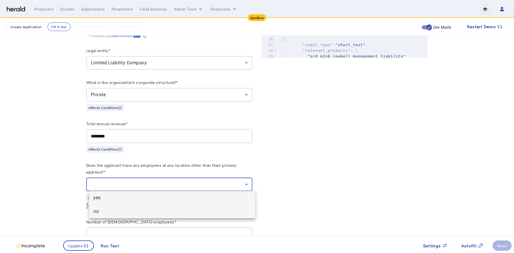
click at [166, 212] on span "no" at bounding box center [172, 211] width 157 height 7
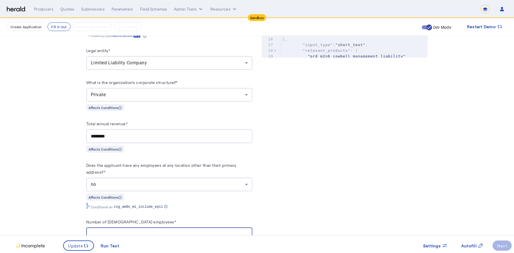
click at [172, 232] on input "Number of full-time employees*" at bounding box center [169, 234] width 157 height 7
type input "**"
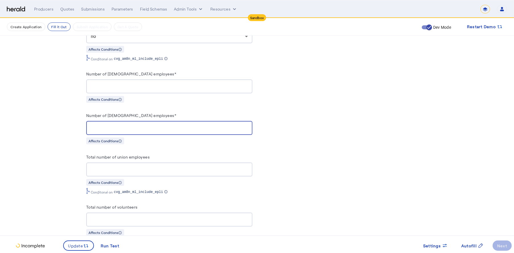
type input "*"
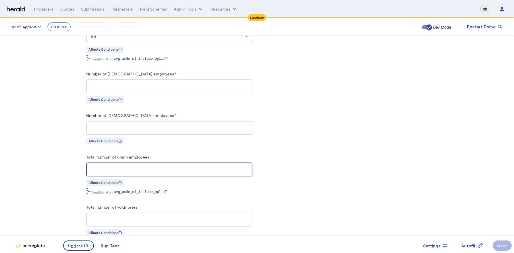
type input "*"
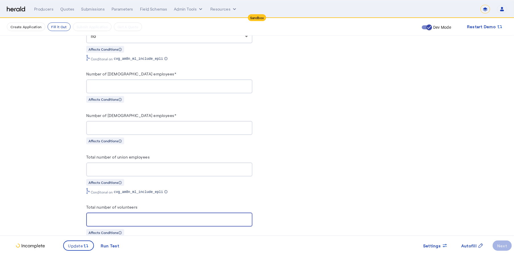
type input "*"
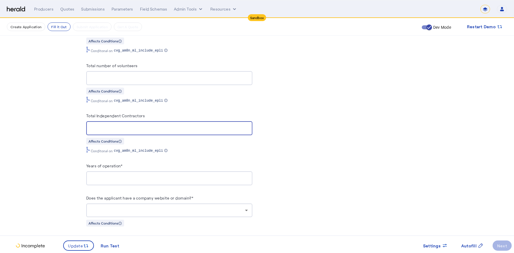
type input "*"
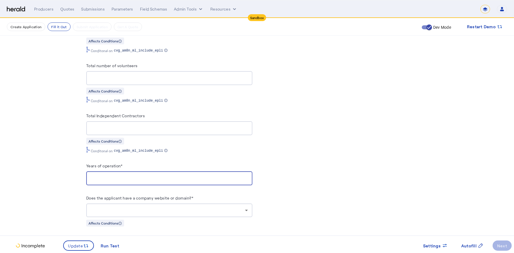
type input "**"
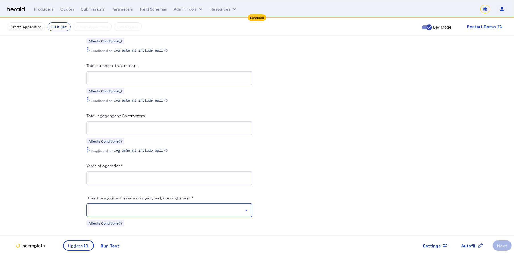
click at [205, 207] on div at bounding box center [168, 210] width 154 height 7
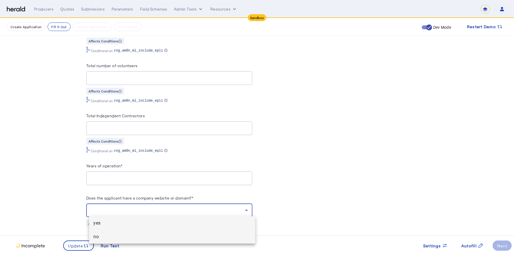
click at [168, 232] on mat-option "no" at bounding box center [172, 237] width 166 height 14
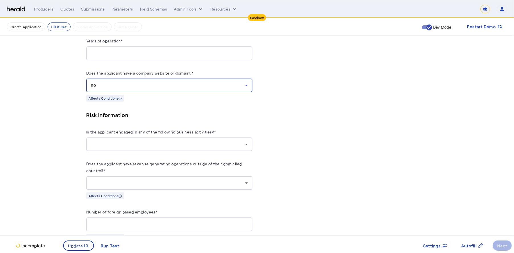
scroll to position [765, 0]
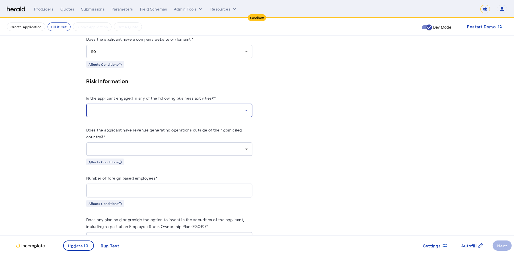
click at [233, 109] on div at bounding box center [168, 110] width 154 height 7
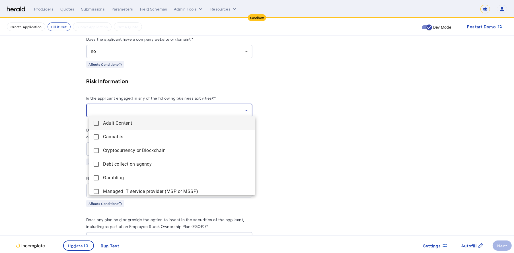
scroll to position [54, 0]
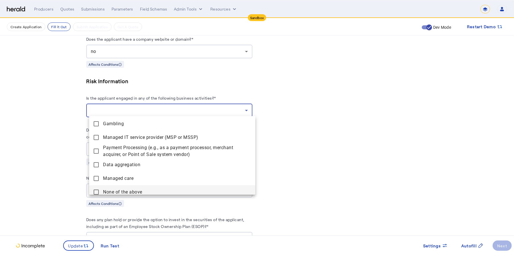
click at [144, 187] on above "None of the above" at bounding box center [172, 192] width 166 height 14
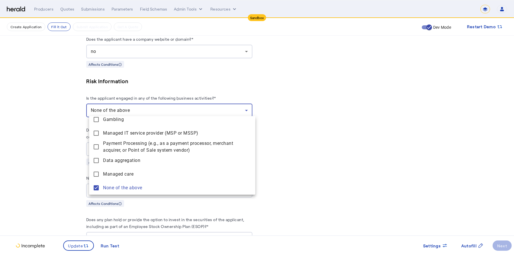
click at [339, 147] on div at bounding box center [257, 126] width 514 height 253
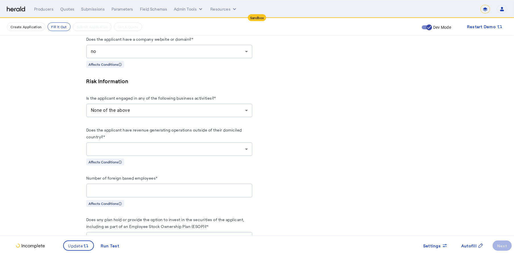
click at [192, 150] on div at bounding box center [168, 149] width 154 height 7
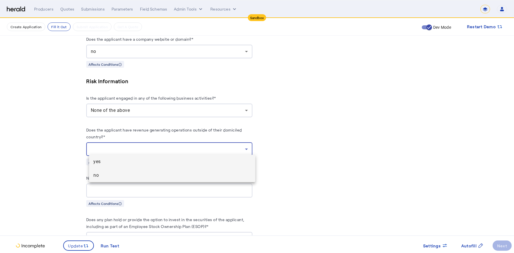
click at [167, 179] on mat-option "no" at bounding box center [172, 176] width 166 height 14
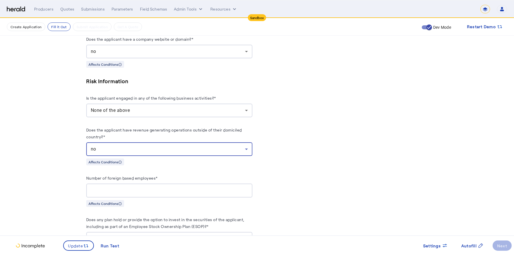
click at [175, 184] on div at bounding box center [169, 191] width 157 height 14
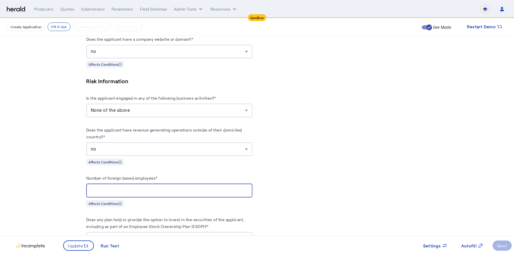
type input "*"
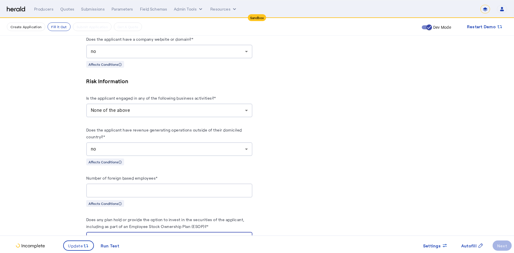
click at [234, 233] on div at bounding box center [169, 239] width 157 height 14
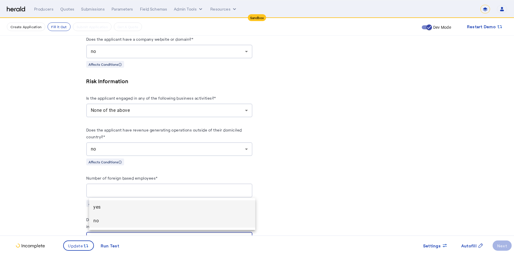
click at [163, 223] on span "no" at bounding box center [172, 221] width 157 height 7
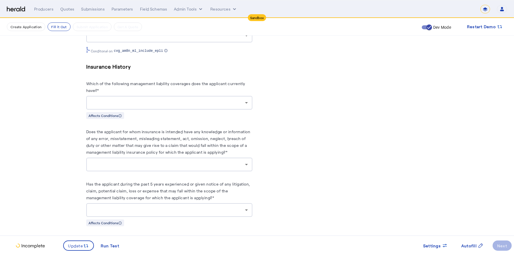
scroll to position [1085, 0]
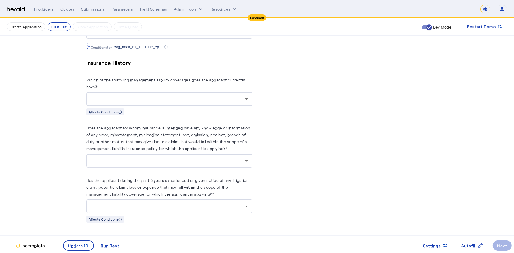
click at [230, 101] on div at bounding box center [169, 99] width 157 height 14
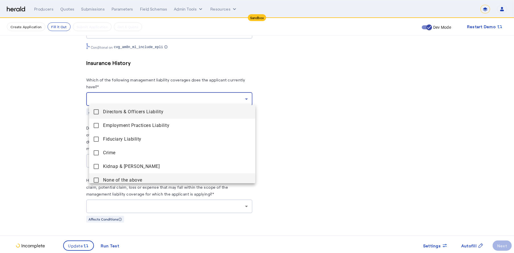
click at [96, 179] on mat-pseudo-checkbox at bounding box center [96, 180] width 5 height 5
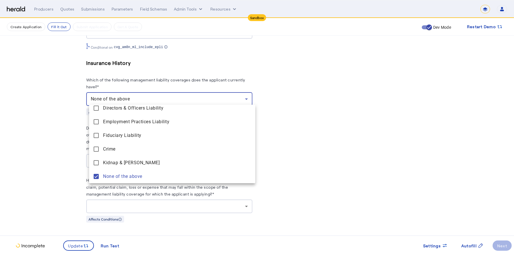
click at [42, 160] on div at bounding box center [257, 126] width 514 height 253
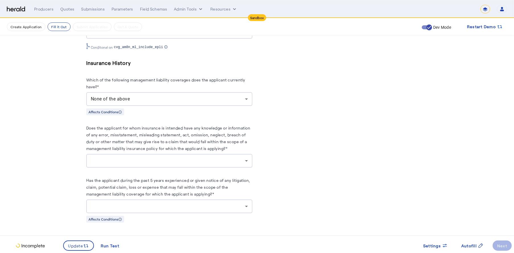
click at [151, 162] on div at bounding box center [168, 160] width 154 height 7
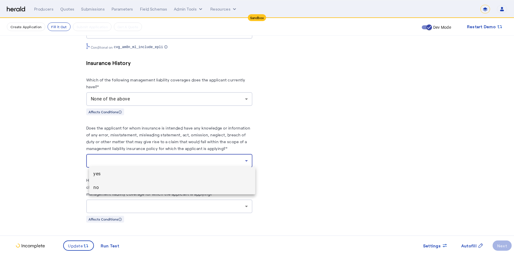
click at [128, 191] on span "no" at bounding box center [172, 187] width 157 height 7
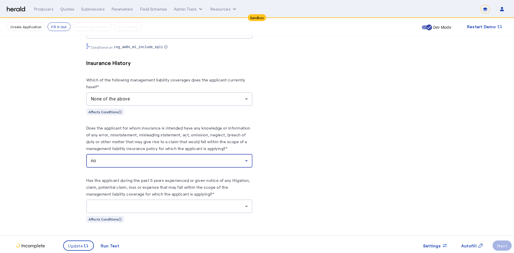
click at [146, 200] on div at bounding box center [169, 207] width 157 height 14
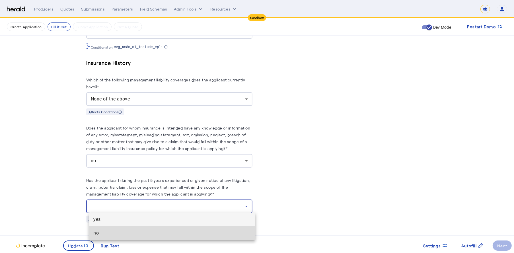
click at [124, 235] on span "no" at bounding box center [172, 233] width 157 height 7
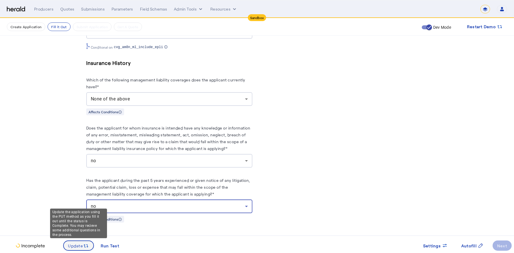
click at [85, 246] on icon at bounding box center [86, 246] width 6 height 6
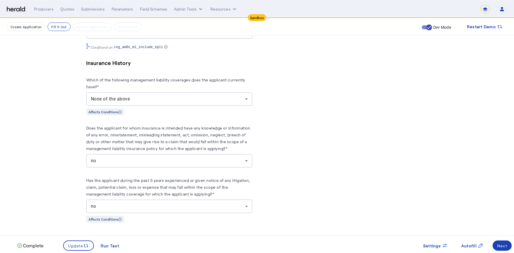
scroll to position [0, 0]
click at [506, 249] on span at bounding box center [502, 246] width 19 height 14
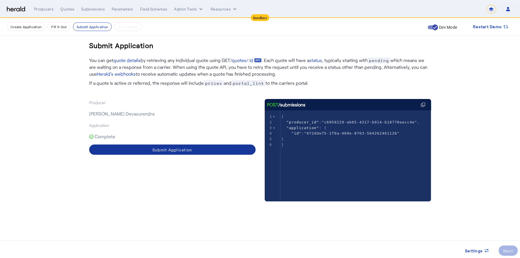
click at [186, 147] on div "Submit Application" at bounding box center [172, 150] width 40 height 6
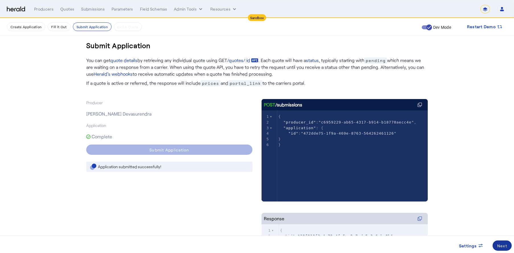
click at [505, 247] on div "Next" at bounding box center [502, 246] width 10 height 6
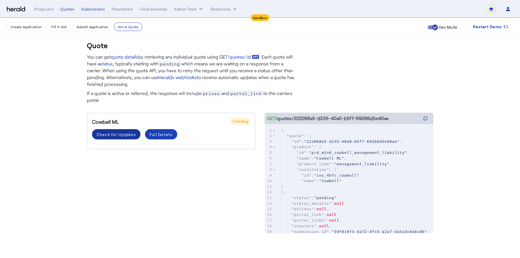
click at [123, 132] on div "Check for Updates" at bounding box center [116, 135] width 39 height 6
click at [111, 134] on div "Check for Updates" at bounding box center [116, 135] width 39 height 6
click at [118, 135] on div "Check for Updates" at bounding box center [116, 135] width 39 height 6
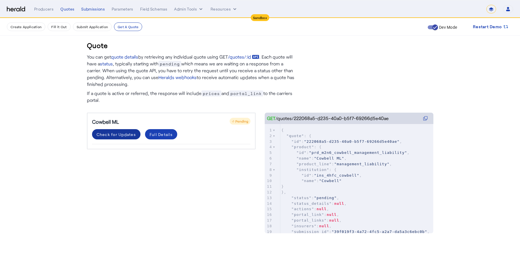
click at [118, 135] on div "Check for Updates" at bounding box center [116, 135] width 39 height 6
click at [120, 135] on div "Check for Updates" at bounding box center [116, 135] width 39 height 6
click at [153, 136] on div "Full Details" at bounding box center [160, 135] width 23 height 6
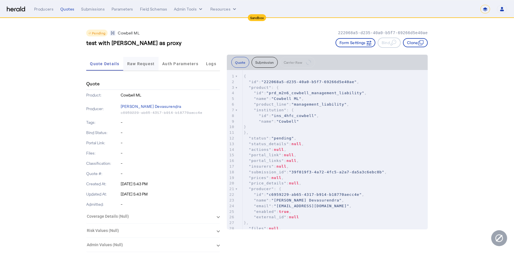
click at [139, 66] on span "Raw Request" at bounding box center [141, 64] width 28 height 4
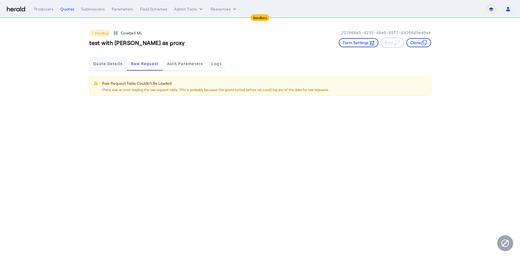
click at [103, 64] on span "Quote Details" at bounding box center [107, 64] width 29 height 4
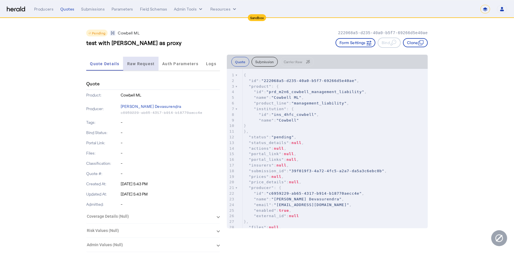
click at [133, 65] on span "Raw Request" at bounding box center [141, 64] width 28 height 4
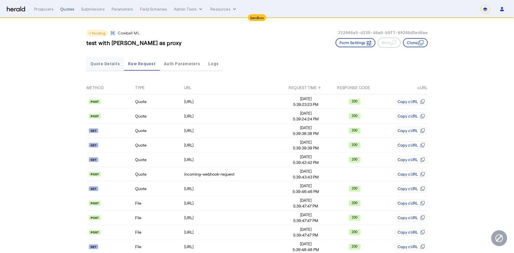
click at [109, 65] on span "Quote Details" at bounding box center [105, 64] width 29 height 4
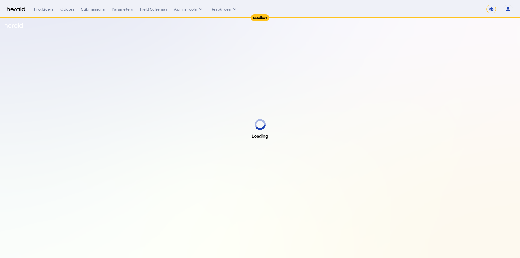
select select "*******"
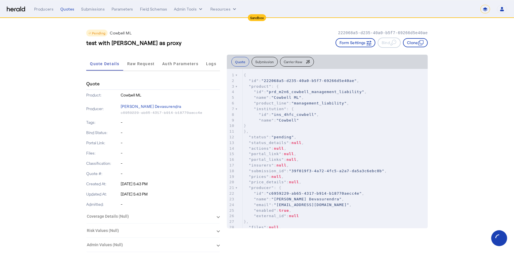
click at [120, 53] on div "Pending Cowbell ML 222068a5-d235-40a0-b5f7-69266d5e40ae test with [PERSON_NAME]…" at bounding box center [257, 36] width 342 height 36
click at [132, 57] on span "Raw Request" at bounding box center [141, 64] width 28 height 14
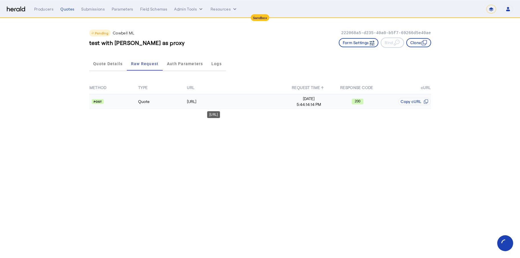
click at [226, 106] on td "[URL]" at bounding box center [235, 101] width 98 height 15
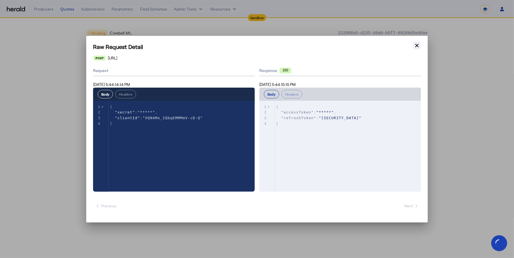
click at [418, 47] on icon "button" at bounding box center [417, 46] width 6 height 6
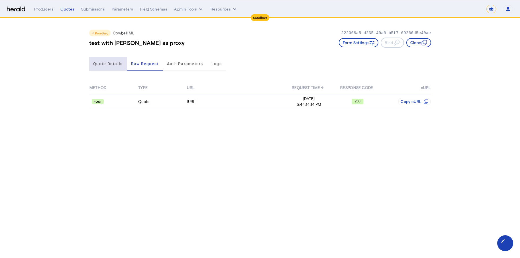
click at [109, 66] on span "Quote Details" at bounding box center [107, 64] width 29 height 14
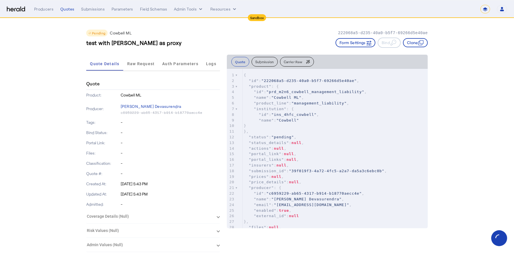
click at [296, 60] on span "Carrier Raw" at bounding box center [293, 61] width 19 height 3
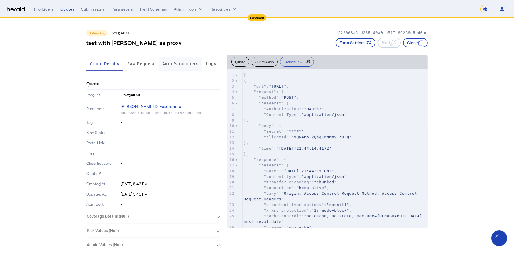
click at [172, 68] on span "Auth Parameters" at bounding box center [180, 64] width 36 height 14
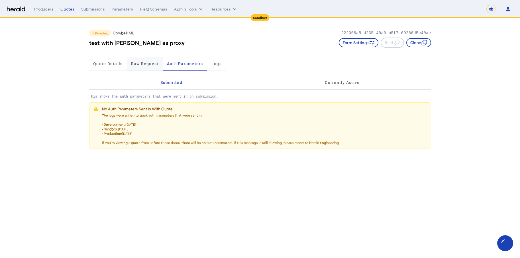
click at [143, 65] on span "Raw Request" at bounding box center [145, 64] width 28 height 4
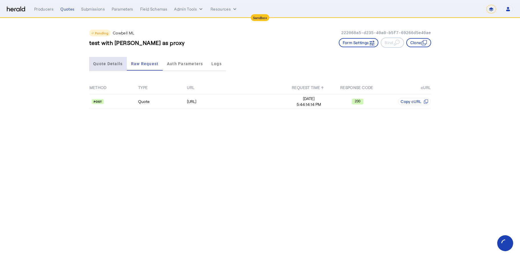
click at [108, 69] on span "Quote Details" at bounding box center [107, 64] width 29 height 14
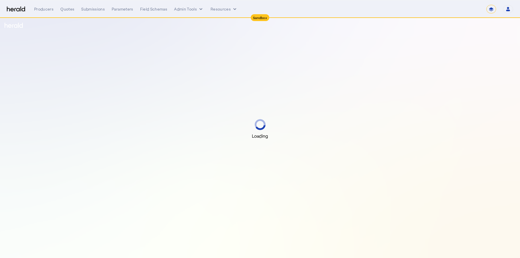
select select "*******"
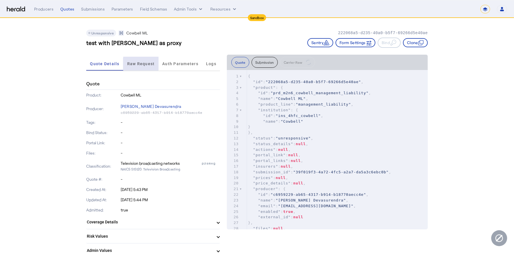
click at [151, 64] on span "Raw Request" at bounding box center [141, 64] width 28 height 4
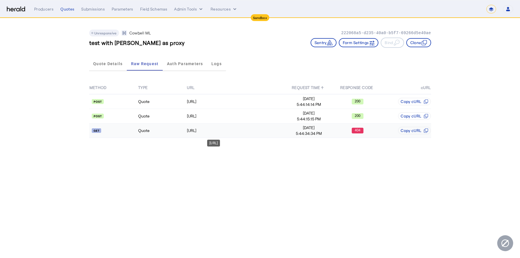
click at [261, 131] on div "[URL]" at bounding box center [235, 131] width 97 height 6
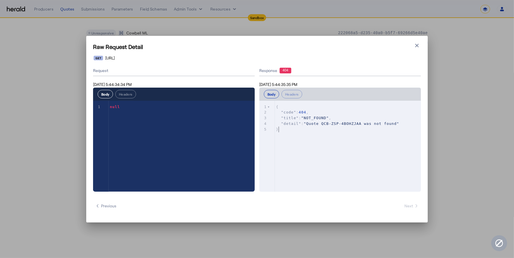
click at [359, 133] on div "xxxxxxxxxx 5 1 { 2 "code" : 404 , 3 "title" : "NOT_FOUND" , 4 "detail" : "Quote…" at bounding box center [350, 118] width 151 height 35
click at [420, 48] on icon "button" at bounding box center [417, 46] width 6 height 6
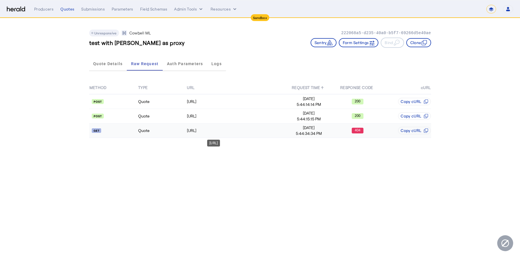
click at [245, 132] on div "[URL]" at bounding box center [235, 131] width 97 height 6
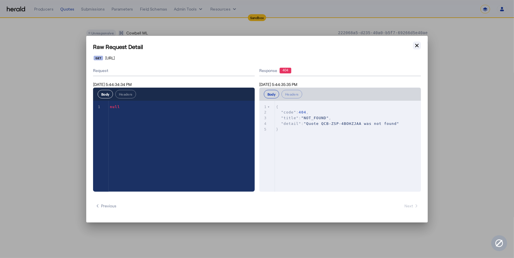
click at [417, 42] on button "Close modal" at bounding box center [417, 46] width 8 height 8
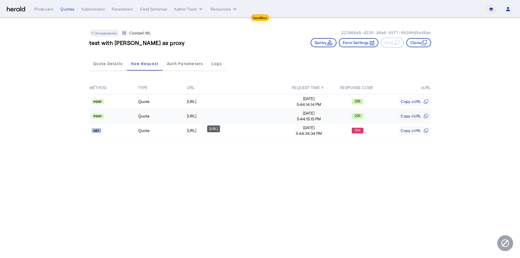
click at [265, 115] on div "[URL]" at bounding box center [235, 116] width 97 height 6
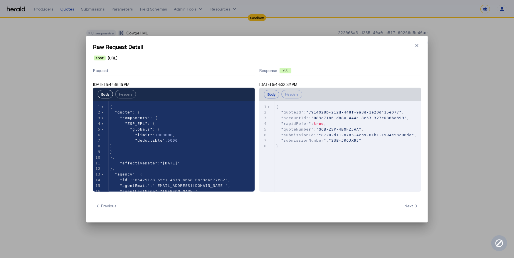
scroll to position [25, 0]
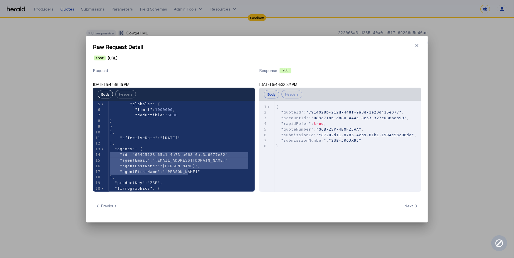
type textarea "**********"
drag, startPoint x: 202, startPoint y: 173, endPoint x: 104, endPoint y: 150, distance: 100.2
click at [59, 155] on div "**********" at bounding box center [257, 129] width 514 height 258
click at [394, 155] on div "xxxxxxxxxx 8 1 { 2 "quoteId" : "7914028b-212d-448f-9a8d-1e20d415e077" , 3 "acco…" at bounding box center [347, 153] width 176 height 105
type textarea "**********"
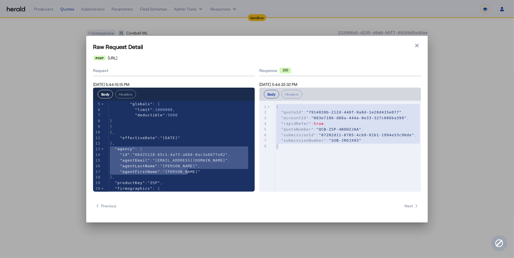
drag, startPoint x: 294, startPoint y: 145, endPoint x: 274, endPoint y: 99, distance: 50.4
click at [274, 99] on div "**********" at bounding box center [340, 140] width 162 height 104
click at [17, 142] on div "**********" at bounding box center [257, 129] width 514 height 258
click at [420, 46] on icon "button" at bounding box center [417, 46] width 6 height 6
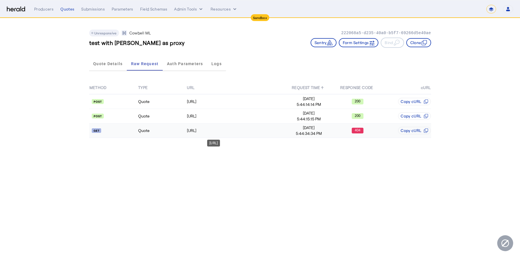
click at [198, 128] on div "[URL]" at bounding box center [235, 131] width 97 height 6
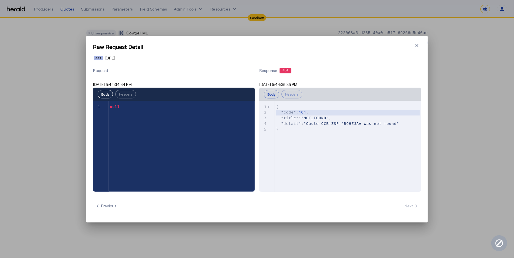
type textarea "**********"
drag, startPoint x: 276, startPoint y: 117, endPoint x: 273, endPoint y: 93, distance: 23.8
click at [273, 93] on div "**********" at bounding box center [340, 140] width 162 height 104
click at [290, 142] on div "x 1 { 2 "code" : 404 , 3 "title" : "NOT_FOUND" , 4 "detail" : "Quote QCB-ZSP-4B…" at bounding box center [347, 153] width 176 height 105
type textarea "**********"
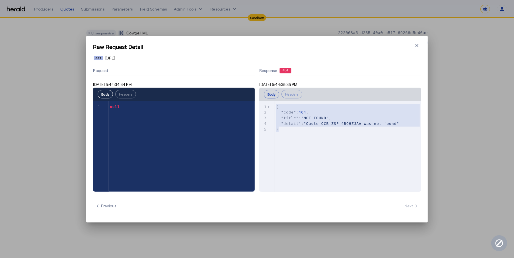
drag, startPoint x: 285, startPoint y: 130, endPoint x: 269, endPoint y: 101, distance: 33.4
click at [269, 101] on ngx-codemirror "**********" at bounding box center [340, 146] width 162 height 91
